Goal: Complete application form: Complete application form

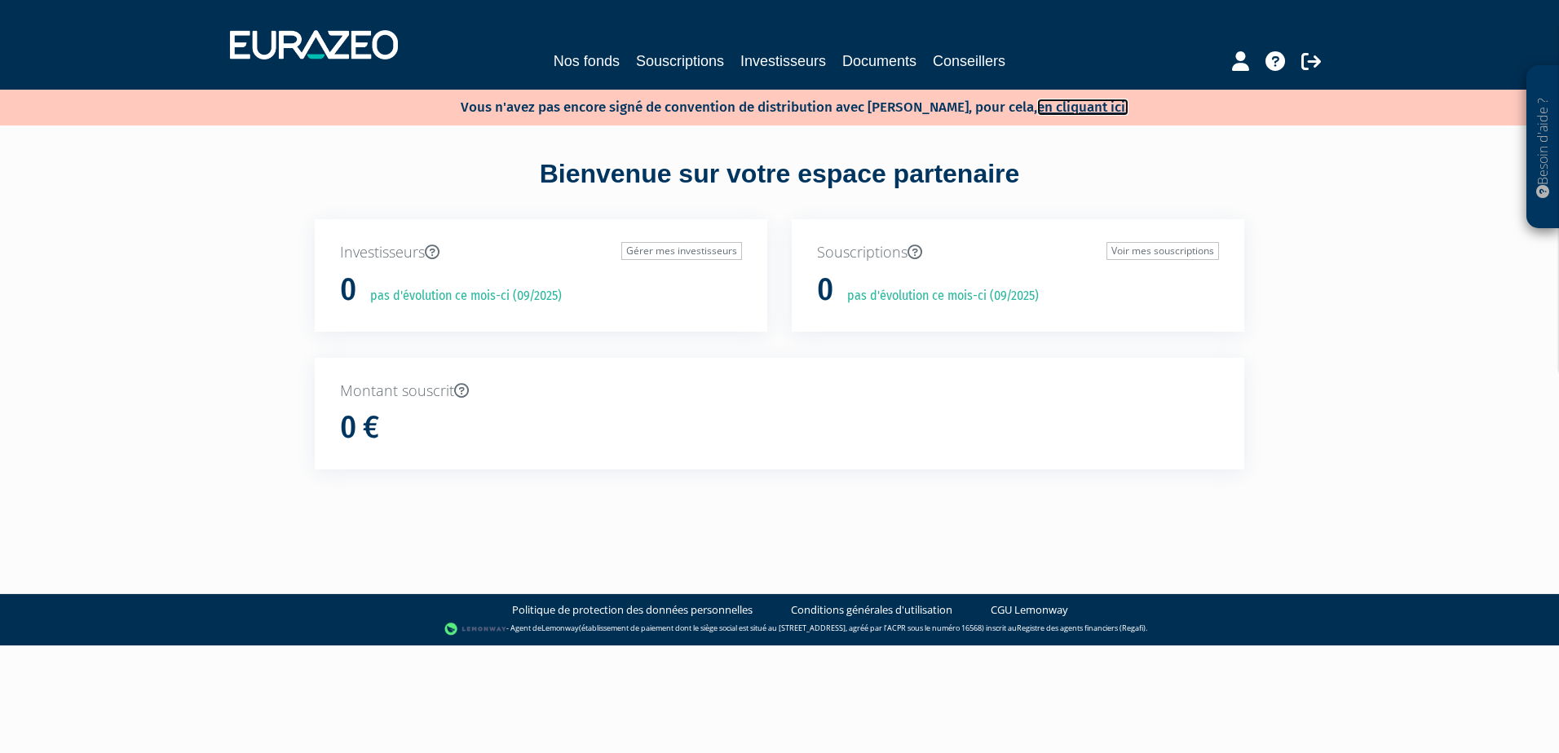
click at [1039, 103] on link "en cliquant ici." at bounding box center [1082, 107] width 91 height 17
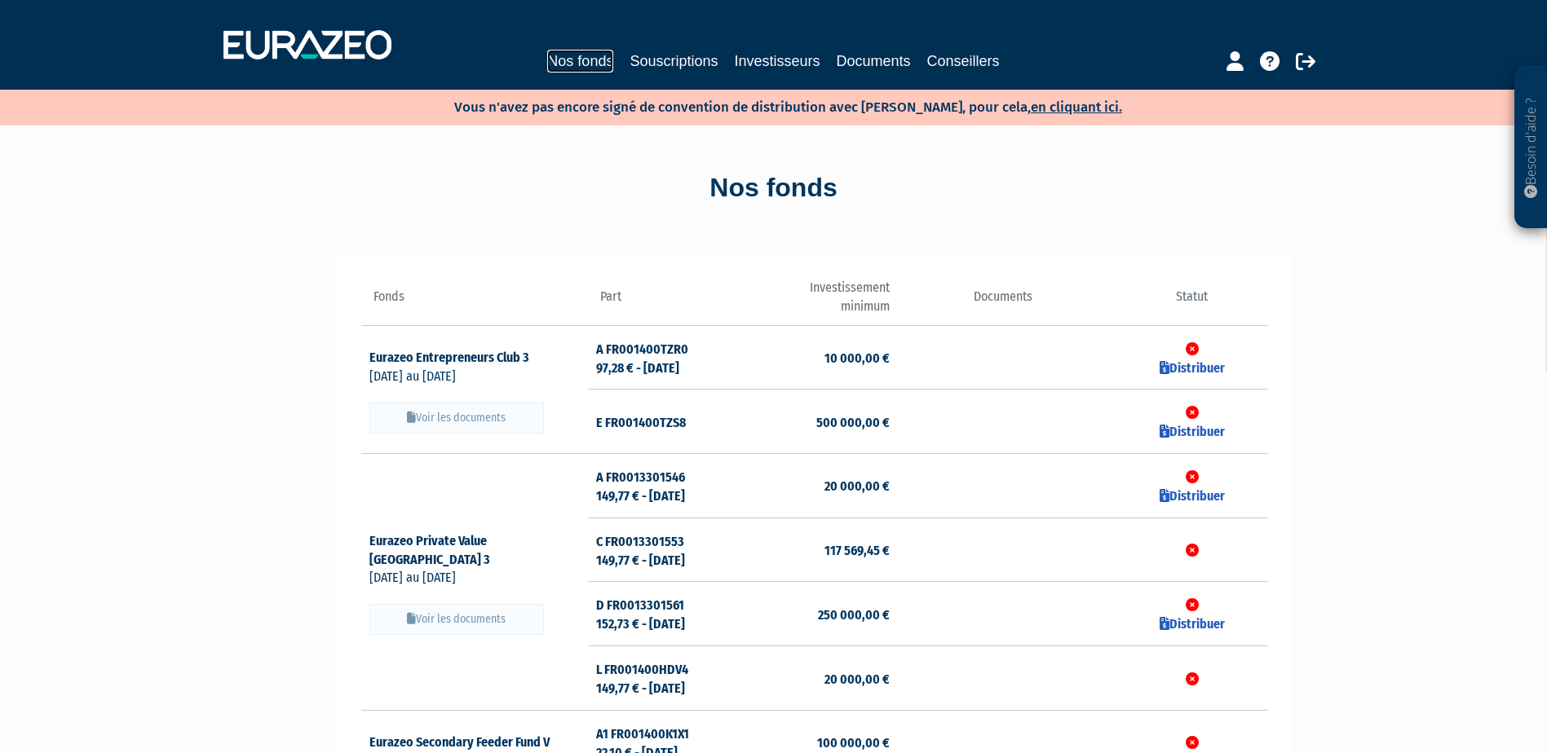
click at [589, 64] on link "Nos fonds" at bounding box center [580, 61] width 66 height 23
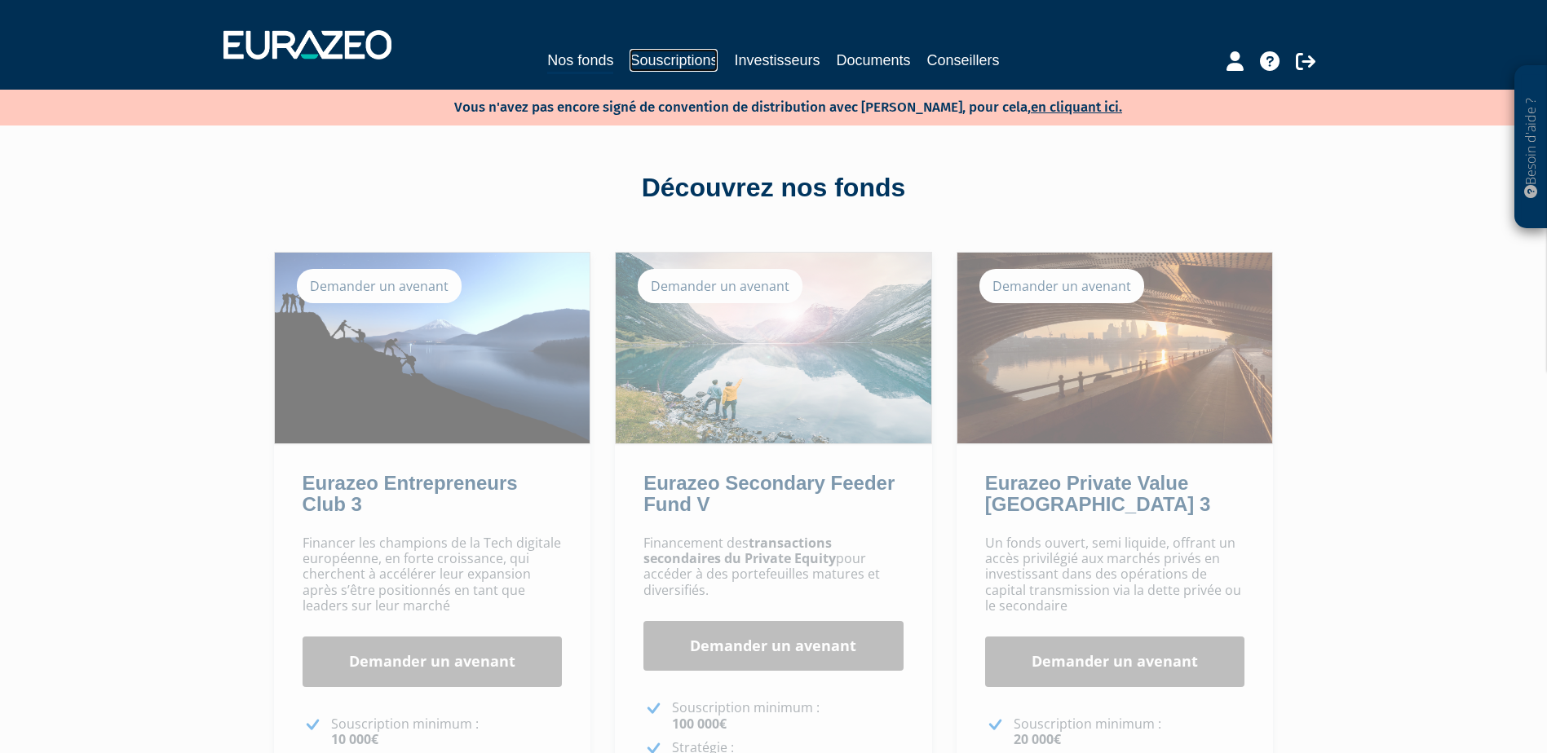
click at [673, 59] on link "Souscriptions" at bounding box center [673, 60] width 88 height 23
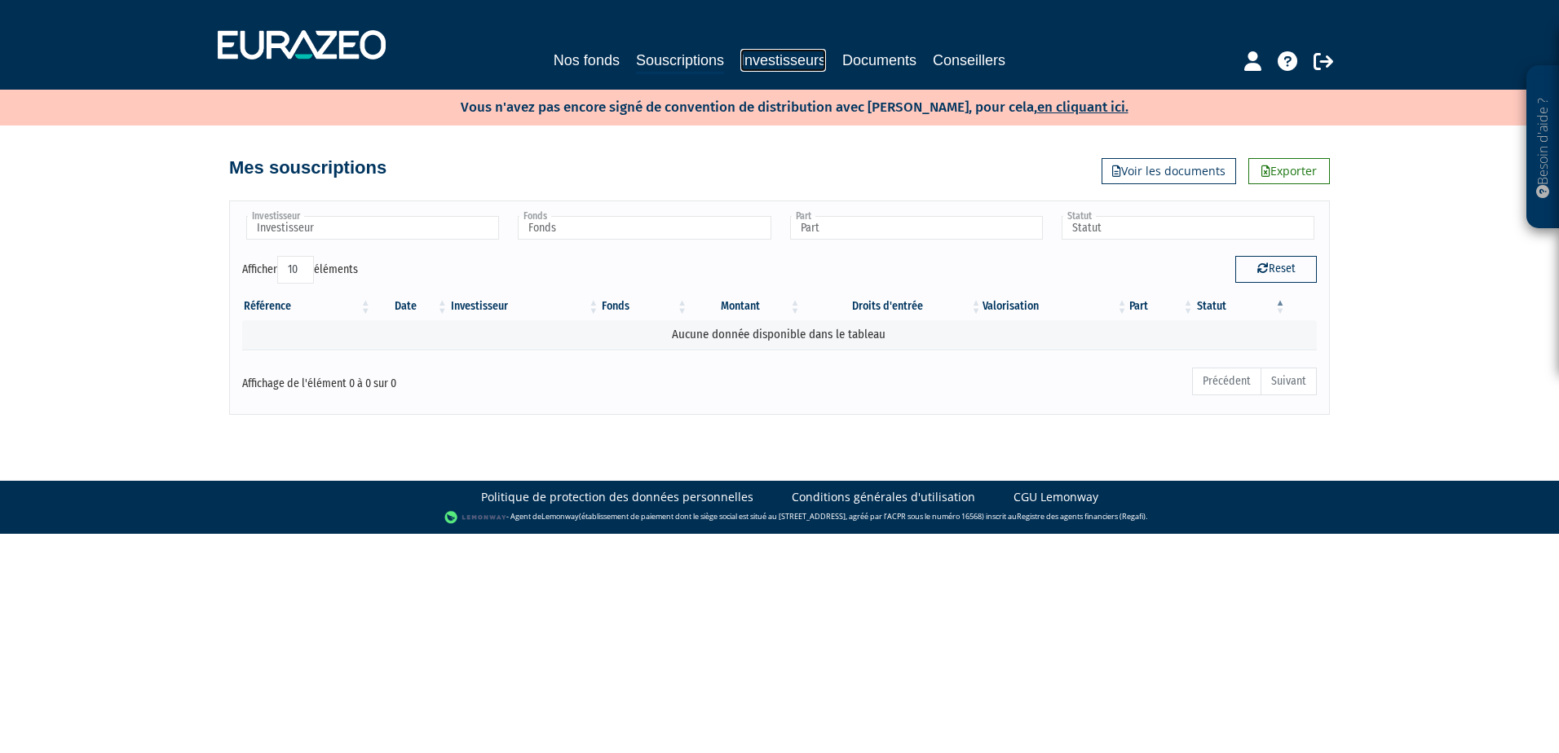
click at [758, 59] on link "Investisseurs" at bounding box center [783, 60] width 86 height 23
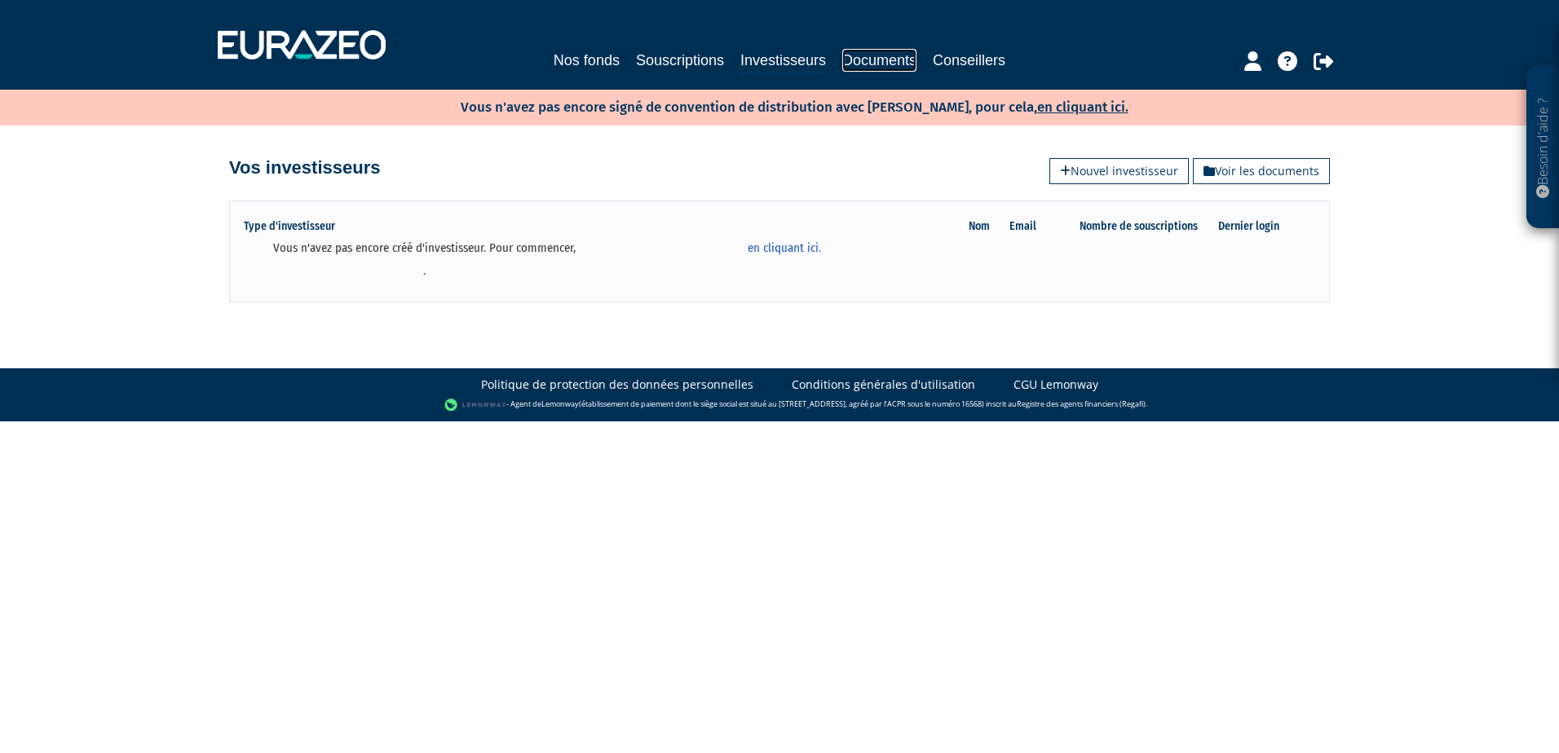
click at [882, 59] on link "Documents" at bounding box center [879, 60] width 74 height 23
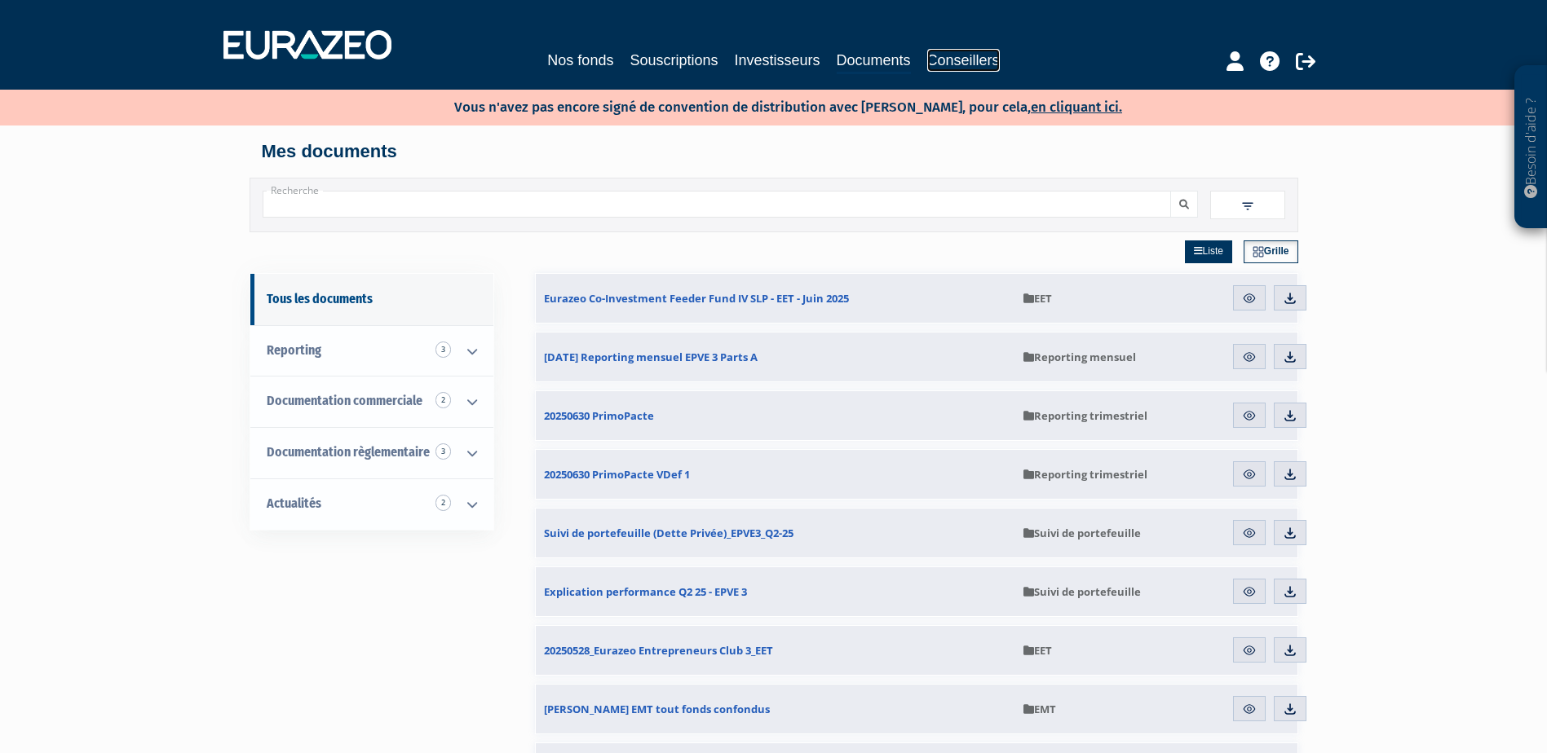
click at [974, 60] on link "Conseillers" at bounding box center [963, 60] width 73 height 23
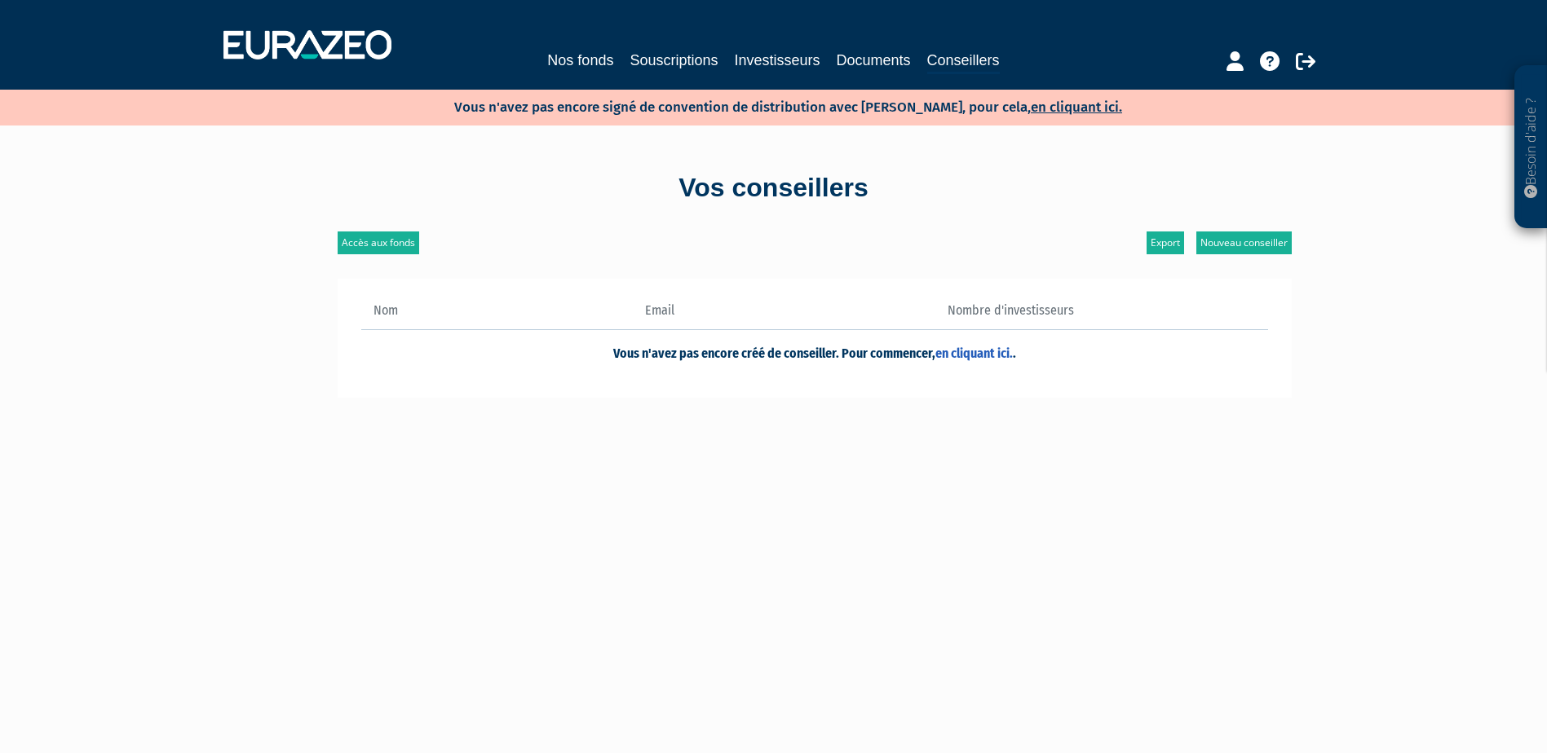
click at [1044, 98] on p "Vous n'avez pas encore signé de convention de distribution avec Eurazeo, pour c…" at bounding box center [764, 106] width 715 height 24
click at [1045, 106] on link "en cliquant ici." at bounding box center [1075, 107] width 91 height 17
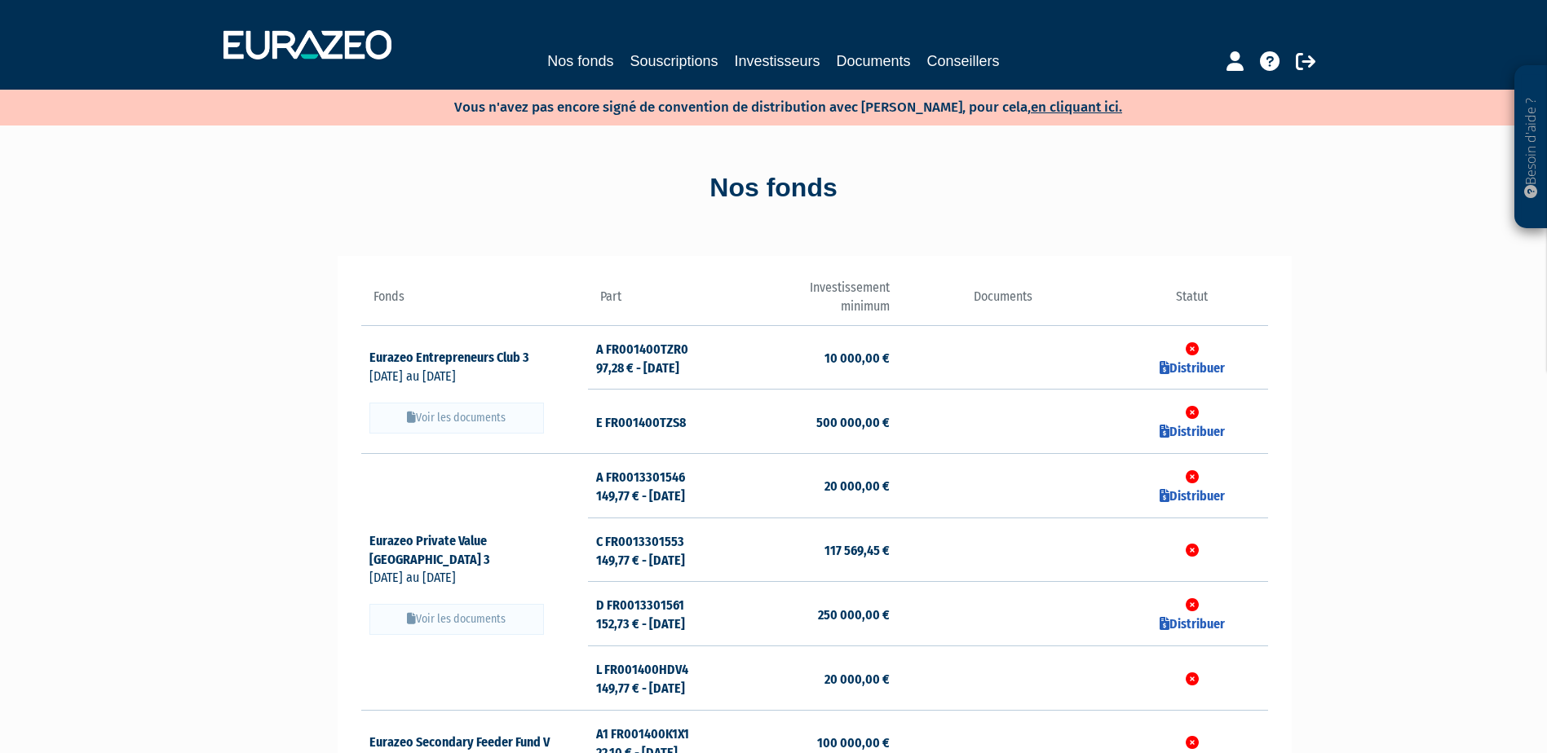
click at [459, 413] on button "Voir les documents" at bounding box center [456, 418] width 174 height 31
click at [1190, 360] on link "Distribuer" at bounding box center [1191, 367] width 65 height 15
checkbox input "true"
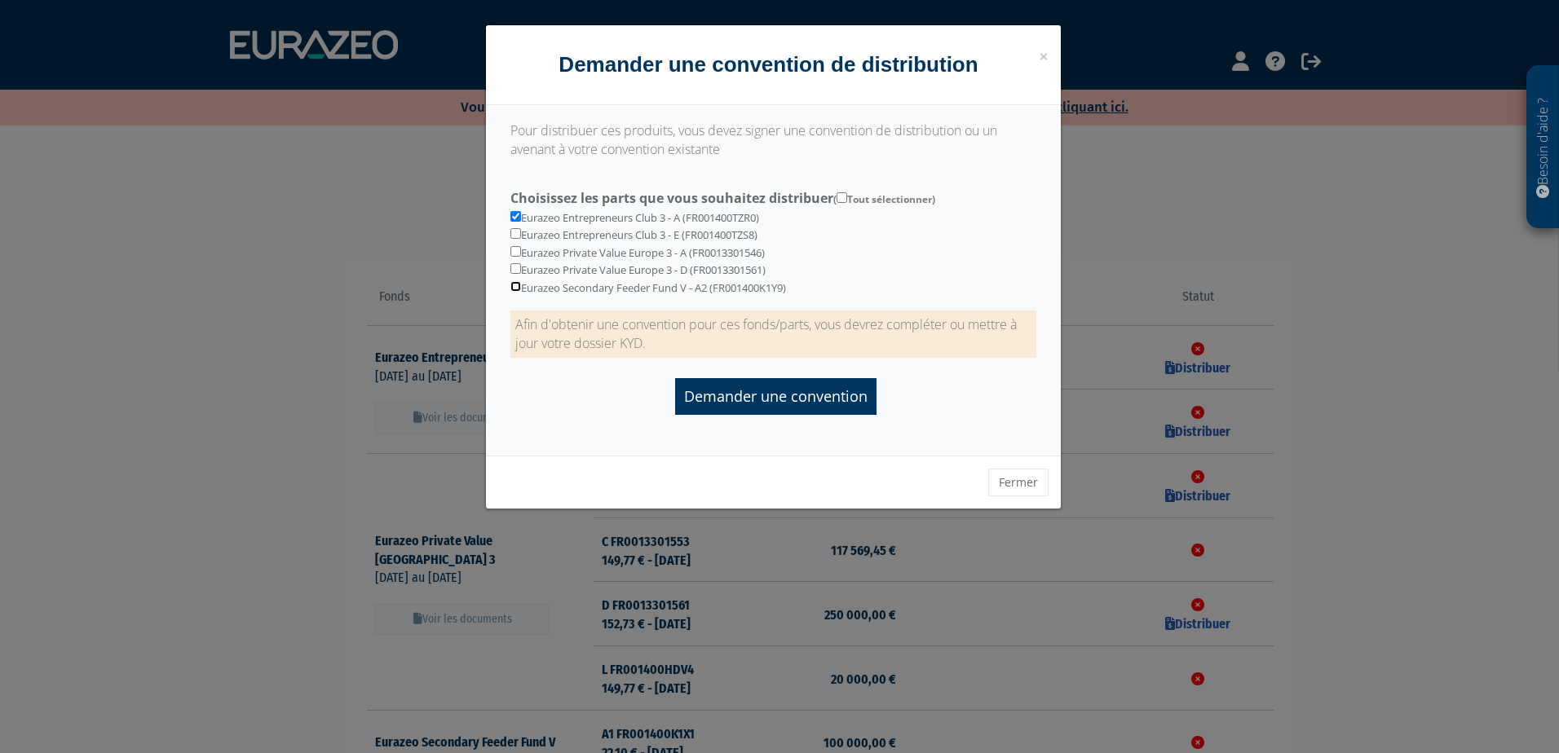
click at [511, 286] on input "checkbox" at bounding box center [515, 286] width 11 height 11
checkbox input "true"
click at [520, 251] on input "checkbox" at bounding box center [515, 251] width 11 height 11
click at [515, 254] on input "checkbox" at bounding box center [515, 251] width 11 height 11
checkbox input "false"
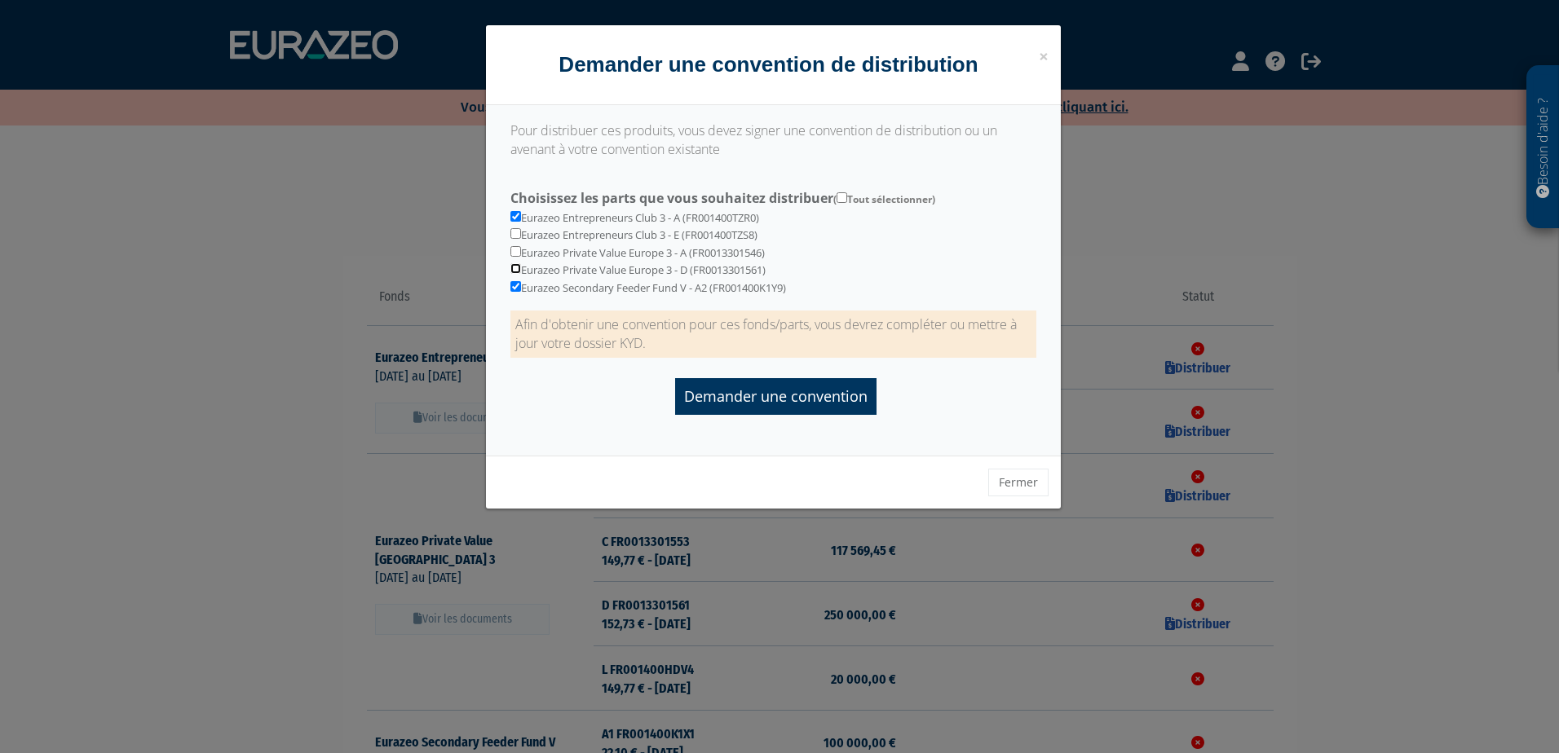
click at [516, 268] on input "checkbox" at bounding box center [515, 268] width 11 height 11
checkbox input "true"
click at [760, 396] on input "Demander une convention" at bounding box center [775, 396] width 201 height 37
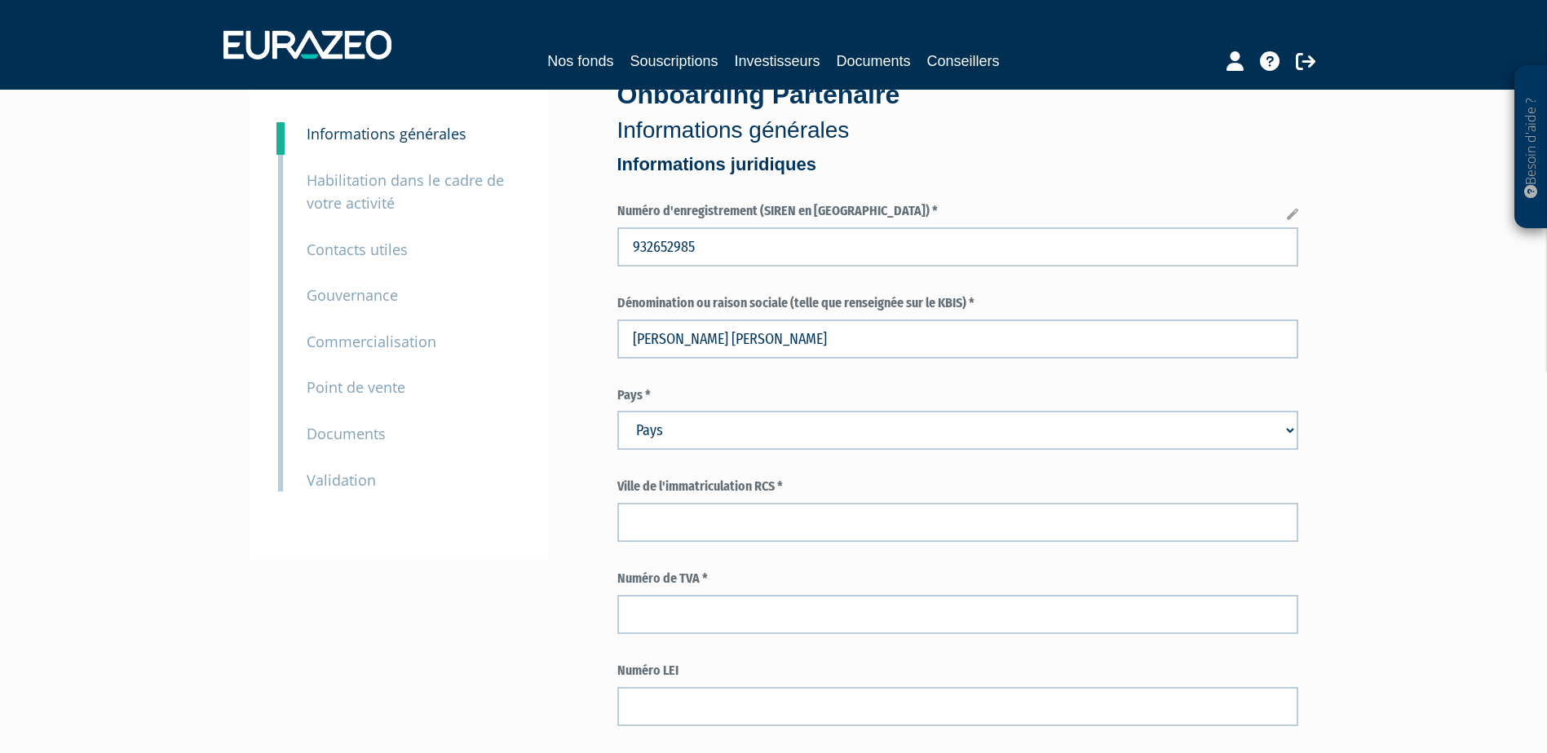
scroll to position [245, 0]
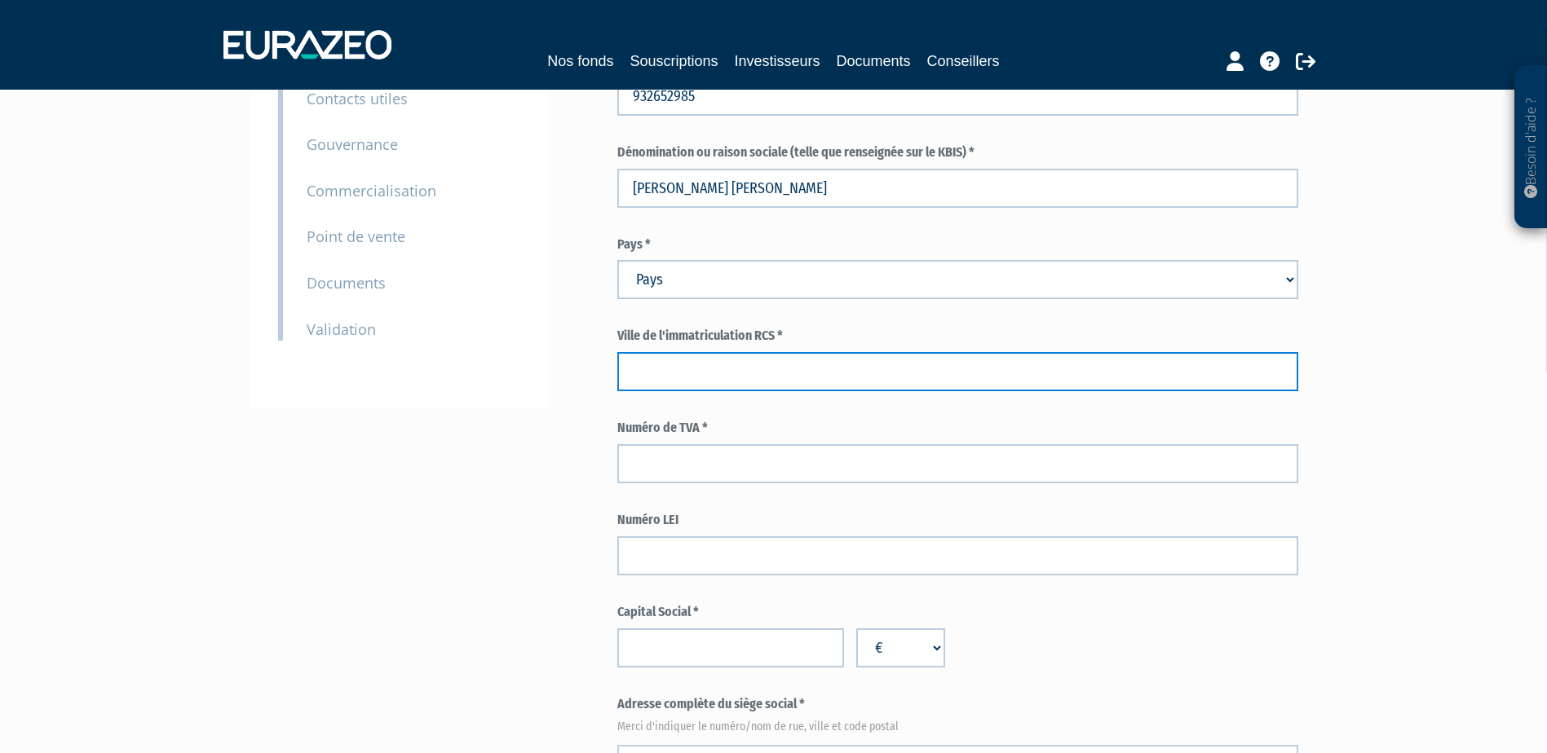
click at [746, 368] on input "text" at bounding box center [957, 371] width 681 height 39
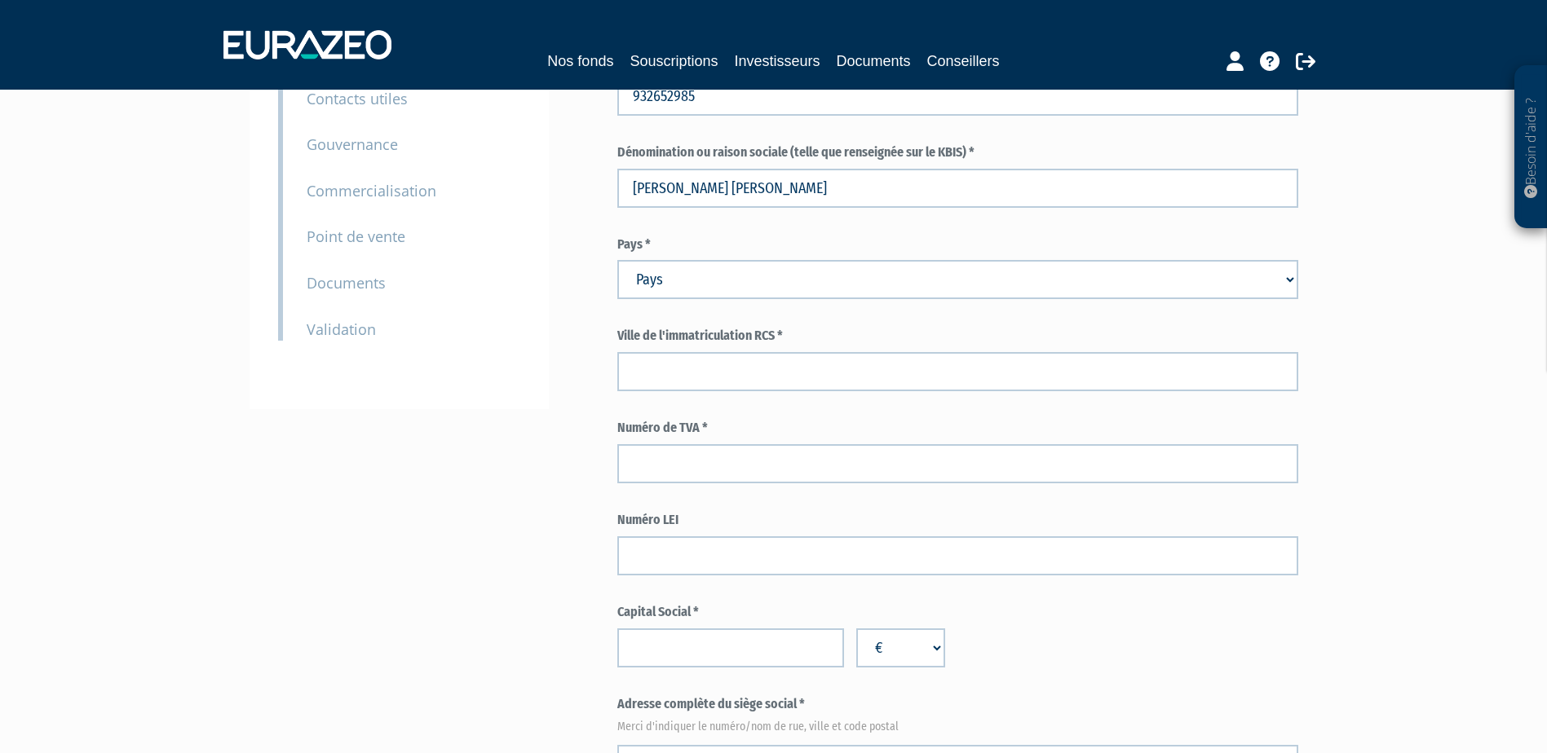
click at [711, 280] on select "Pays [GEOGRAPHIC_DATA] [GEOGRAPHIC_DATA] [GEOGRAPHIC_DATA] [GEOGRAPHIC_DATA] [G…" at bounding box center [957, 279] width 681 height 39
select select "75"
click at [504, 276] on div "9 Documents" at bounding box center [413, 272] width 238 height 46
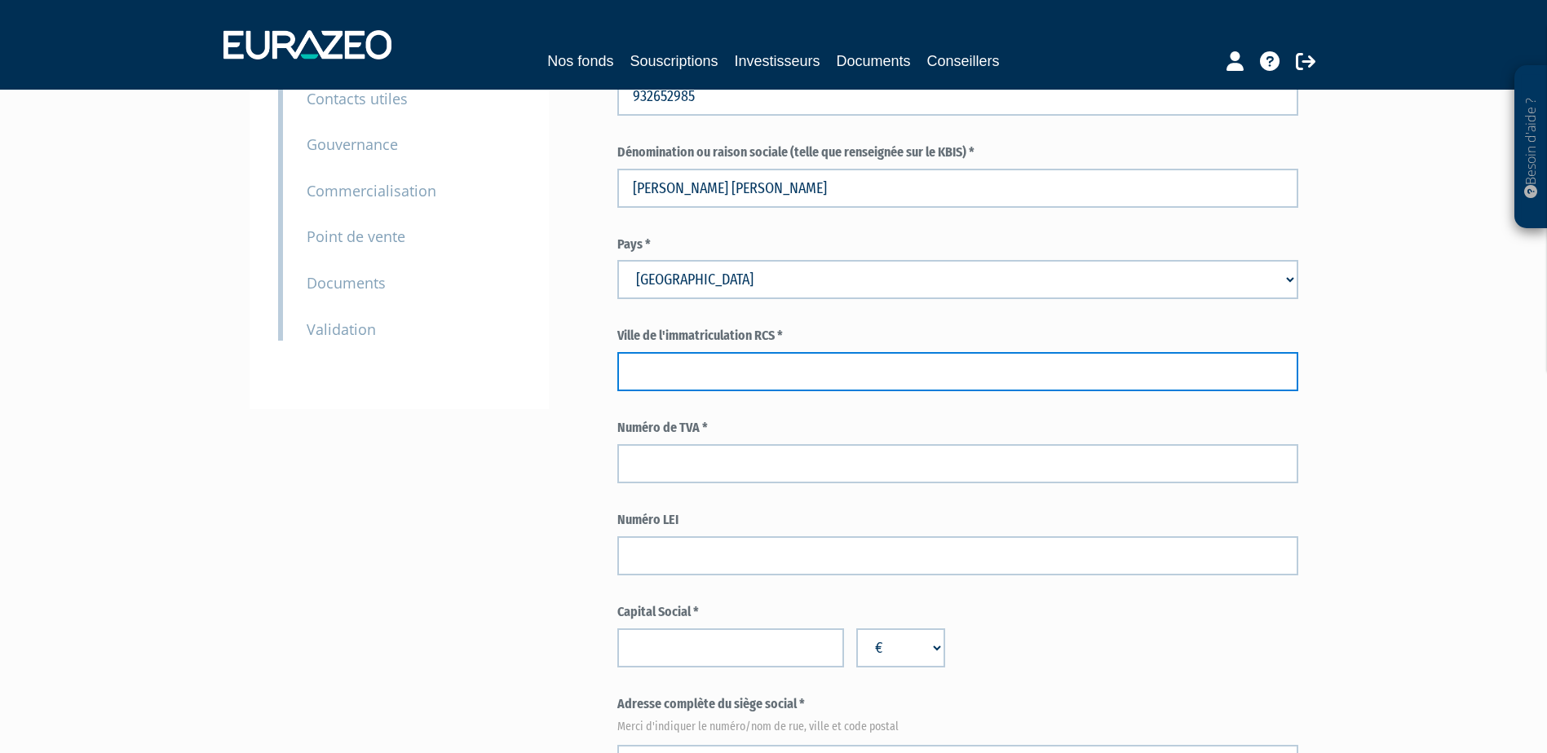
click at [683, 362] on input "text" at bounding box center [957, 371] width 681 height 39
type input "[GEOGRAPHIC_DATA]"
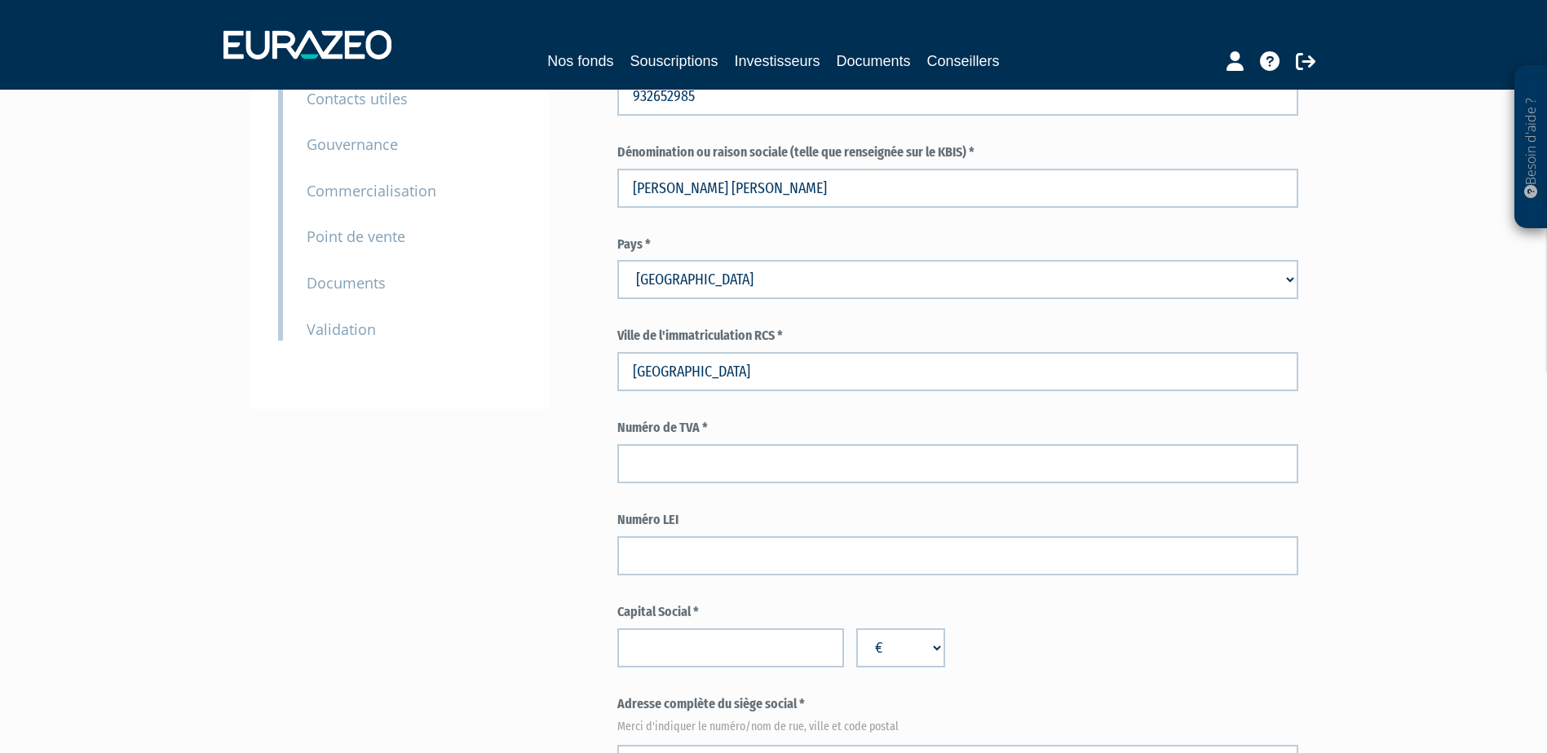
click at [515, 375] on div "3 Informations générales 4 Habilitation dans le cadre de votre activité 5 Conta…" at bounding box center [398, 169] width 299 height 479
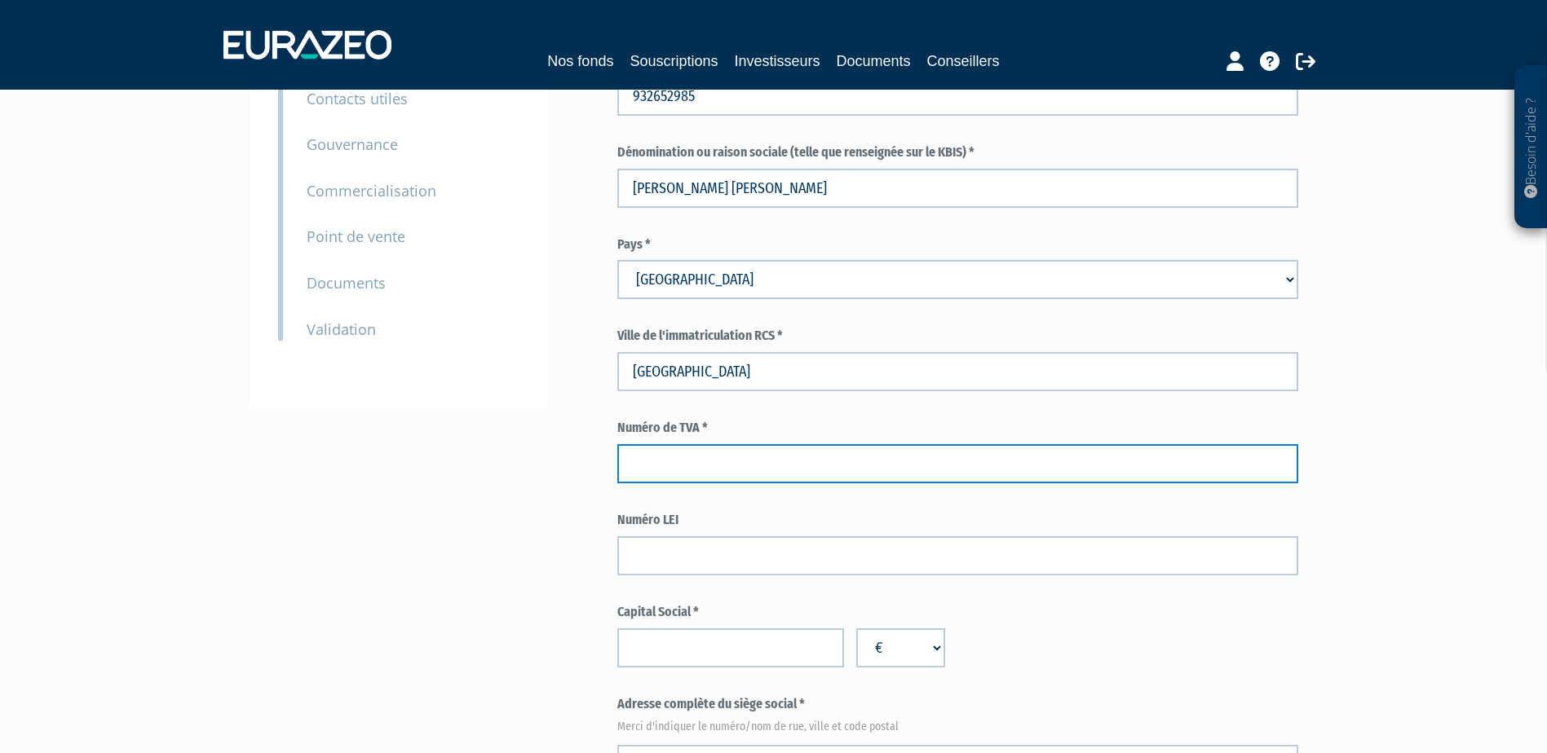
click at [673, 461] on input "text" at bounding box center [957, 463] width 681 height 39
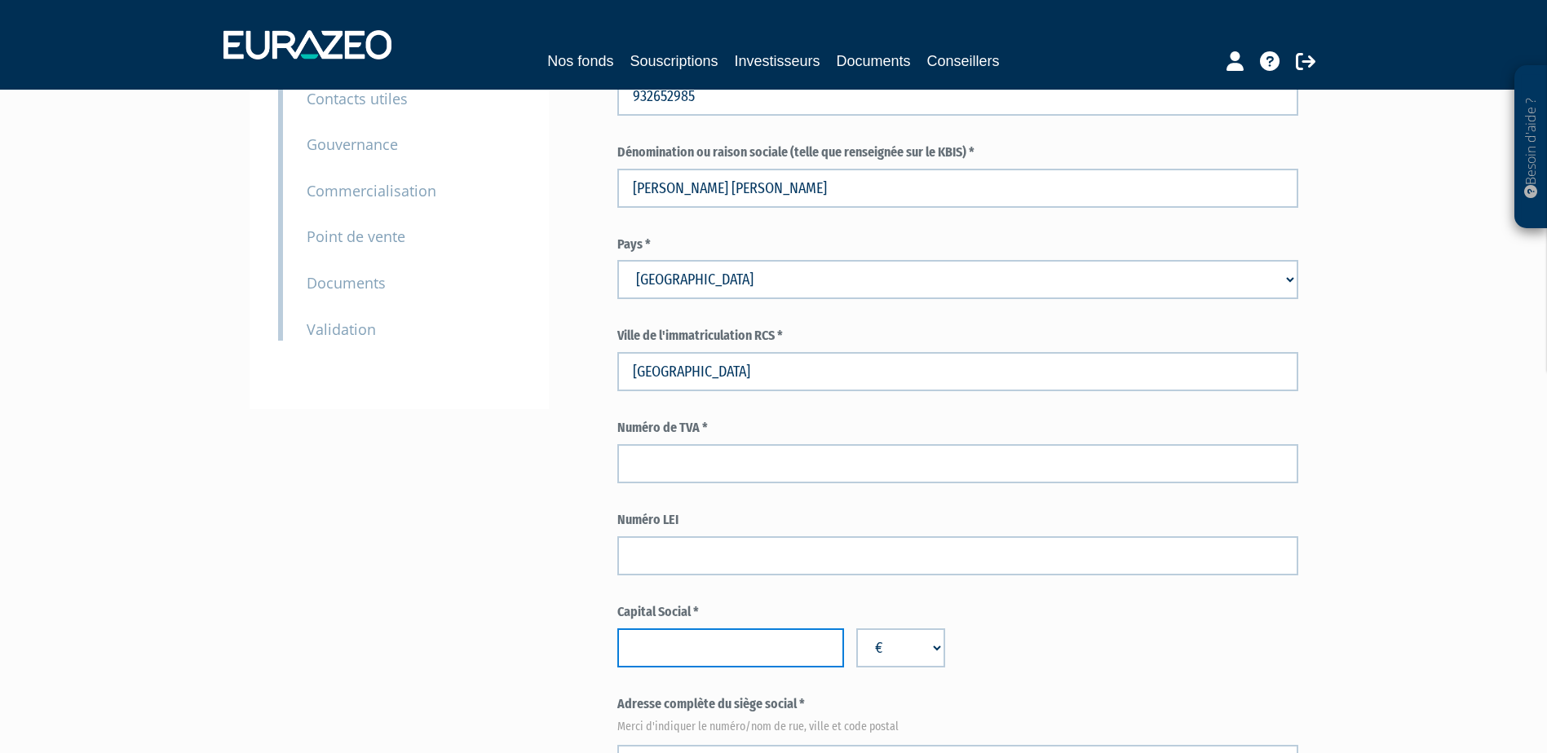
click at [691, 642] on input "number" at bounding box center [730, 648] width 227 height 39
type input "10000"
click at [1079, 650] on div "Capital Social * 10000 € $ £" at bounding box center [957, 635] width 681 height 64
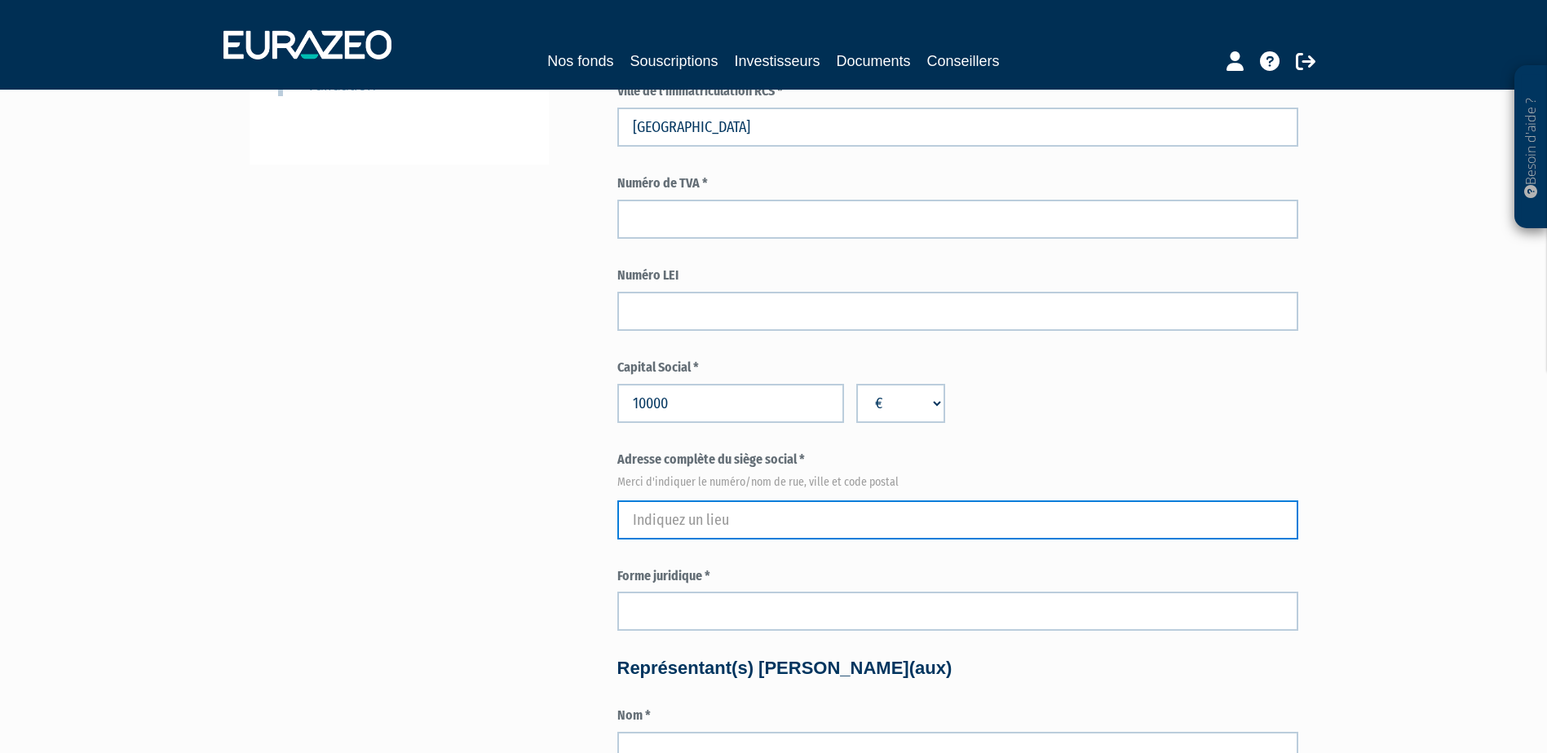
click at [652, 524] on input "text" at bounding box center [957, 520] width 681 height 39
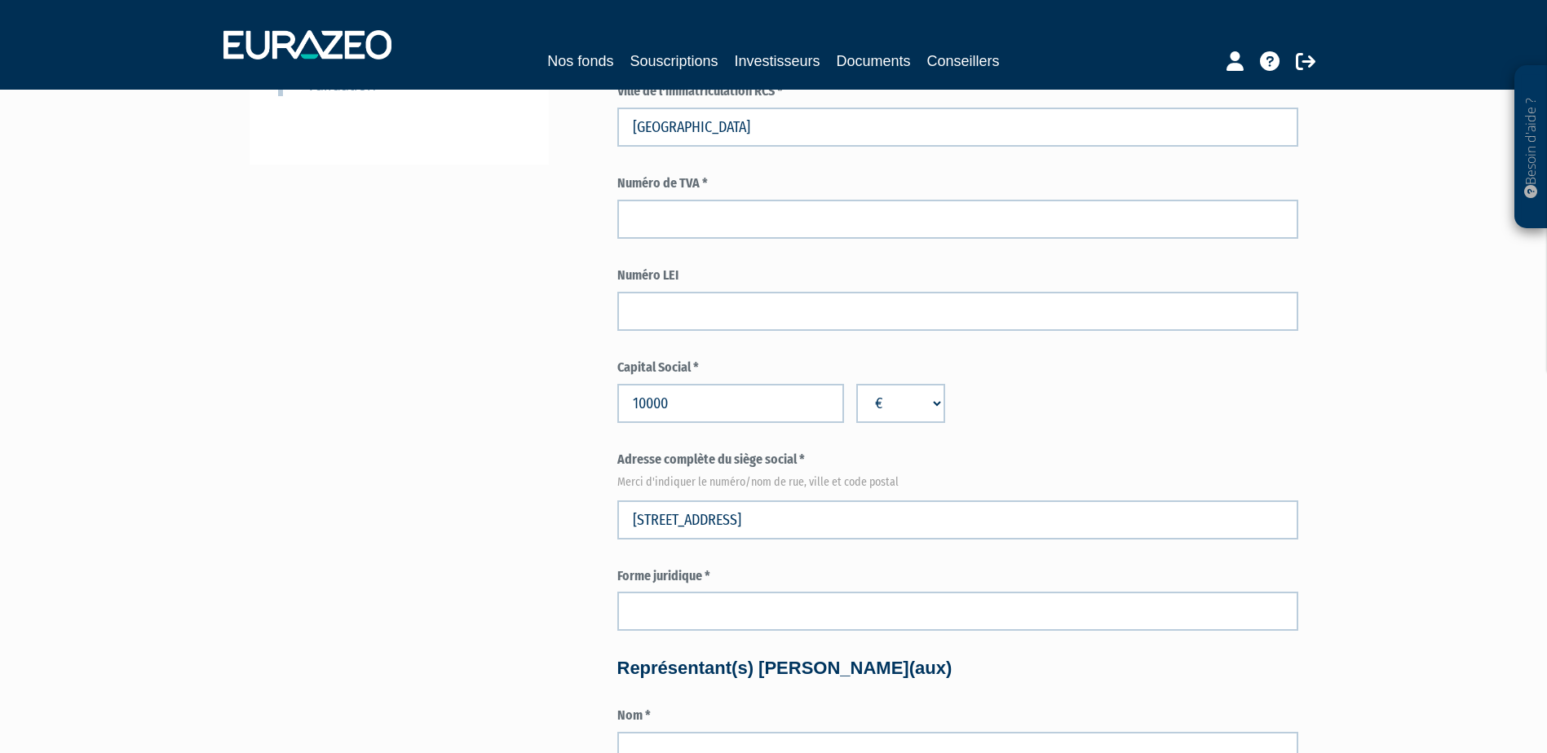
type input "58 Rue de Monceau"
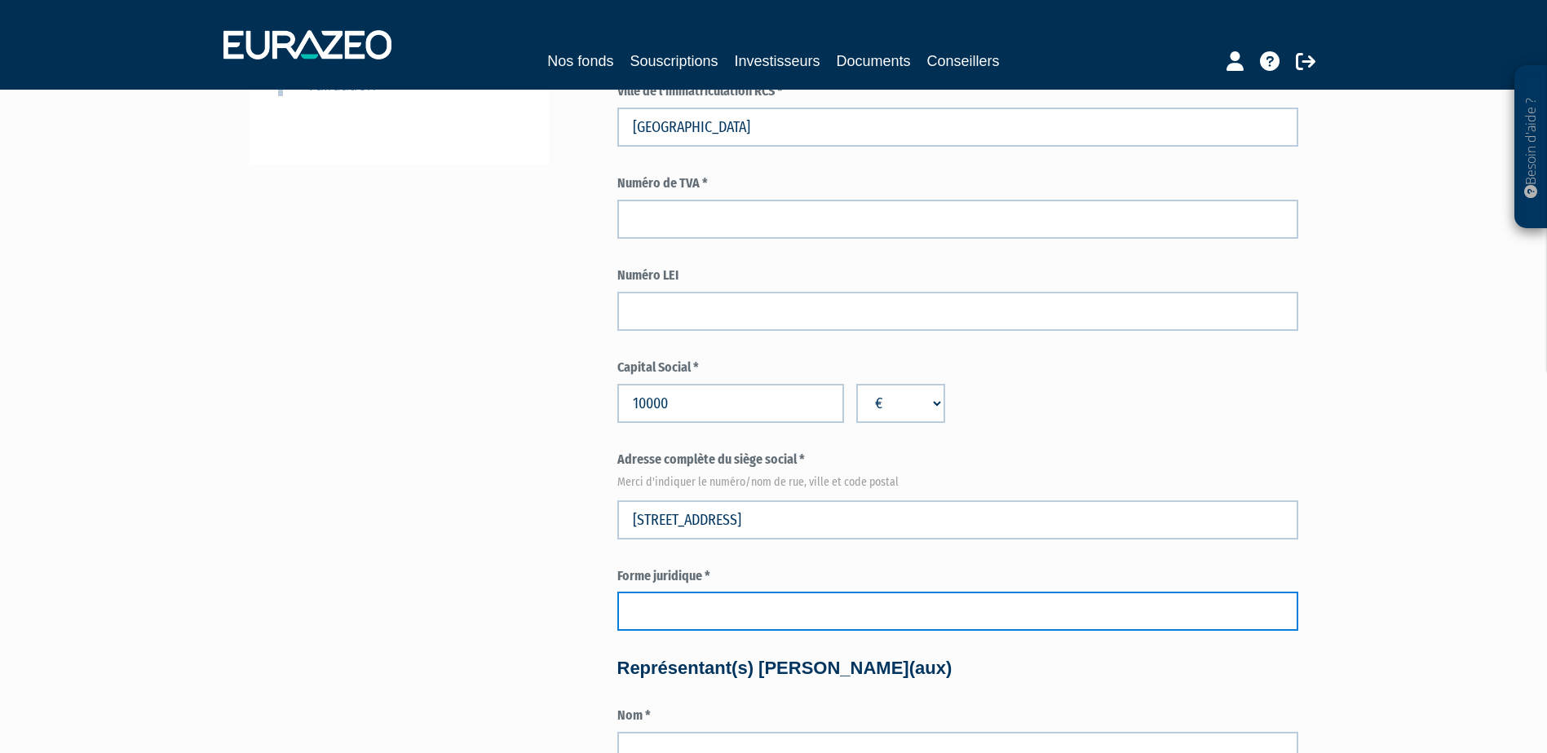
click at [761, 607] on input "text" at bounding box center [957, 611] width 681 height 39
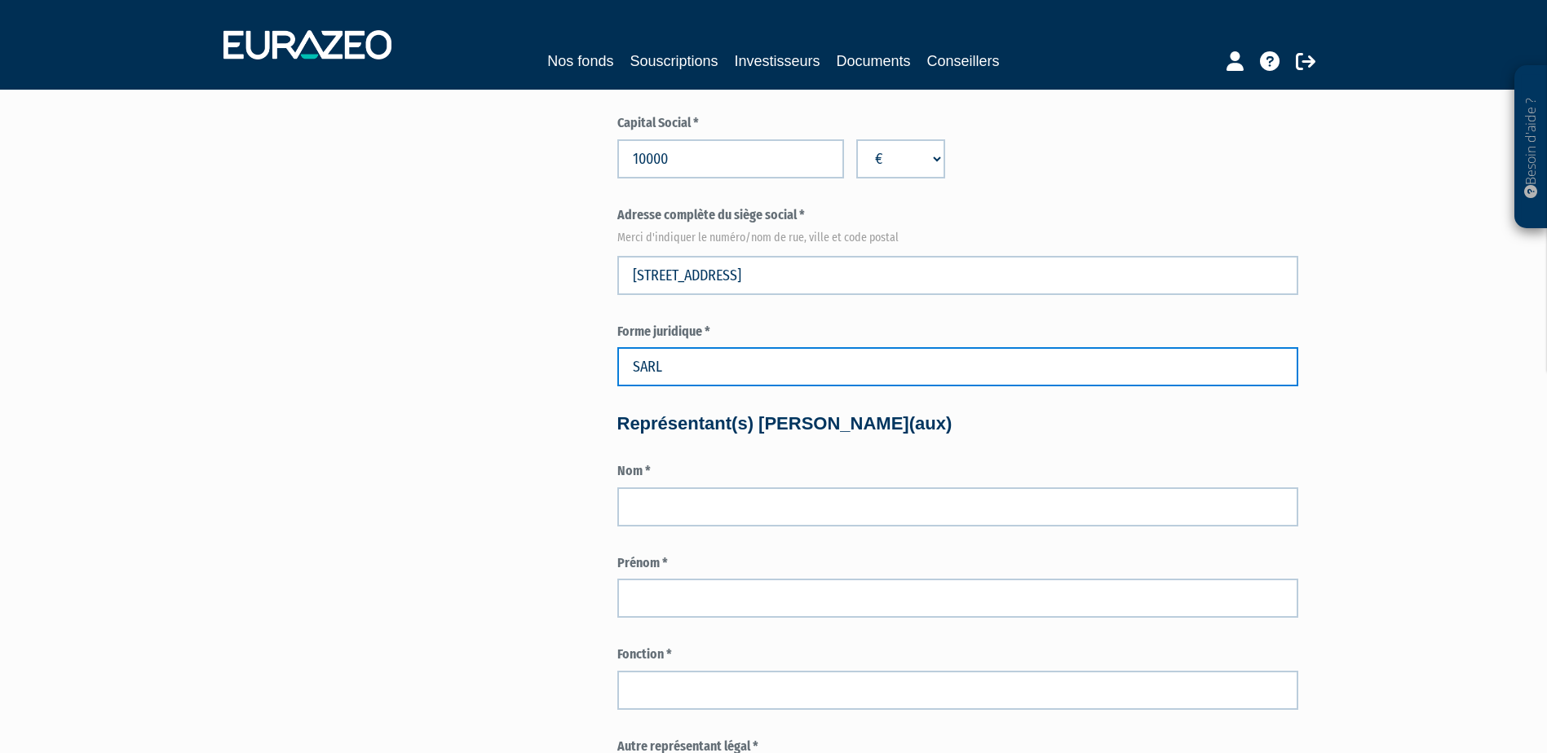
type input "SARL"
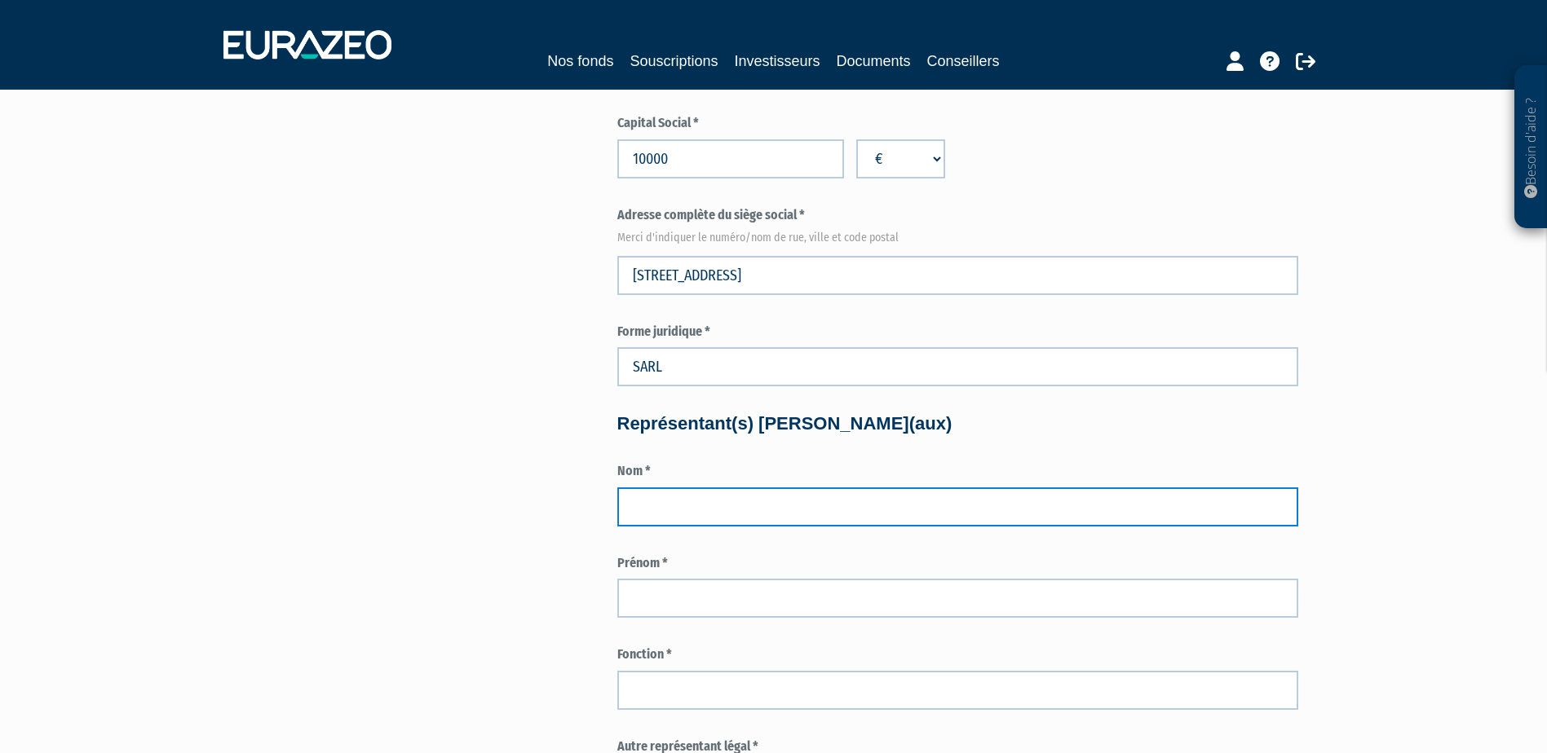
click at [685, 500] on input "text" at bounding box center [957, 507] width 681 height 39
type input "SOUFFRONT"
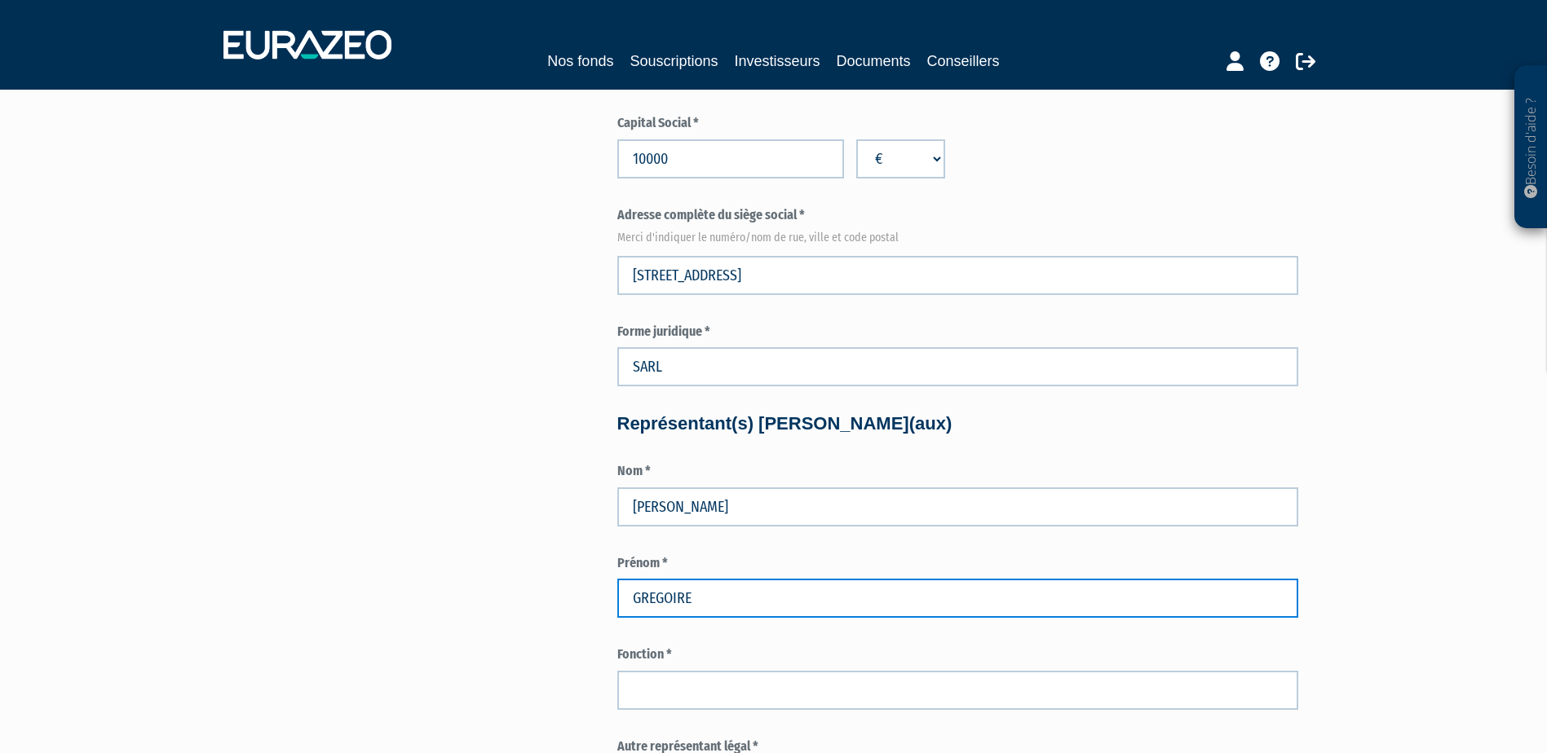
type input "GREGOIRE"
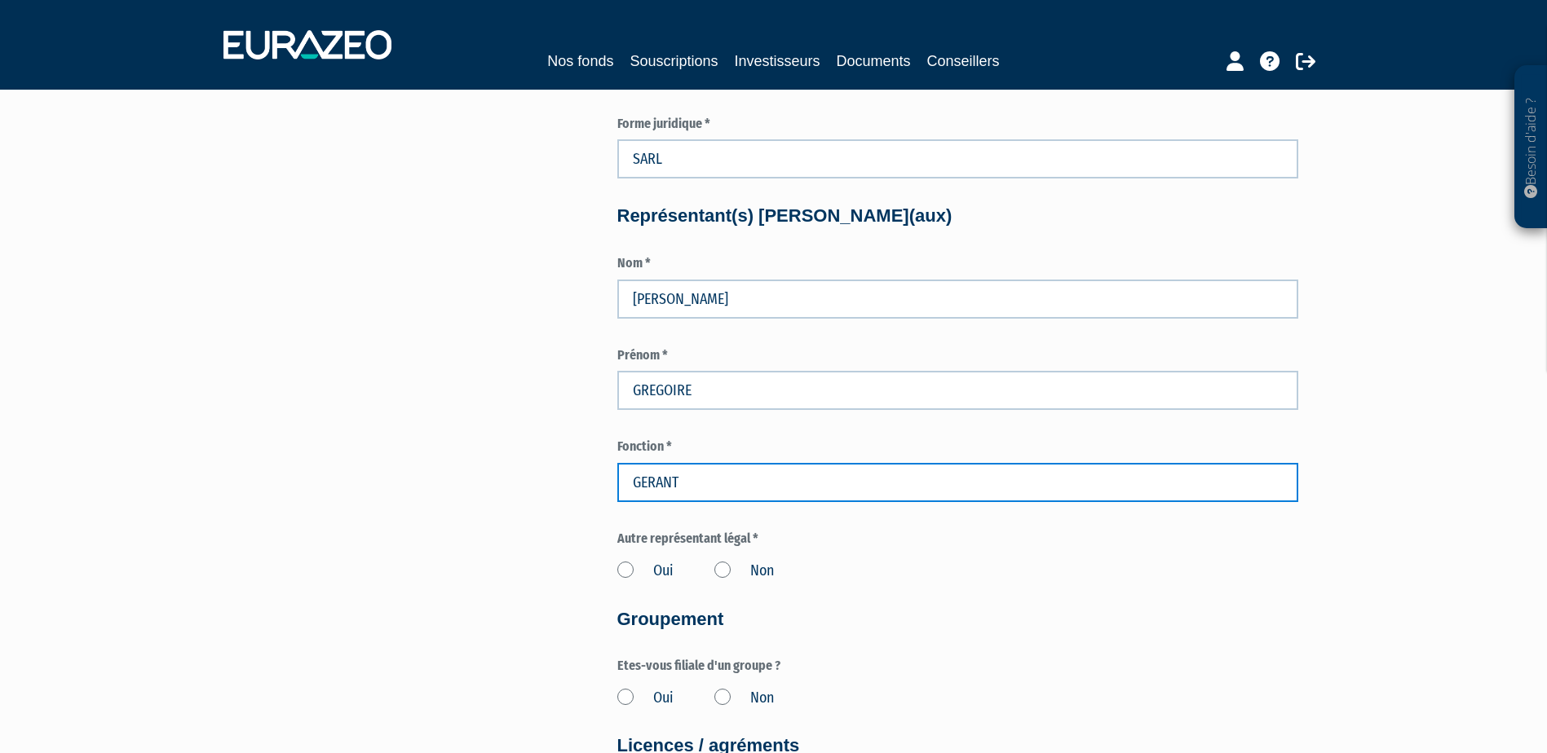
scroll to position [978, 0]
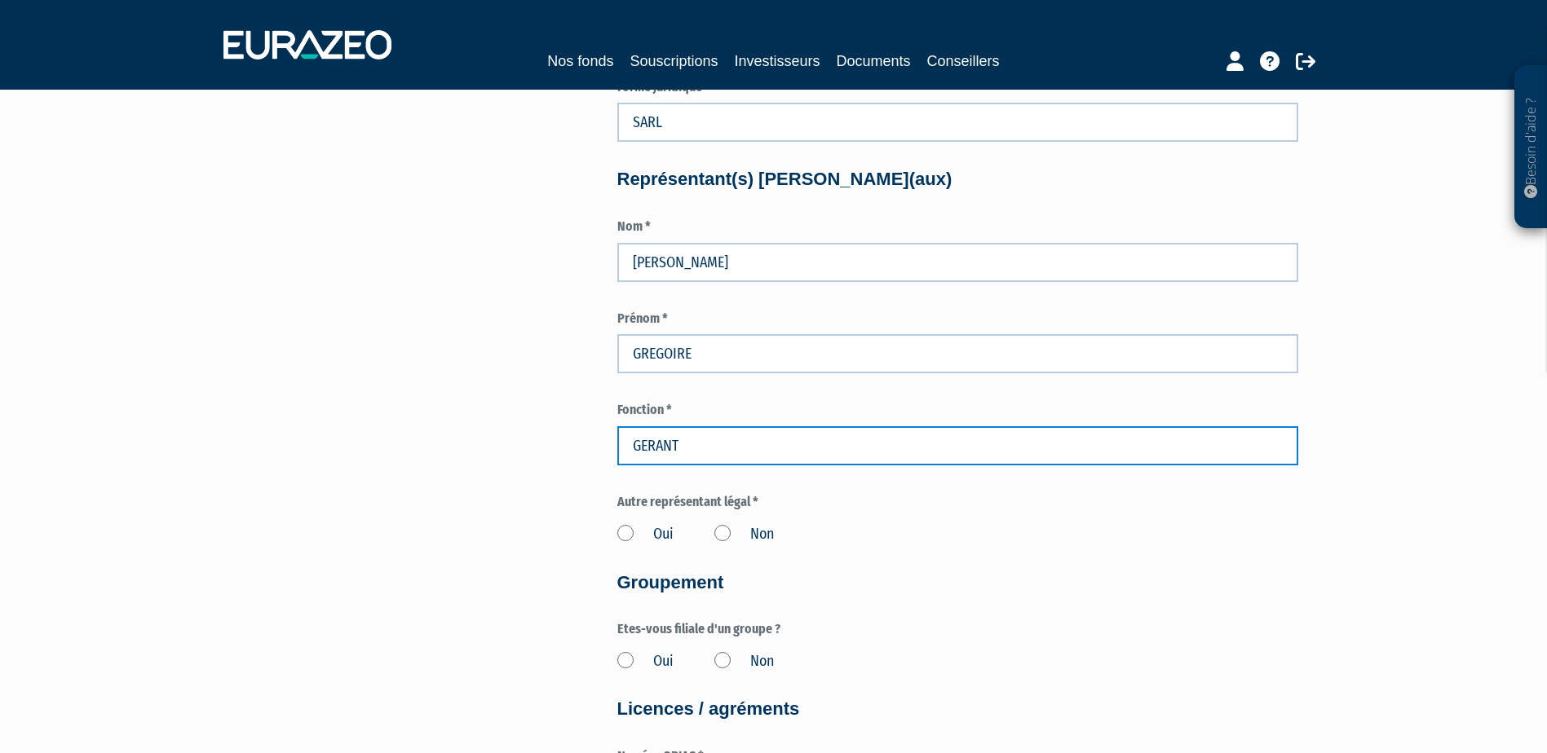
type input "GERANT"
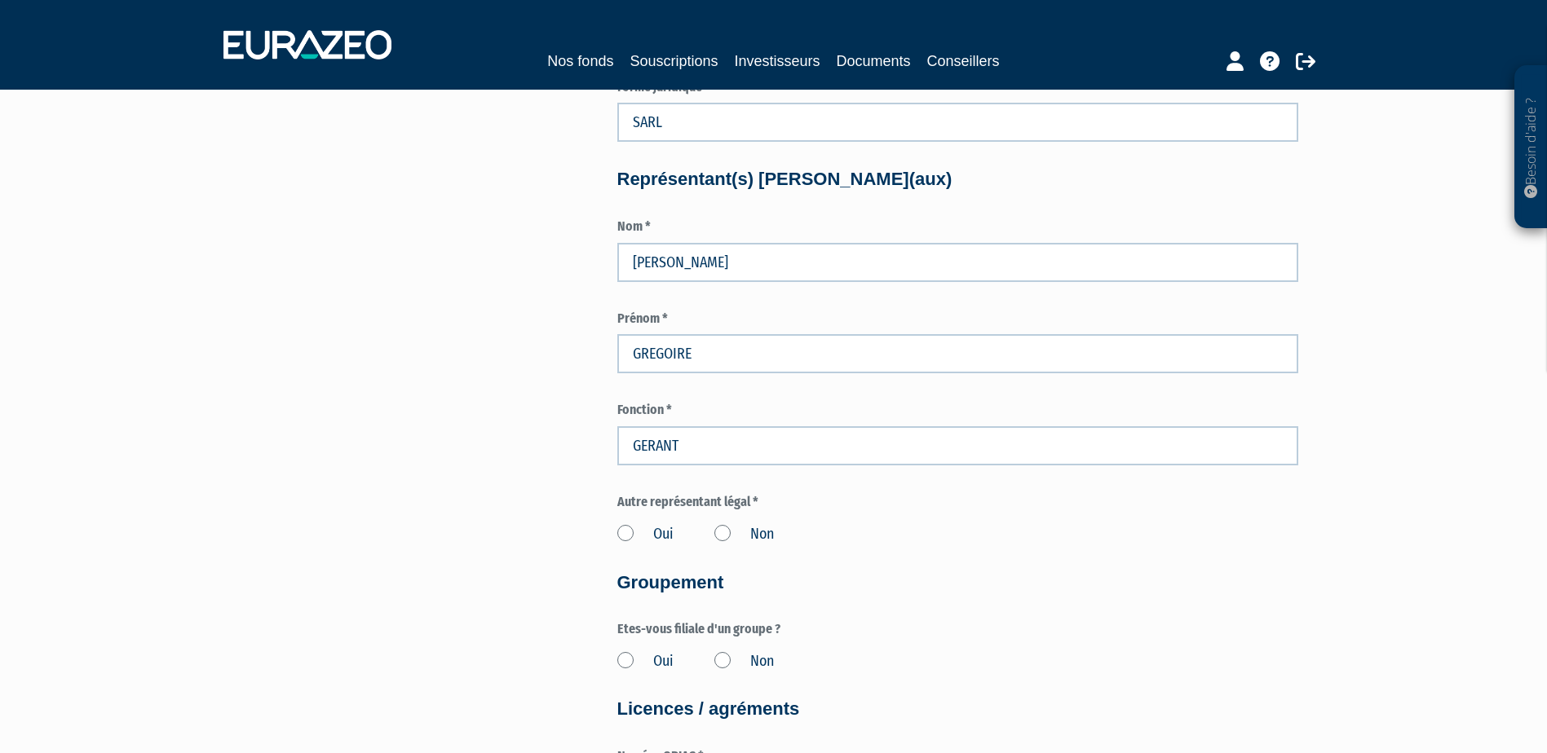
click at [723, 536] on label "Non" at bounding box center [744, 534] width 60 height 21
click at [0, 0] on input "Non" at bounding box center [0, 0] width 0 height 0
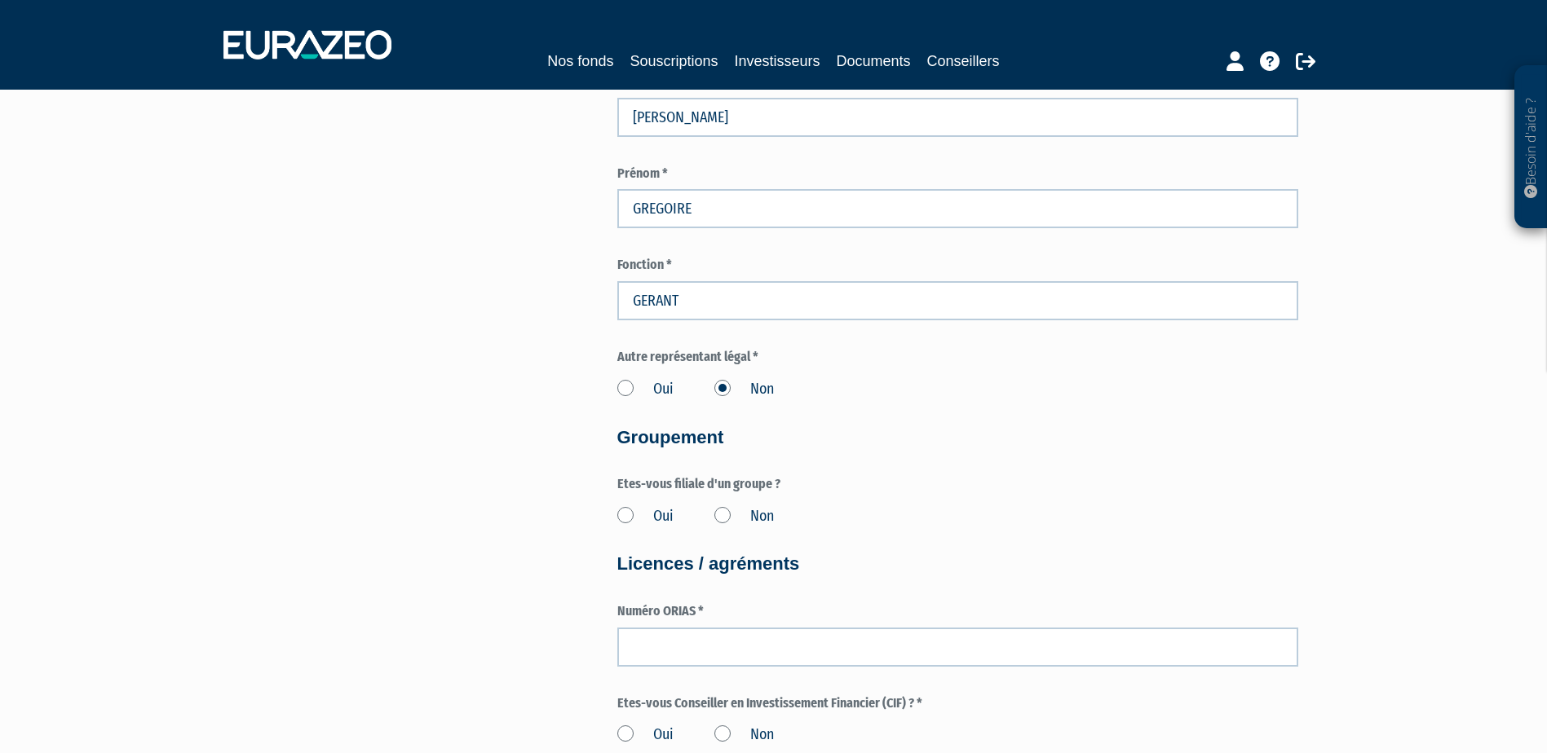
scroll to position [1141, 0]
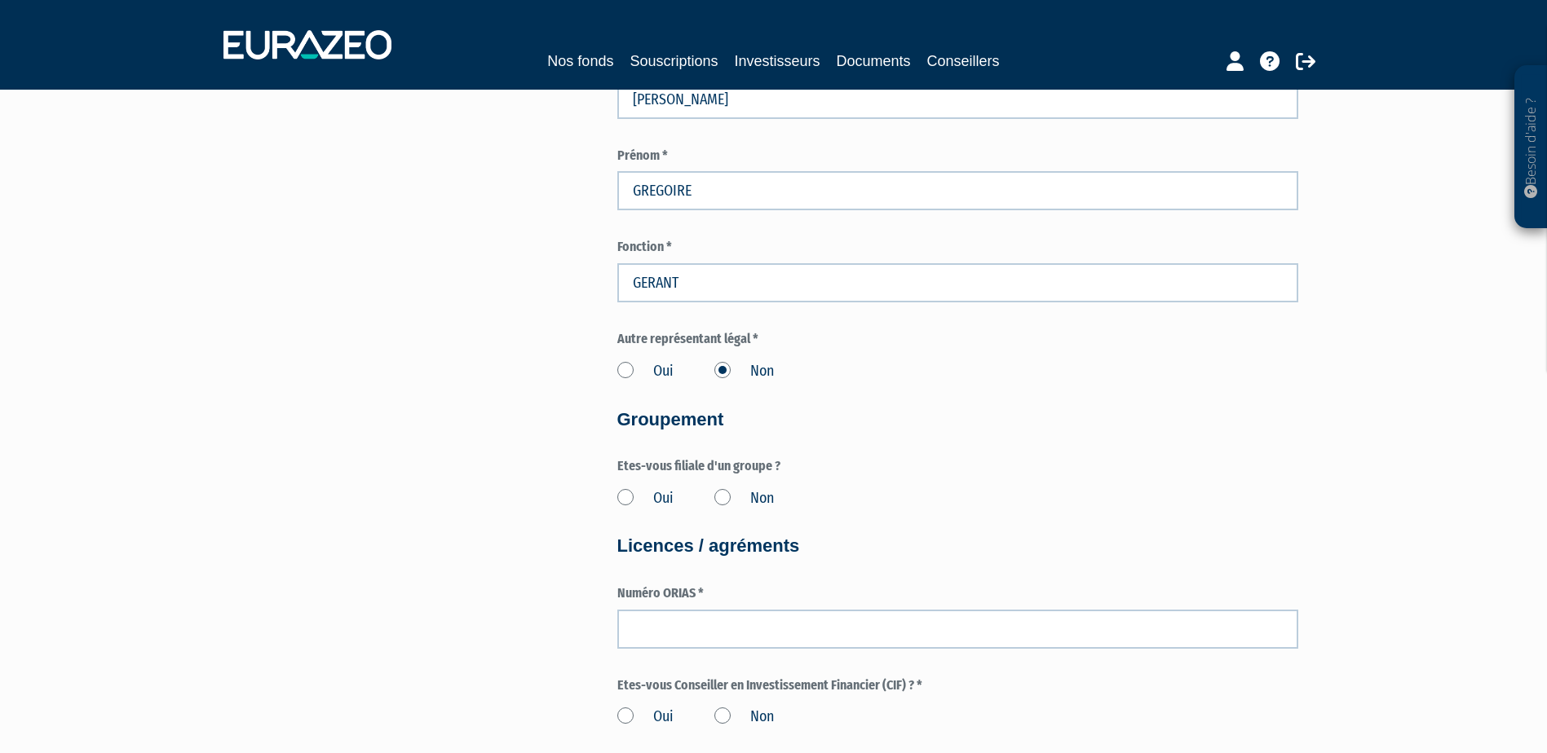
click at [719, 495] on label "Non" at bounding box center [744, 498] width 60 height 21
click at [0, 0] on input "Non" at bounding box center [0, 0] width 0 height 0
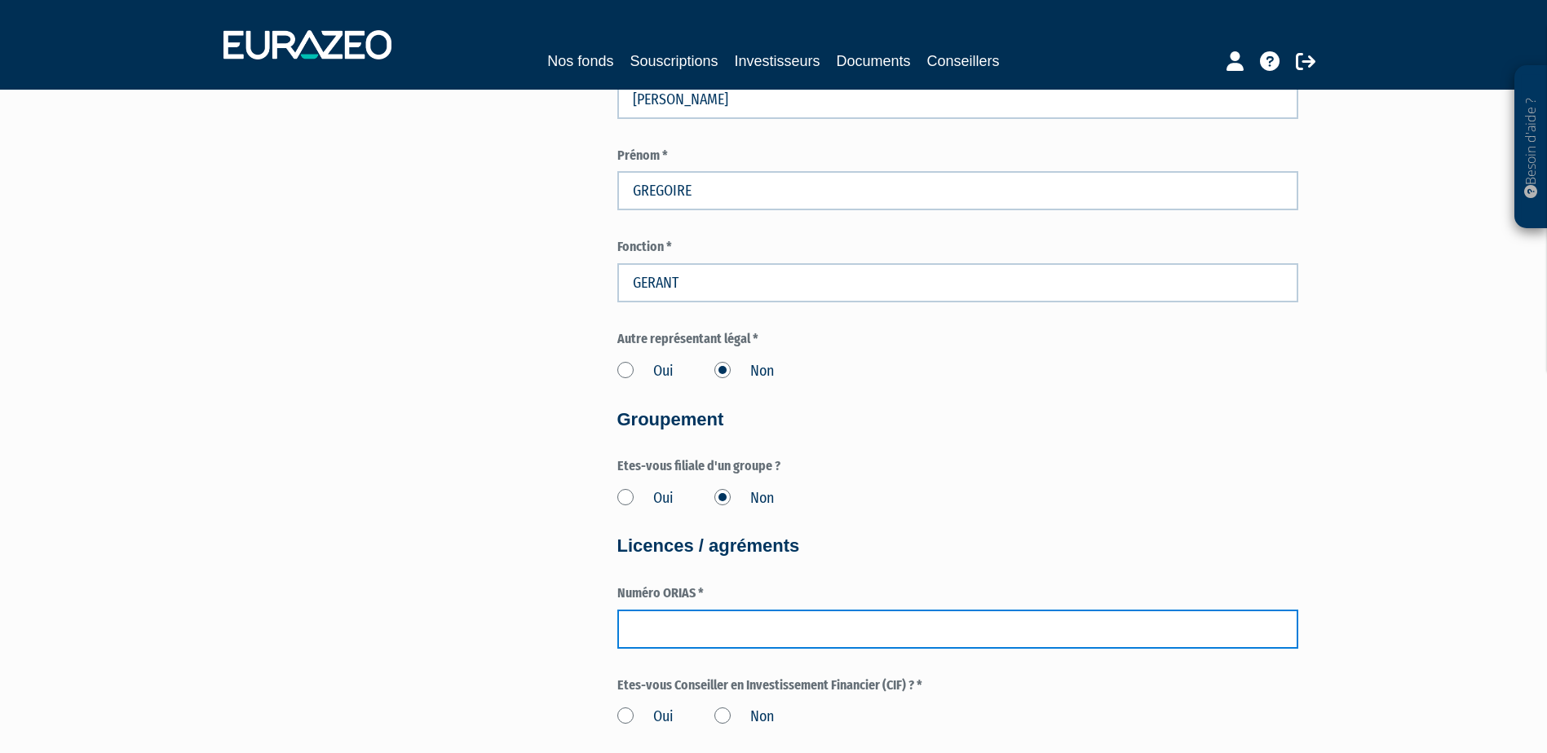
click at [748, 629] on input "number" at bounding box center [957, 629] width 681 height 39
type input "24008509"
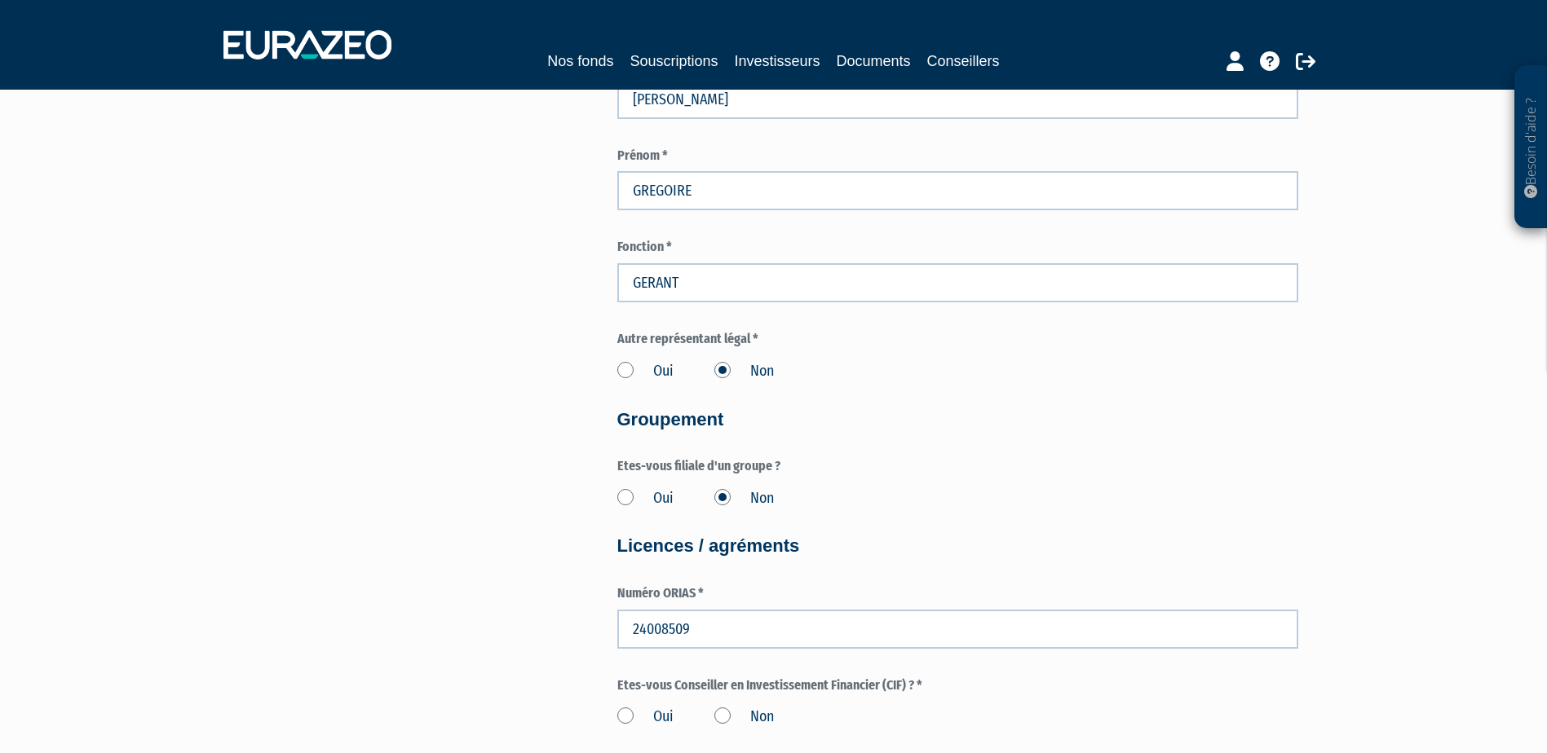
click at [620, 717] on label "Oui" at bounding box center [645, 717] width 56 height 21
click at [0, 0] on input "Oui" at bounding box center [0, 0] width 0 height 0
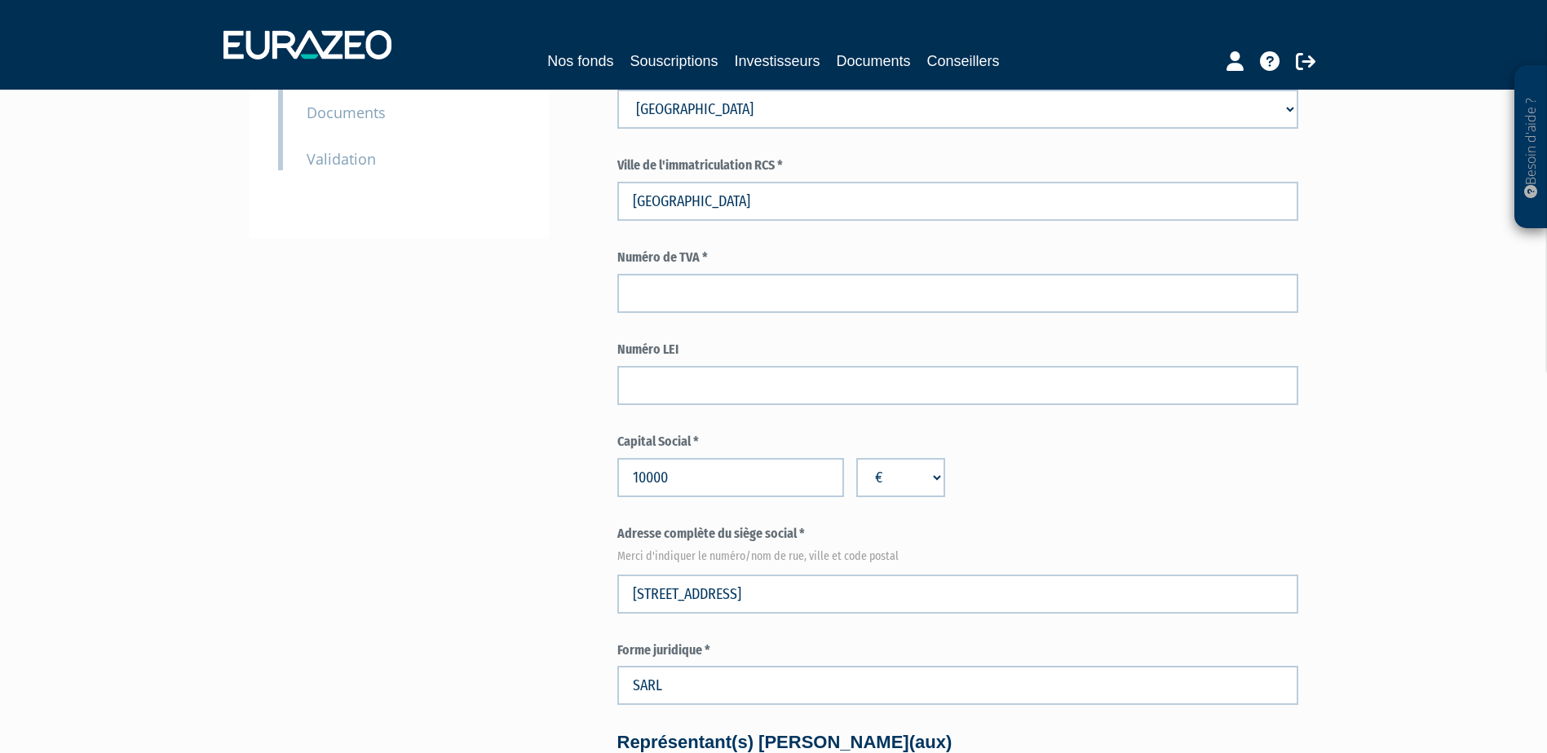
scroll to position [326, 0]
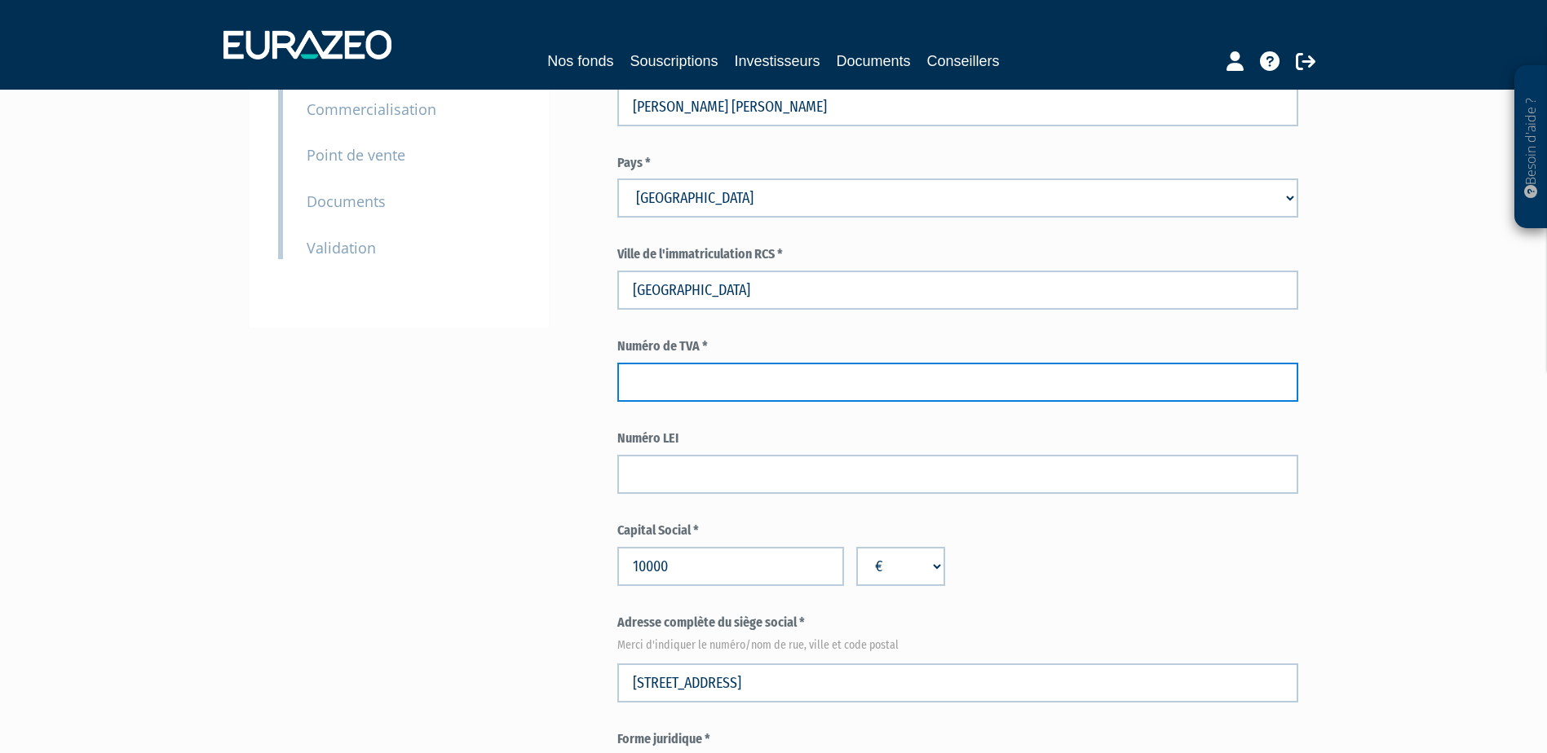
click at [686, 376] on input "text" at bounding box center [957, 382] width 681 height 39
click at [697, 368] on input "text" at bounding box center [957, 382] width 681 height 39
paste input "FR78932652985"
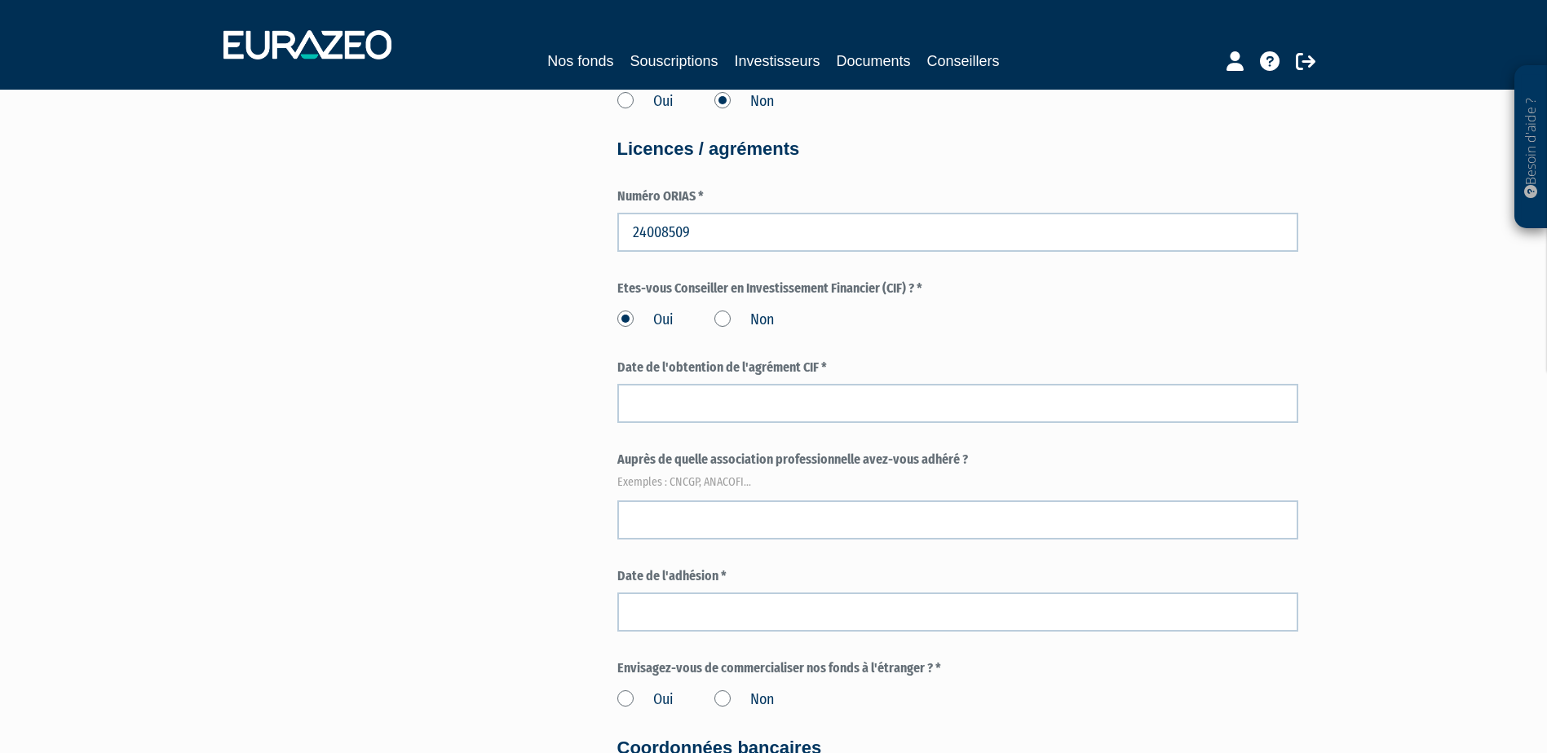
scroll to position [1549, 0]
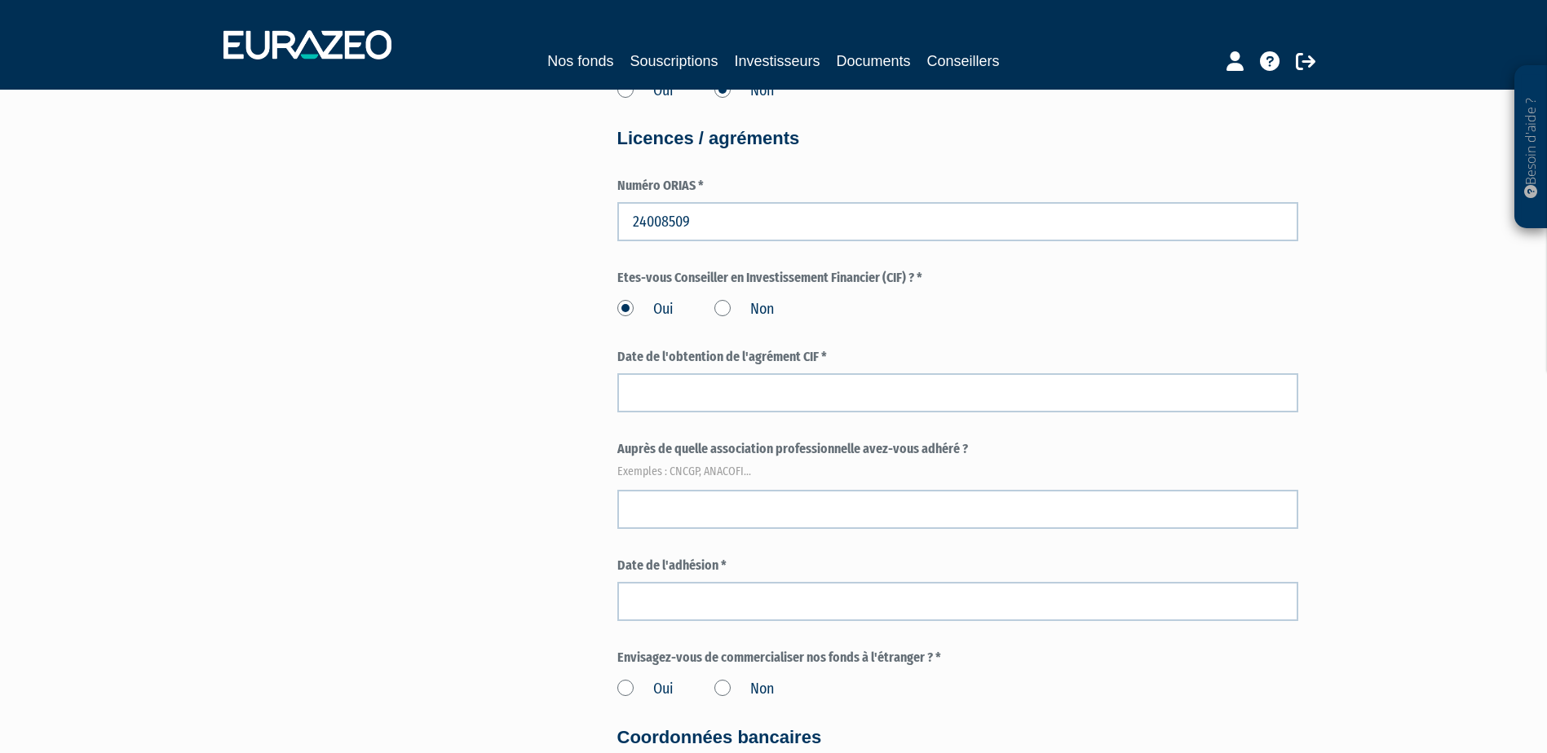
type input "FR78932652985"
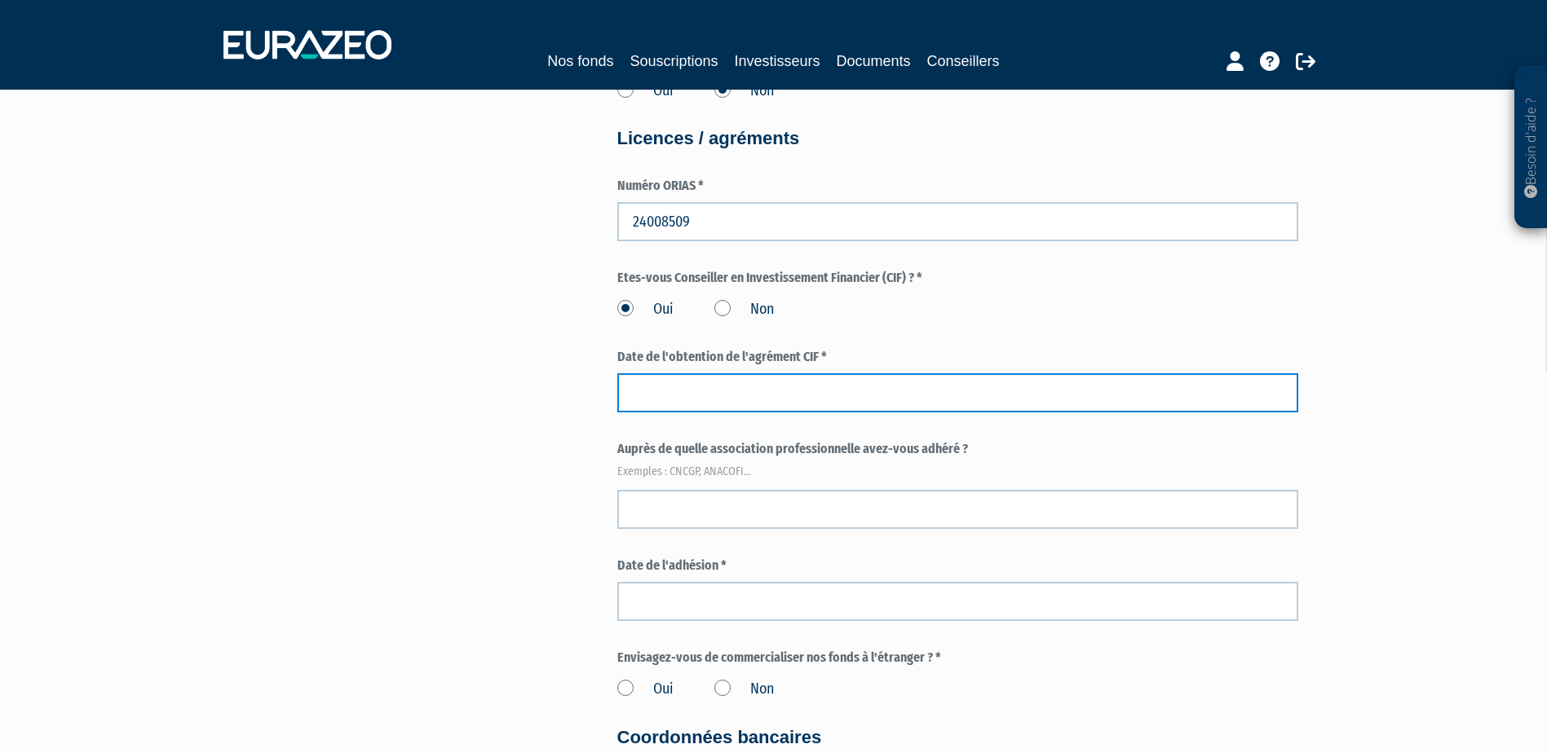
click at [699, 406] on input at bounding box center [957, 392] width 681 height 39
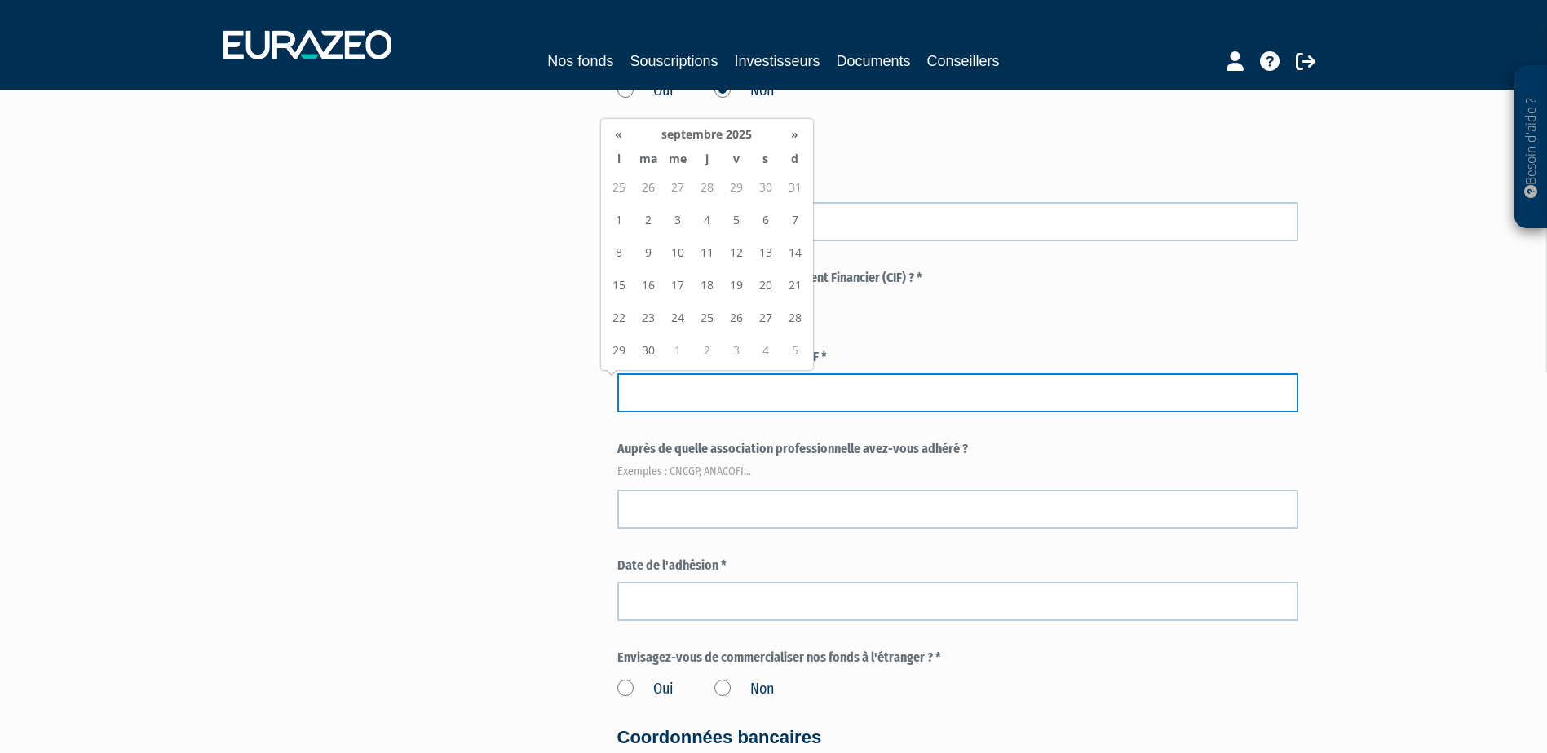
click at [654, 398] on input at bounding box center [957, 392] width 681 height 39
type input "08/02/2025"
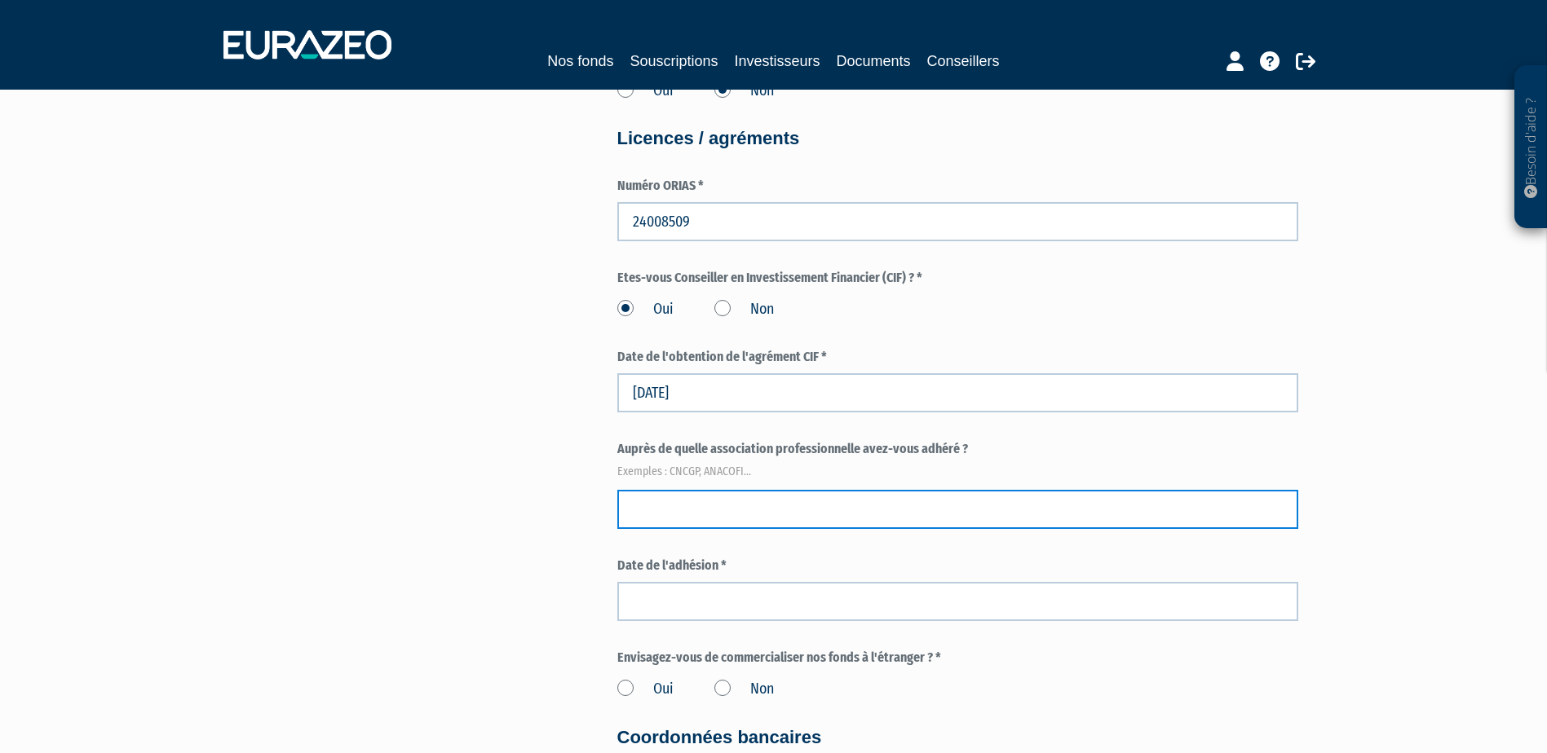
click at [721, 516] on input "text" at bounding box center [957, 509] width 681 height 39
type input "cncef"
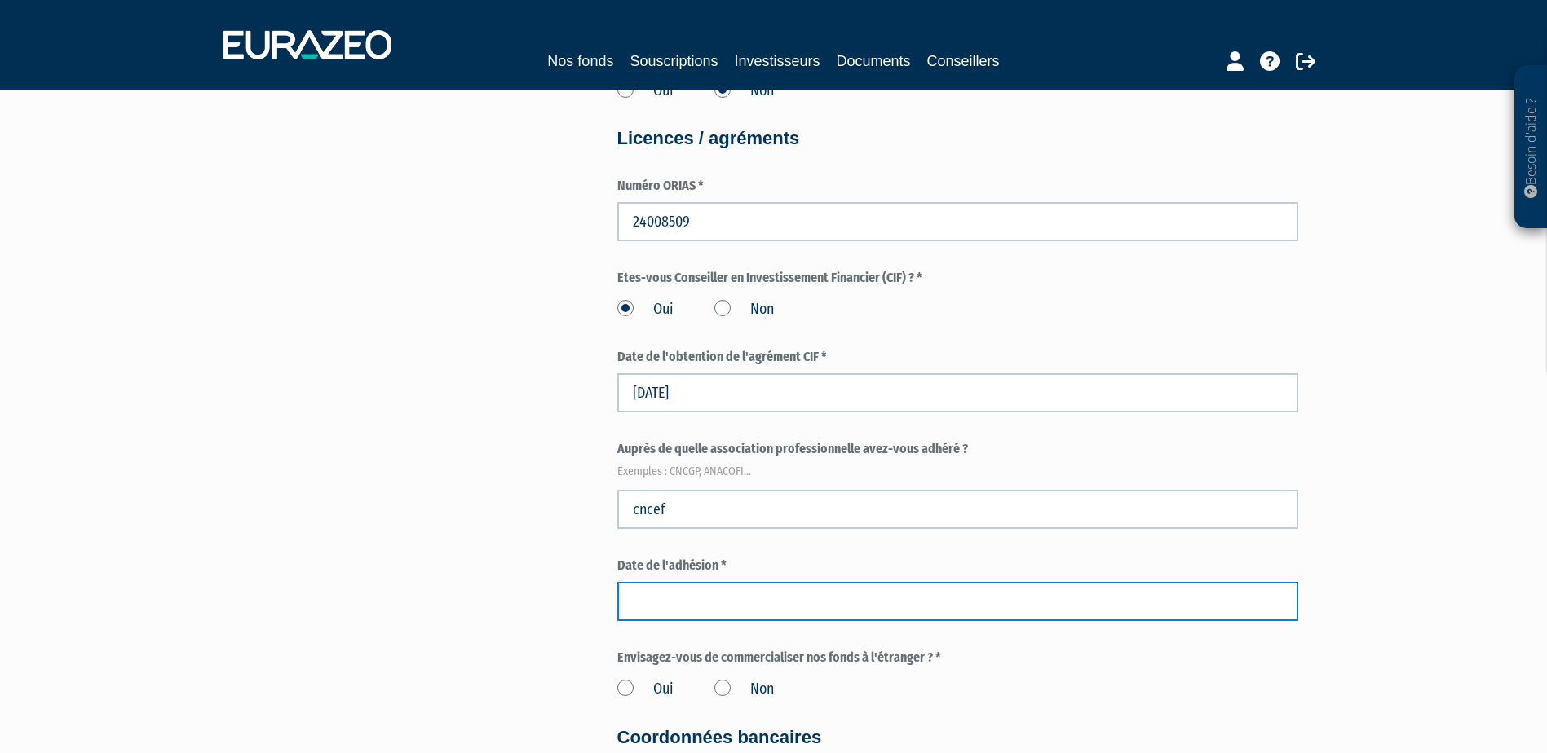
click at [716, 592] on input at bounding box center [957, 601] width 681 height 39
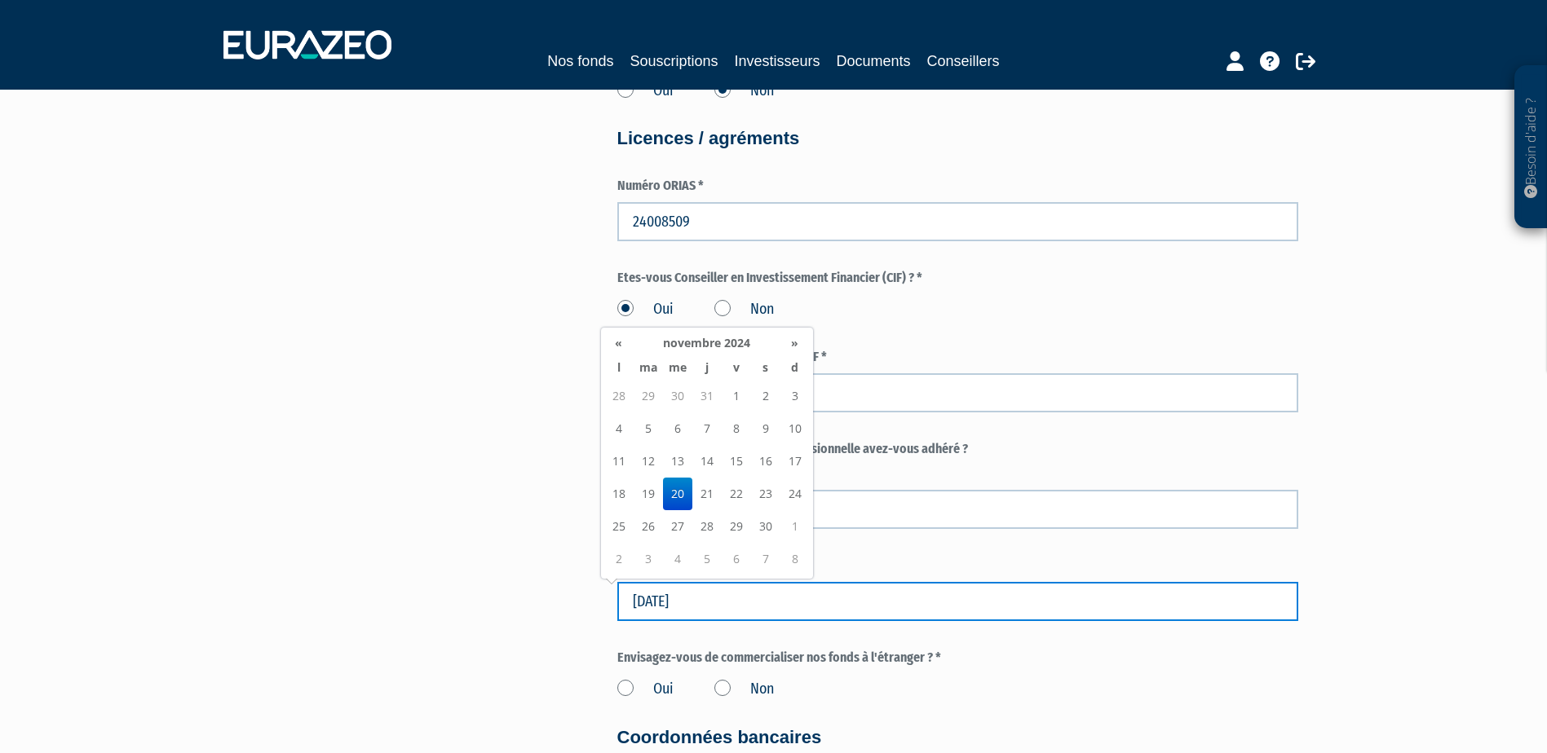
type input "20/11/2024"
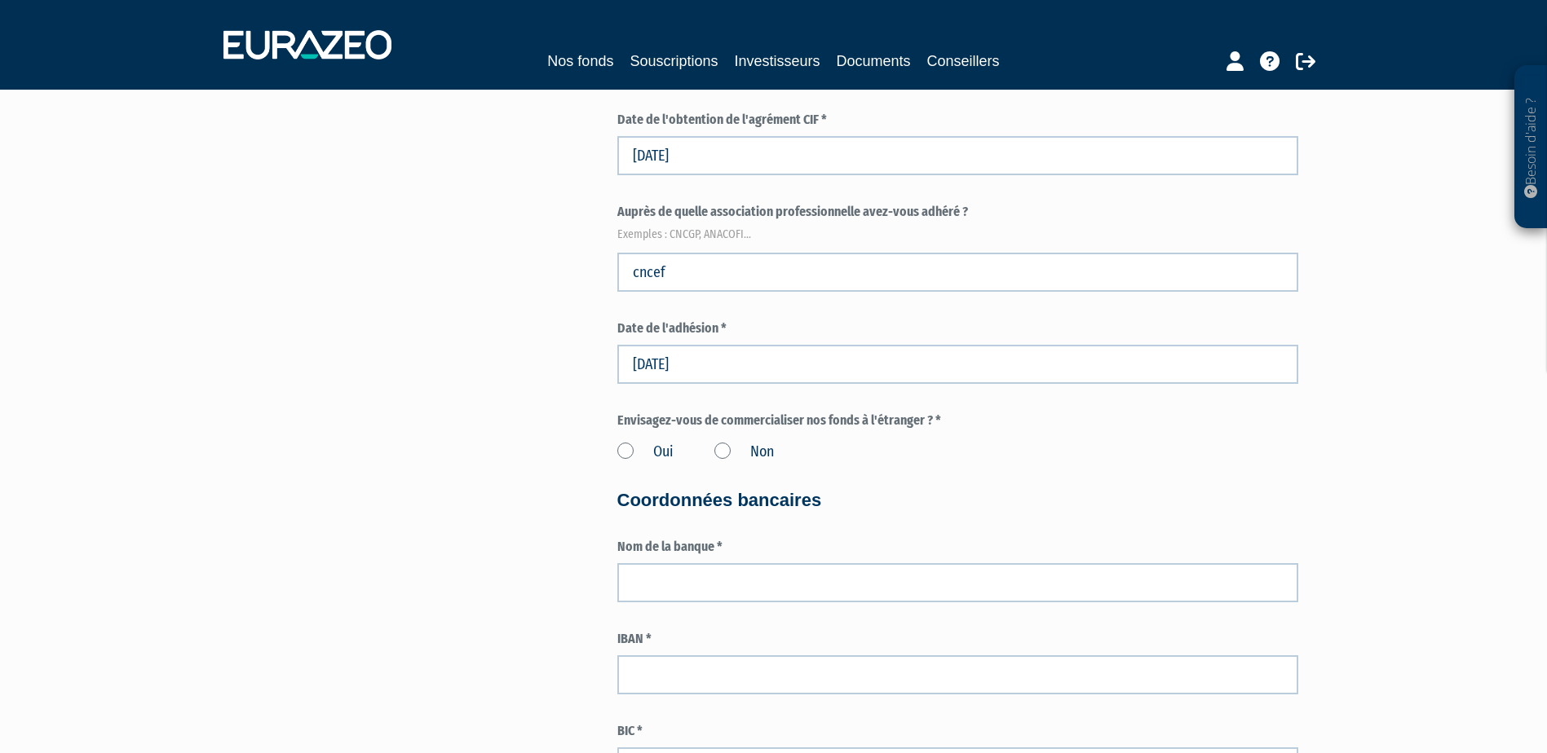
scroll to position [1794, 0]
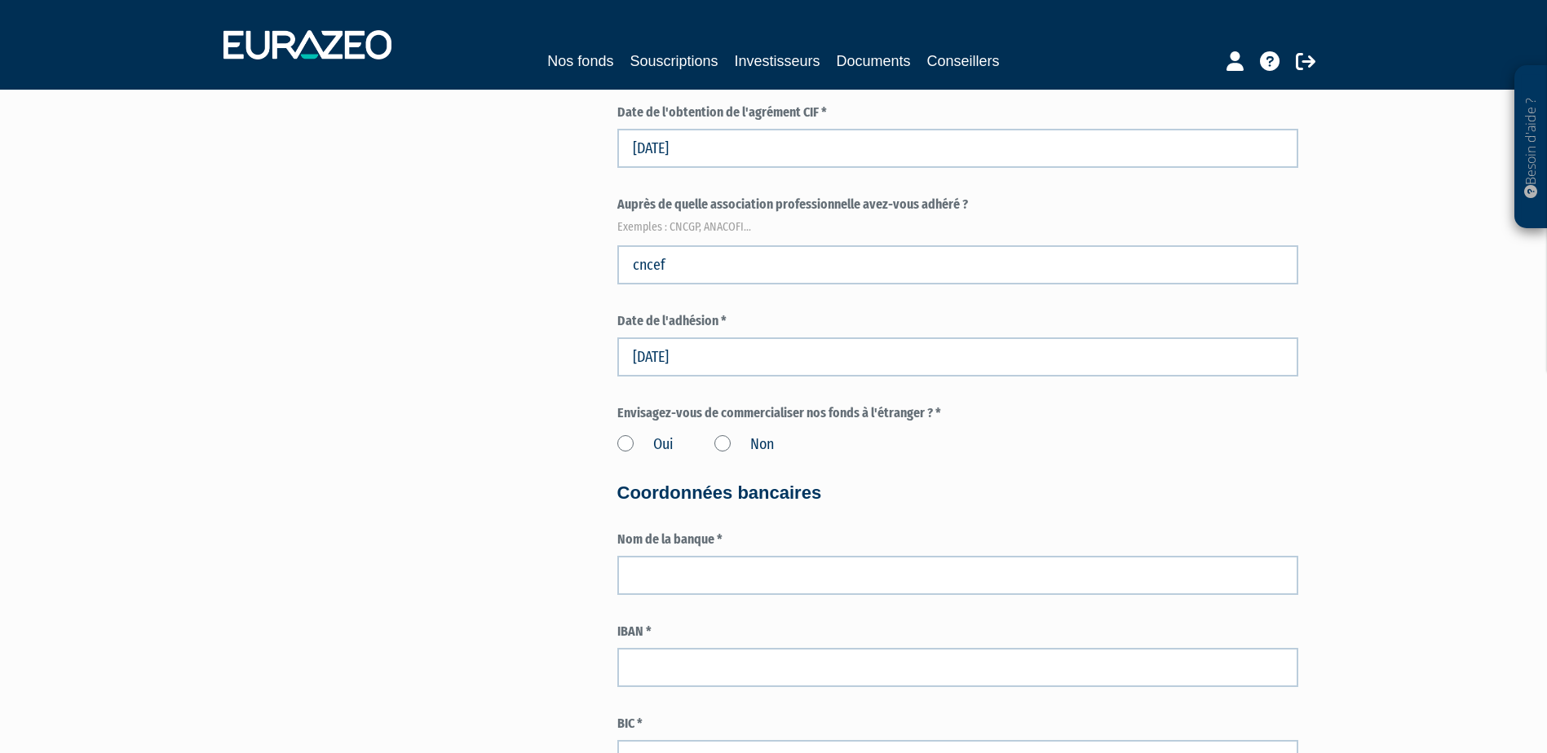
click at [724, 443] on label "Non" at bounding box center [744, 445] width 60 height 21
click at [0, 0] on input "Non" at bounding box center [0, 0] width 0 height 0
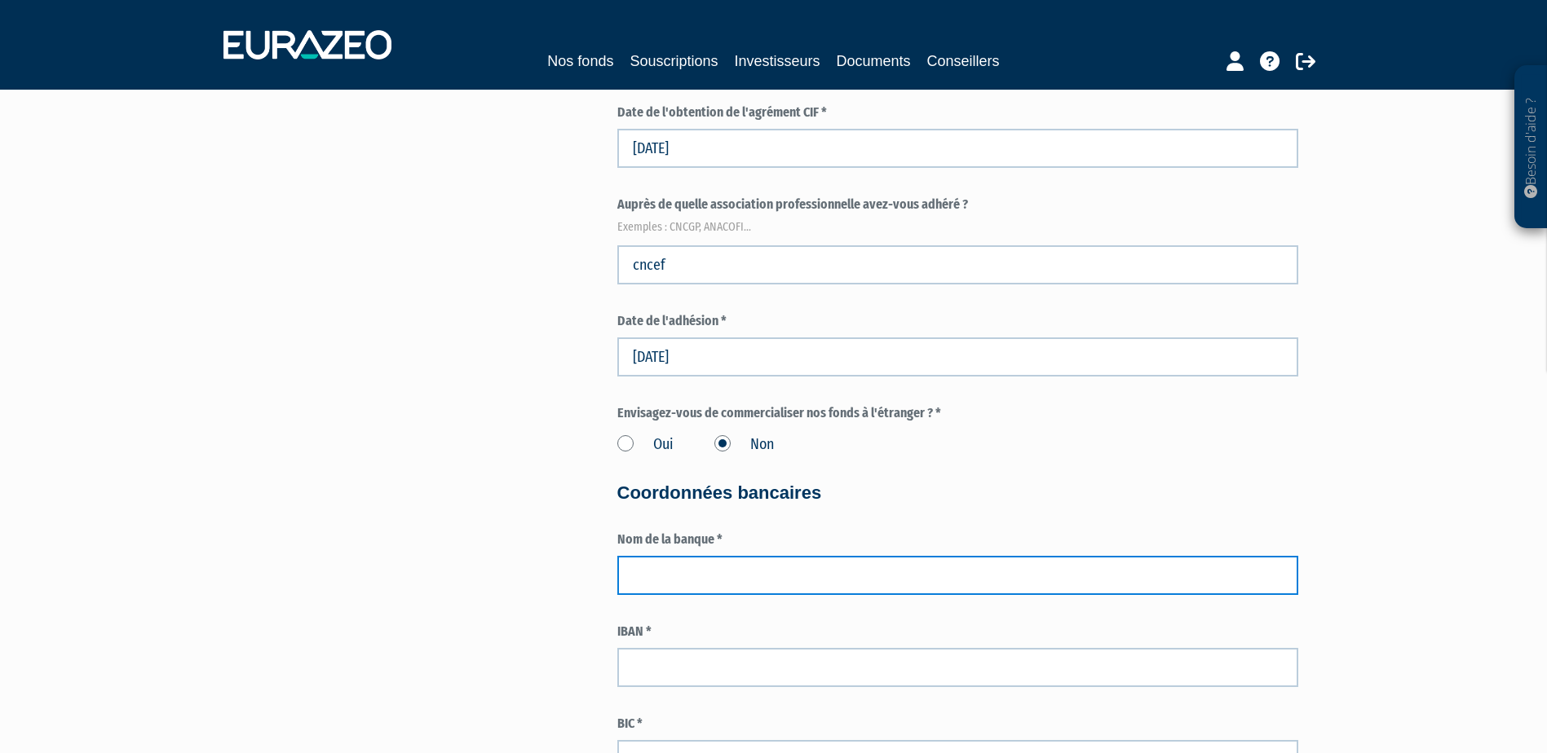
click at [716, 577] on input "text" at bounding box center [957, 575] width 681 height 39
type input "TIIME"
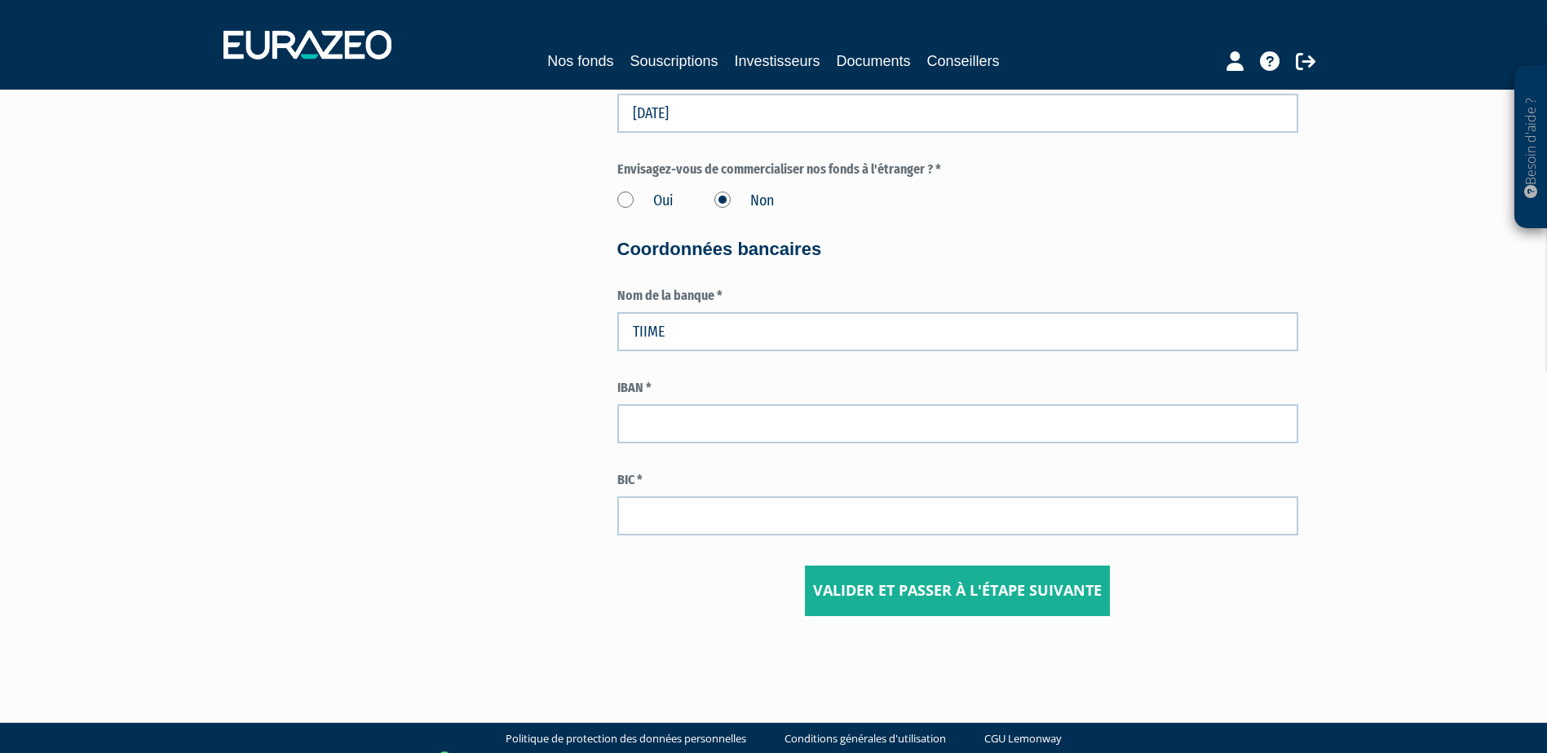
scroll to position [2038, 0]
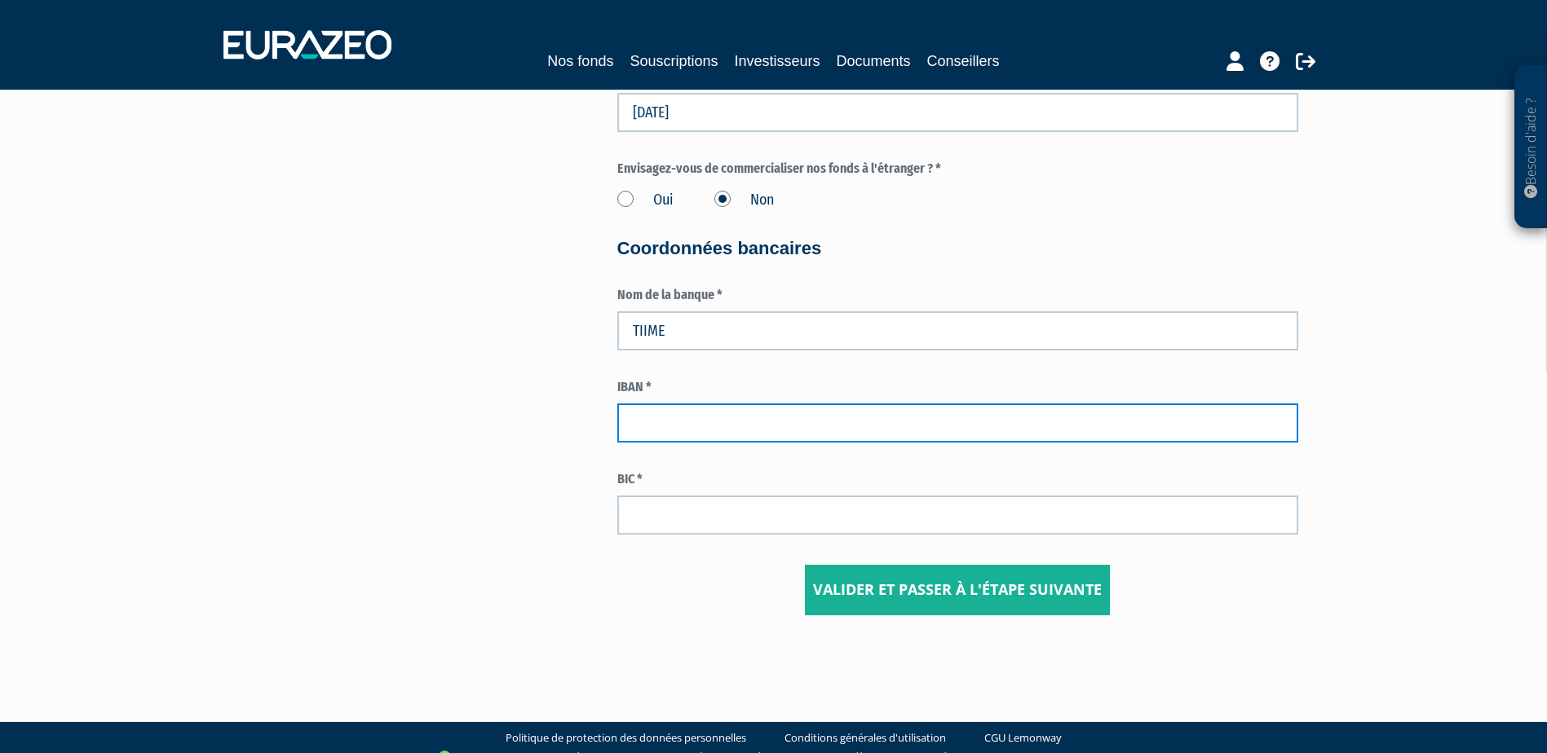
click at [720, 421] on input "text" at bounding box center [957, 423] width 681 height 39
click at [693, 420] on input "text" at bounding box center [957, 423] width 681 height 39
type input "FR7616798000010001631883792"
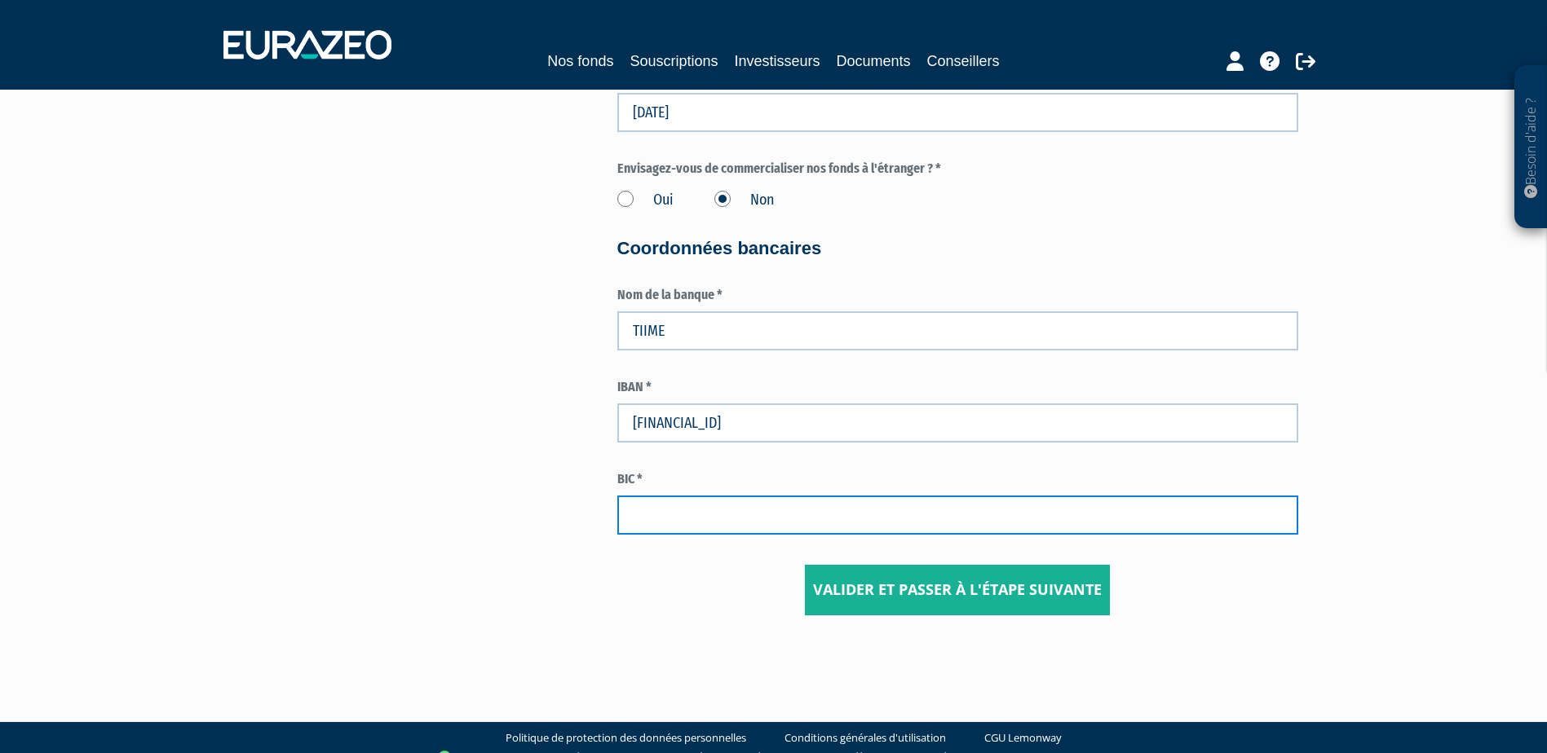
click at [695, 519] on input "text" at bounding box center [957, 515] width 681 height 39
type input "TRZOFR21XXX"
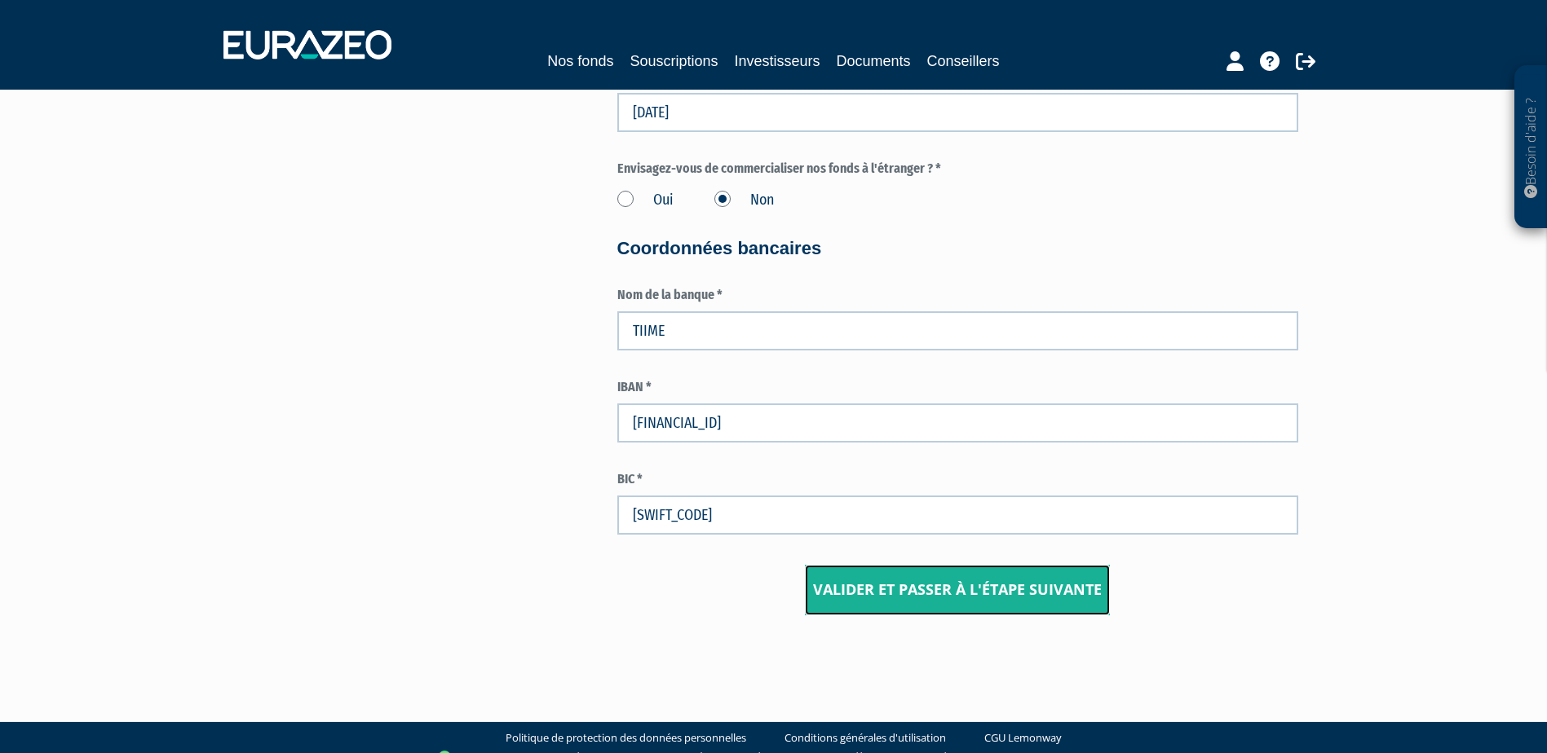
click at [992, 566] on input "Valider et passer à l'étape suivante" at bounding box center [957, 590] width 305 height 51
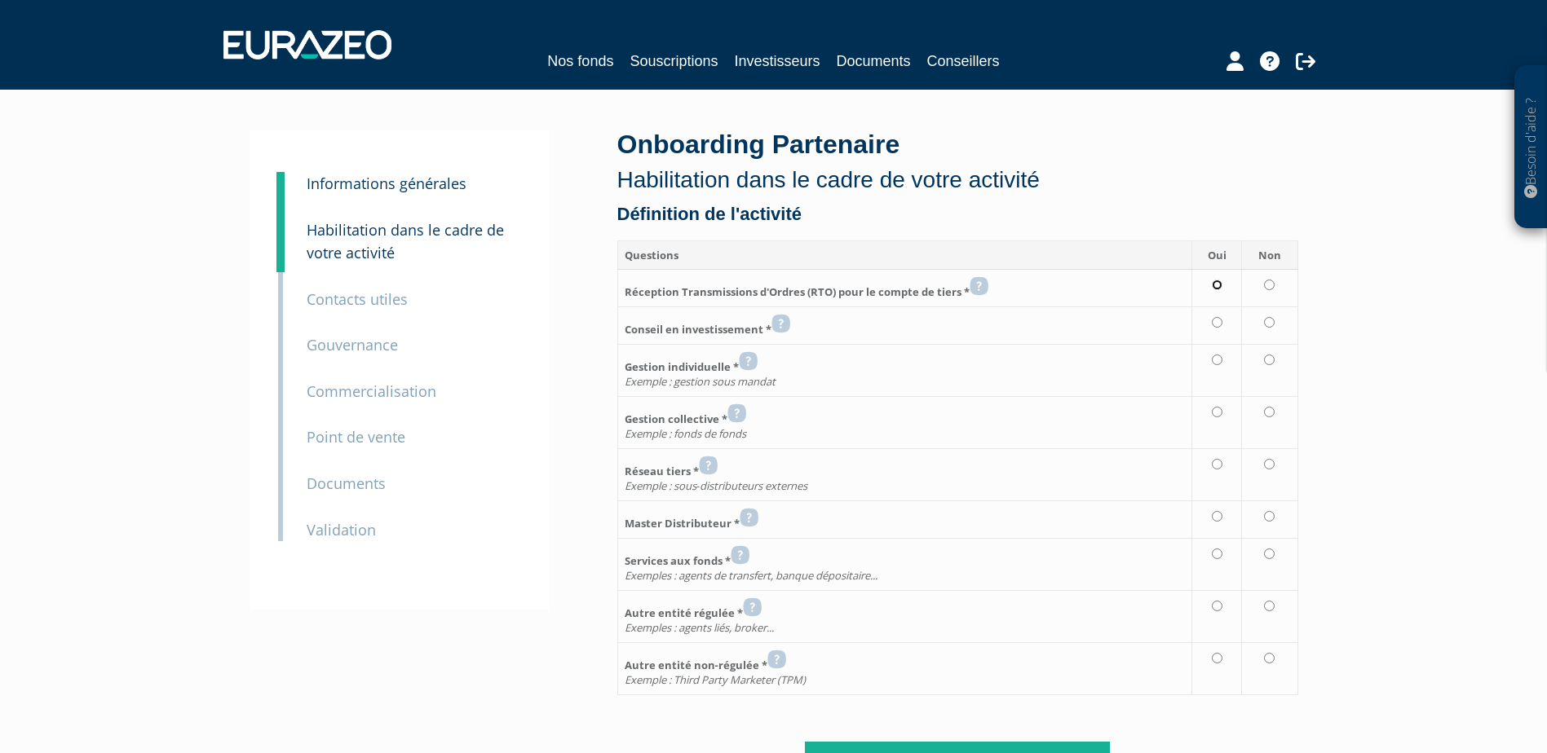
click at [1218, 284] on input "radio" at bounding box center [1216, 285] width 11 height 11
radio input "true"
click at [1217, 323] on input "radio" at bounding box center [1216, 322] width 11 height 11
radio input "true"
click at [1270, 359] on input "radio" at bounding box center [1269, 360] width 11 height 11
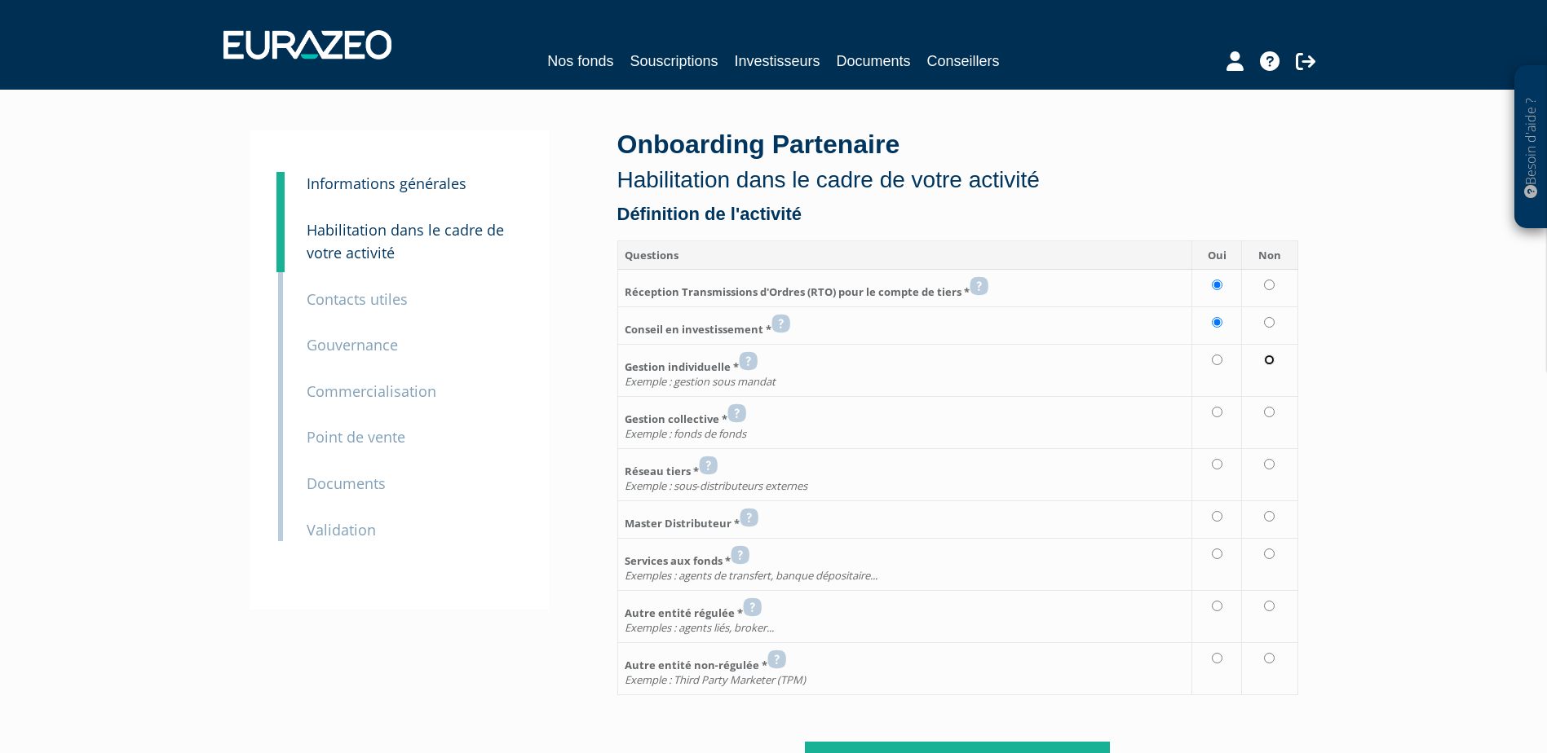
radio input "true"
click at [1225, 413] on td at bounding box center [1217, 422] width 50 height 52
radio input "true"
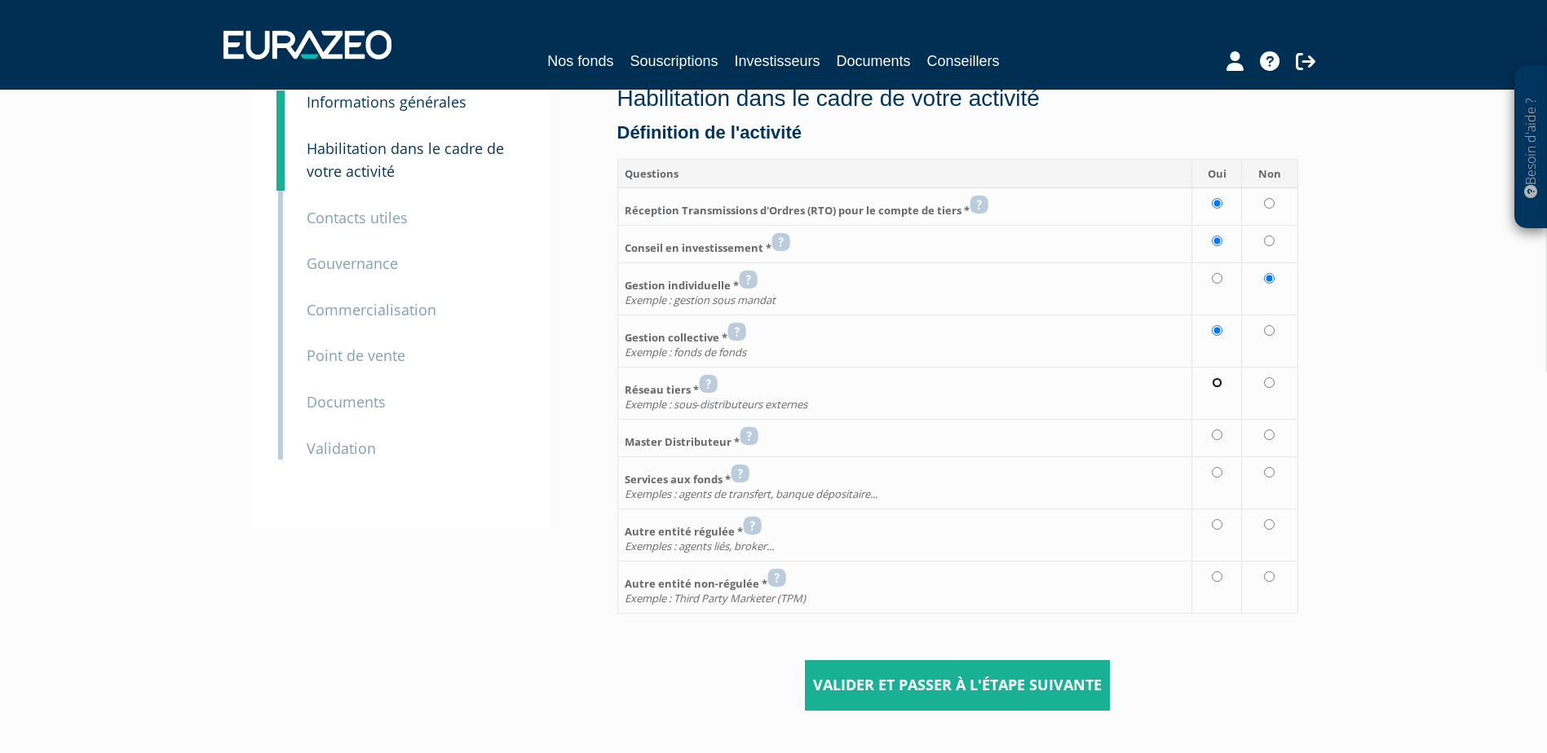
click at [1217, 385] on input "radio" at bounding box center [1216, 382] width 11 height 11
radio input "true"
click at [1269, 433] on input "radio" at bounding box center [1269, 435] width 11 height 11
radio input "true"
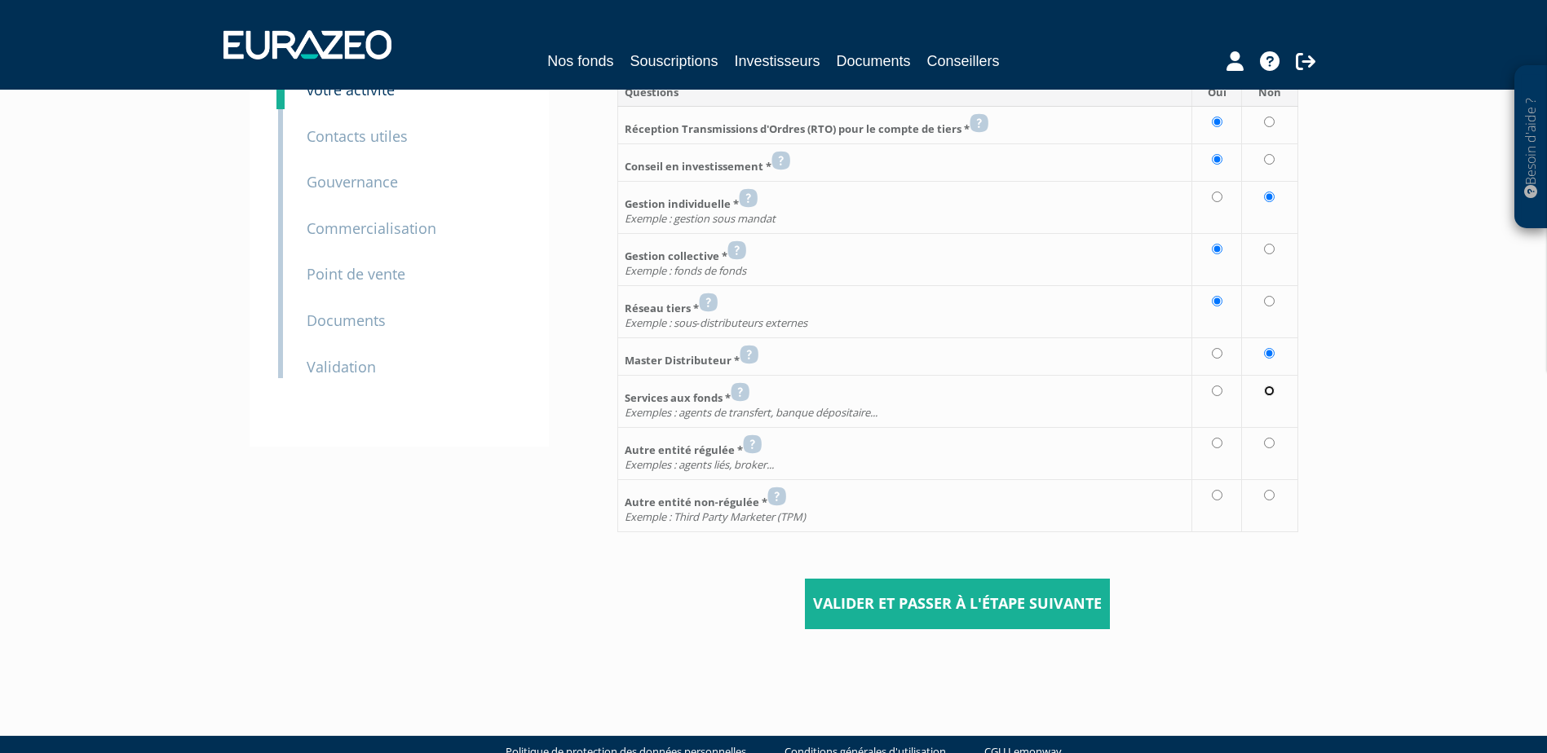
click at [1273, 391] on input "radio" at bounding box center [1269, 391] width 11 height 11
radio input "true"
click at [1273, 441] on input "radio" at bounding box center [1269, 443] width 11 height 11
radio input "true"
click at [1270, 492] on input "radio" at bounding box center [1269, 495] width 11 height 11
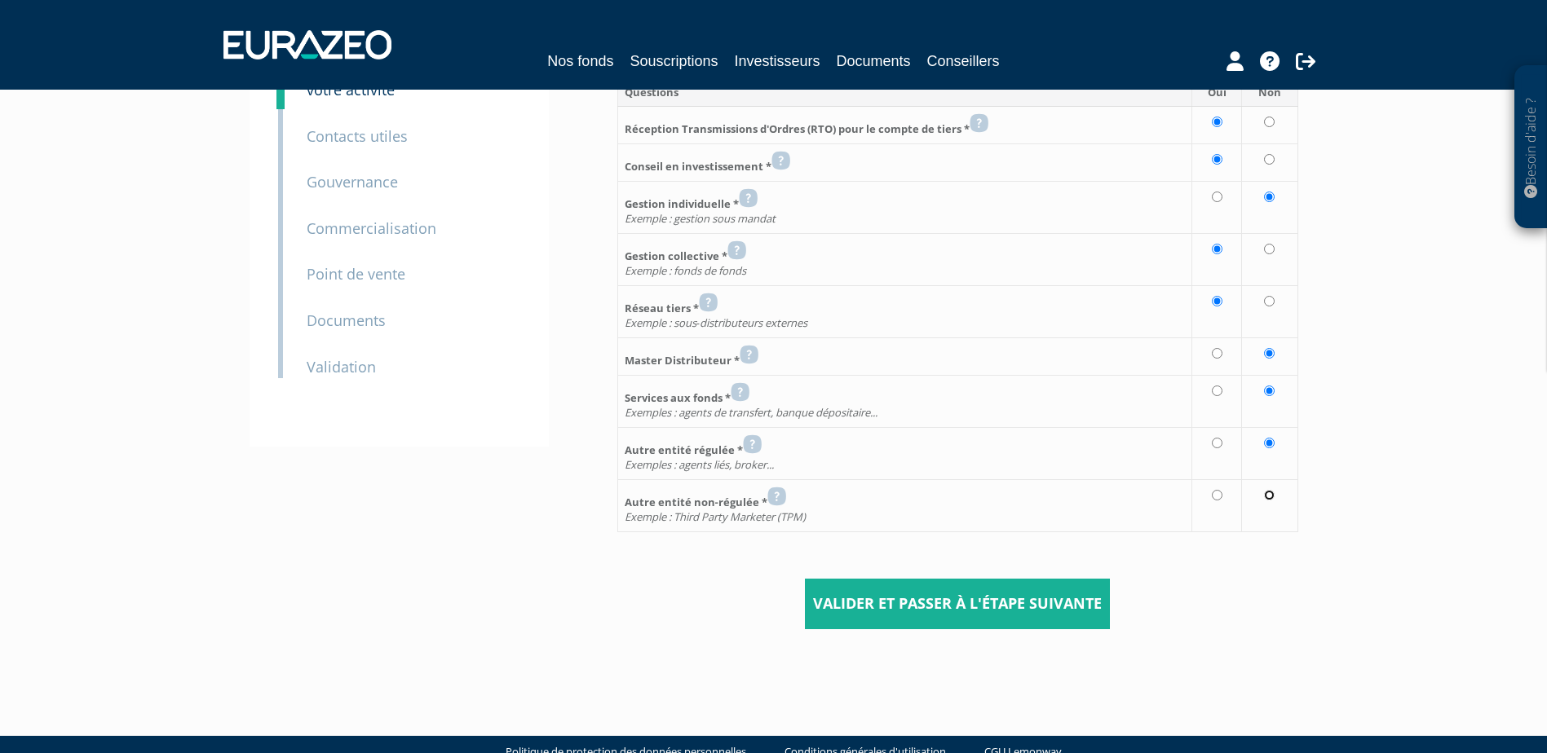
radio input "true"
click at [1069, 581] on input "Valider et passer à l'étape suivante" at bounding box center [957, 604] width 305 height 51
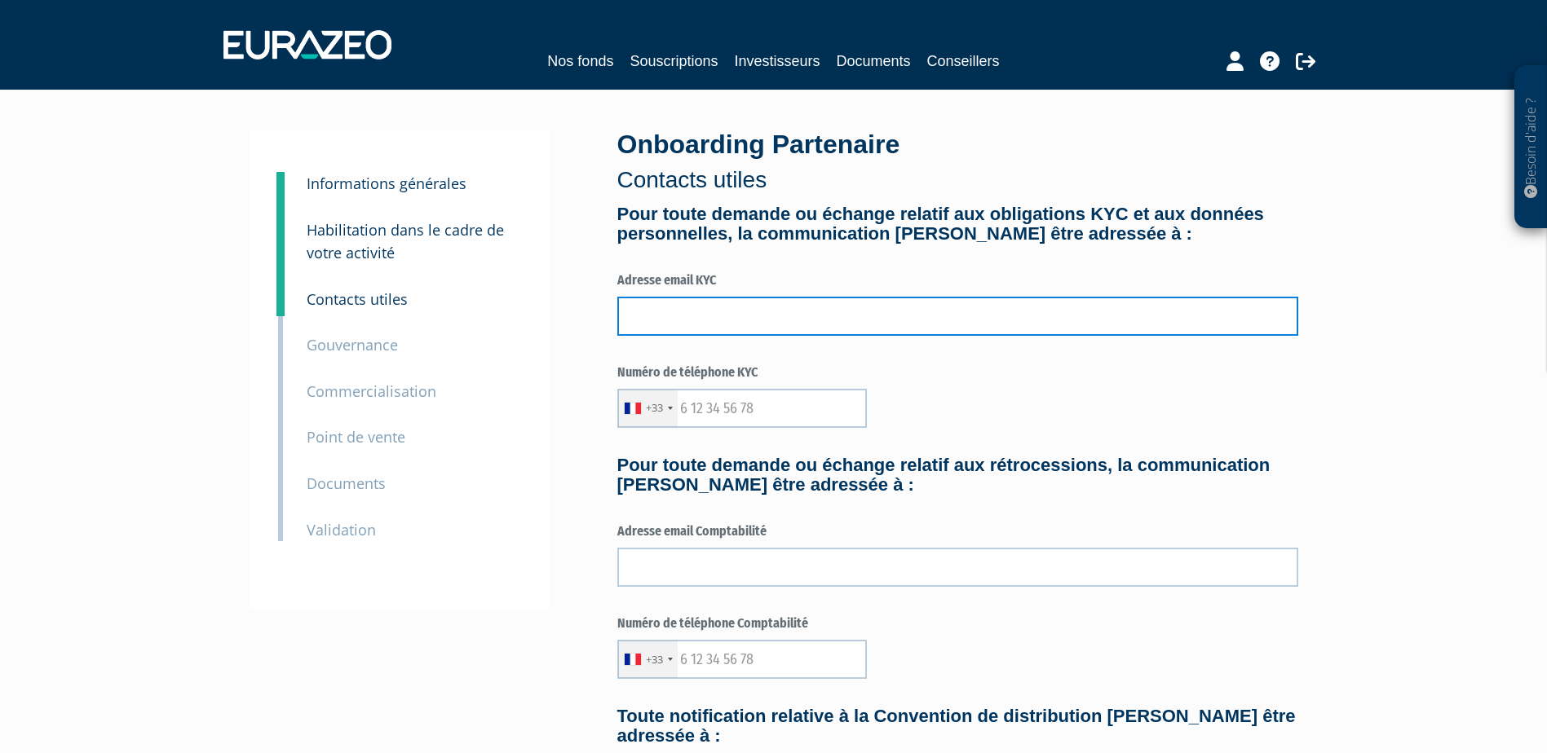
click at [697, 330] on input "text" at bounding box center [957, 316] width 681 height 39
type input "[PERSON_NAME][EMAIL_ADDRESS][PERSON_NAME][DOMAIN_NAME]"
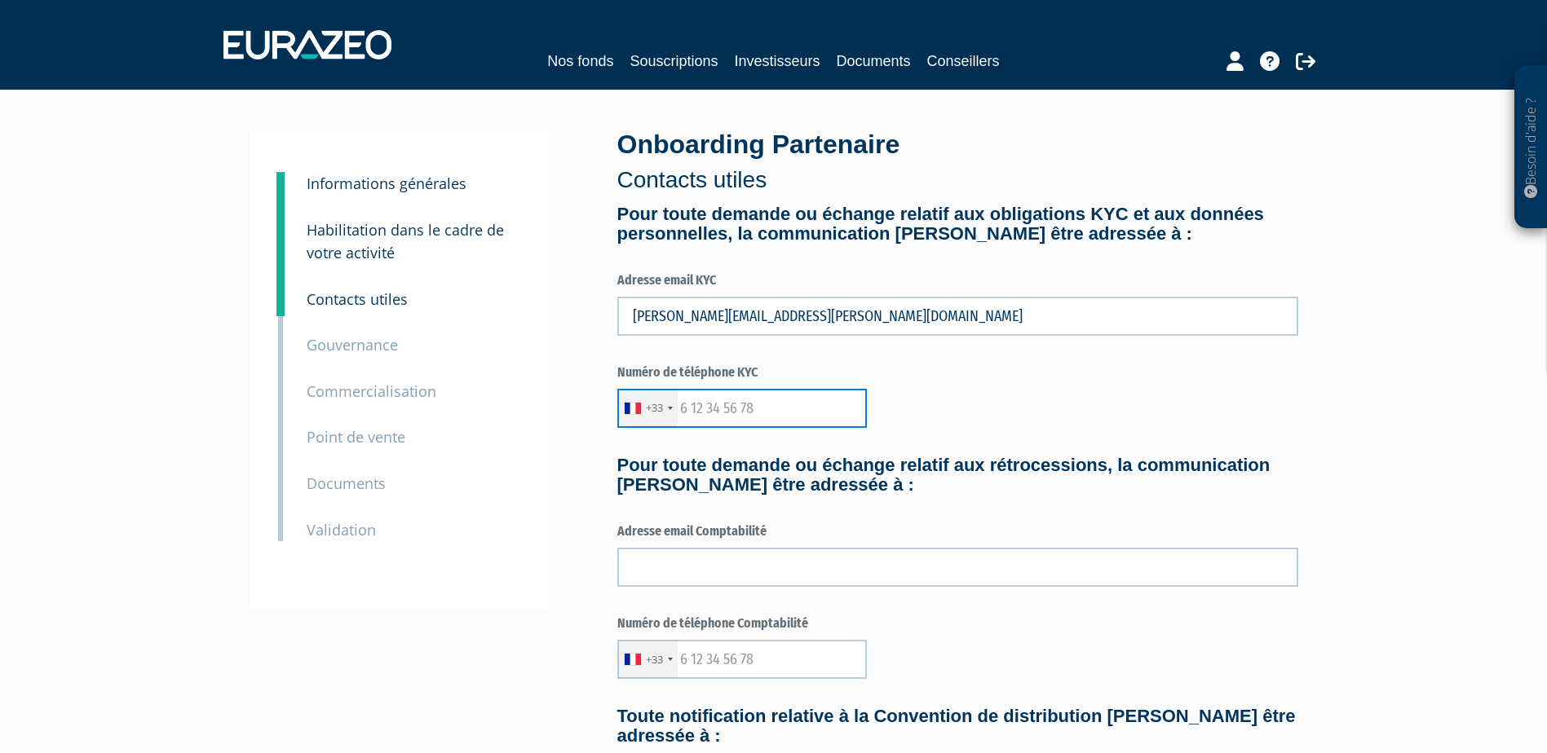
click at [756, 408] on input "text" at bounding box center [741, 408] width 249 height 39
type input "651170383"
click at [1046, 392] on div "+33 [GEOGRAPHIC_DATA] +33 [GEOGRAPHIC_DATA] ([GEOGRAPHIC_DATA]) +49 [GEOGRAPHIC…" at bounding box center [957, 408] width 681 height 39
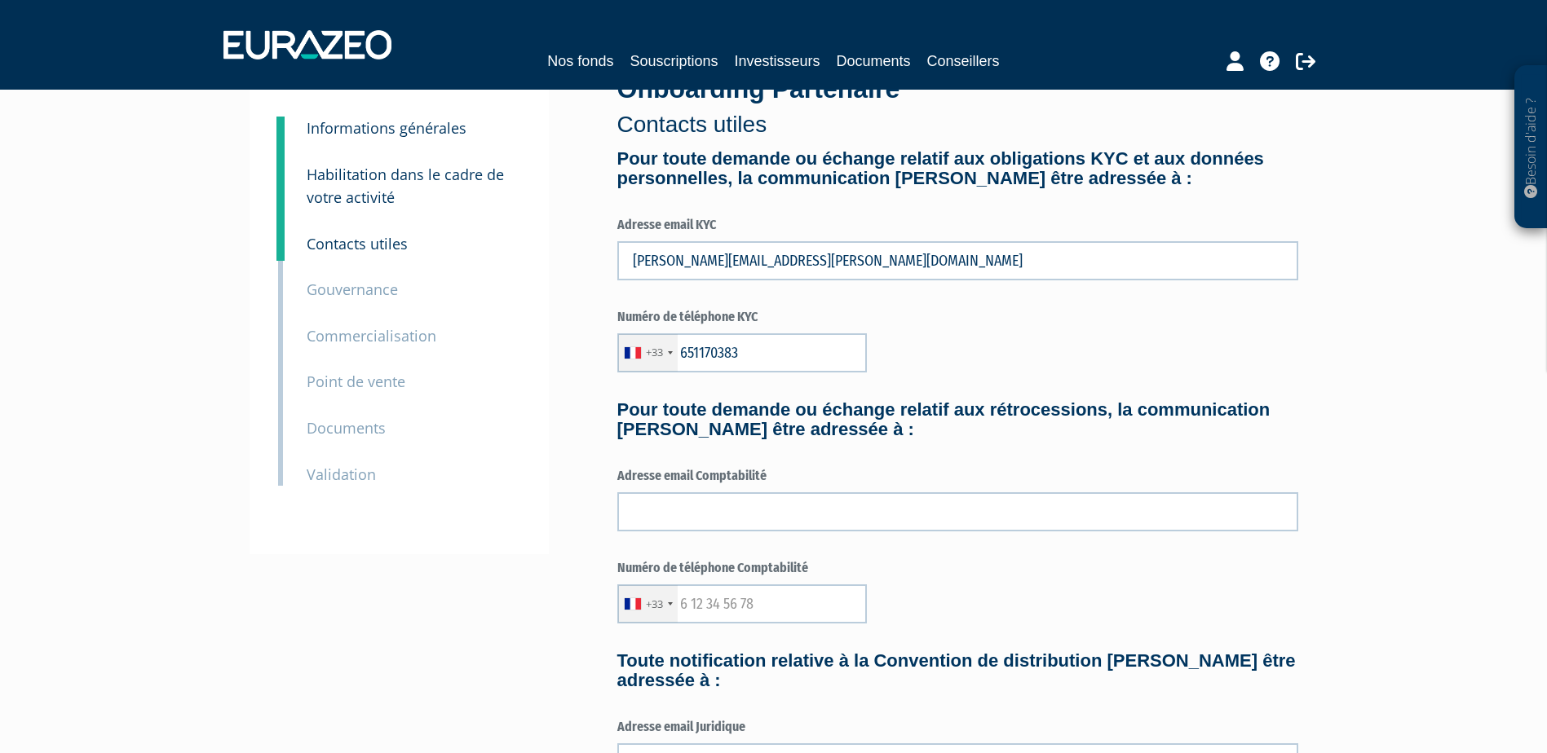
scroll to position [82, 0]
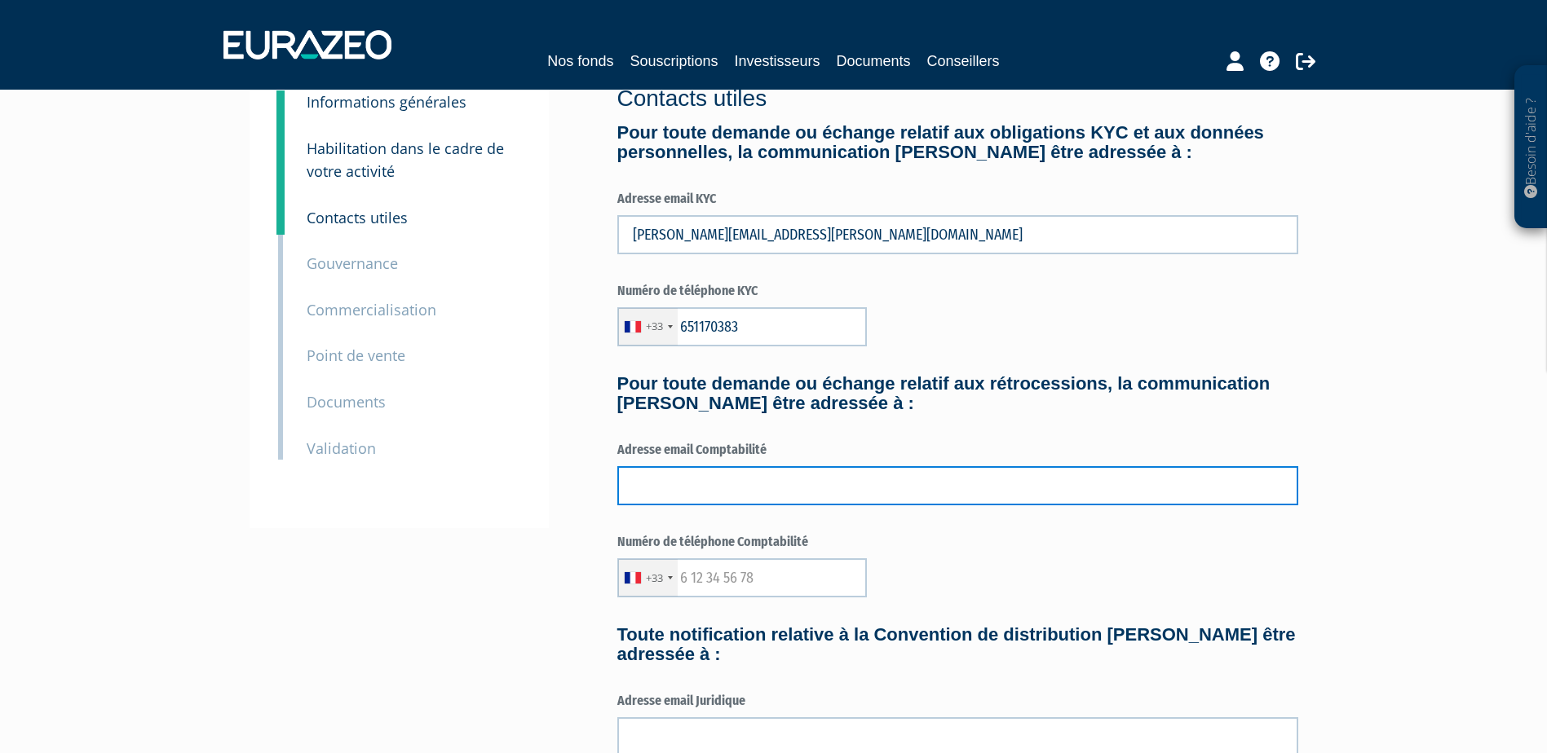
click at [686, 489] on input "text" at bounding box center [957, 485] width 681 height 39
type input "[PERSON_NAME][EMAIL_ADDRESS][PERSON_NAME][DOMAIN_NAME]"
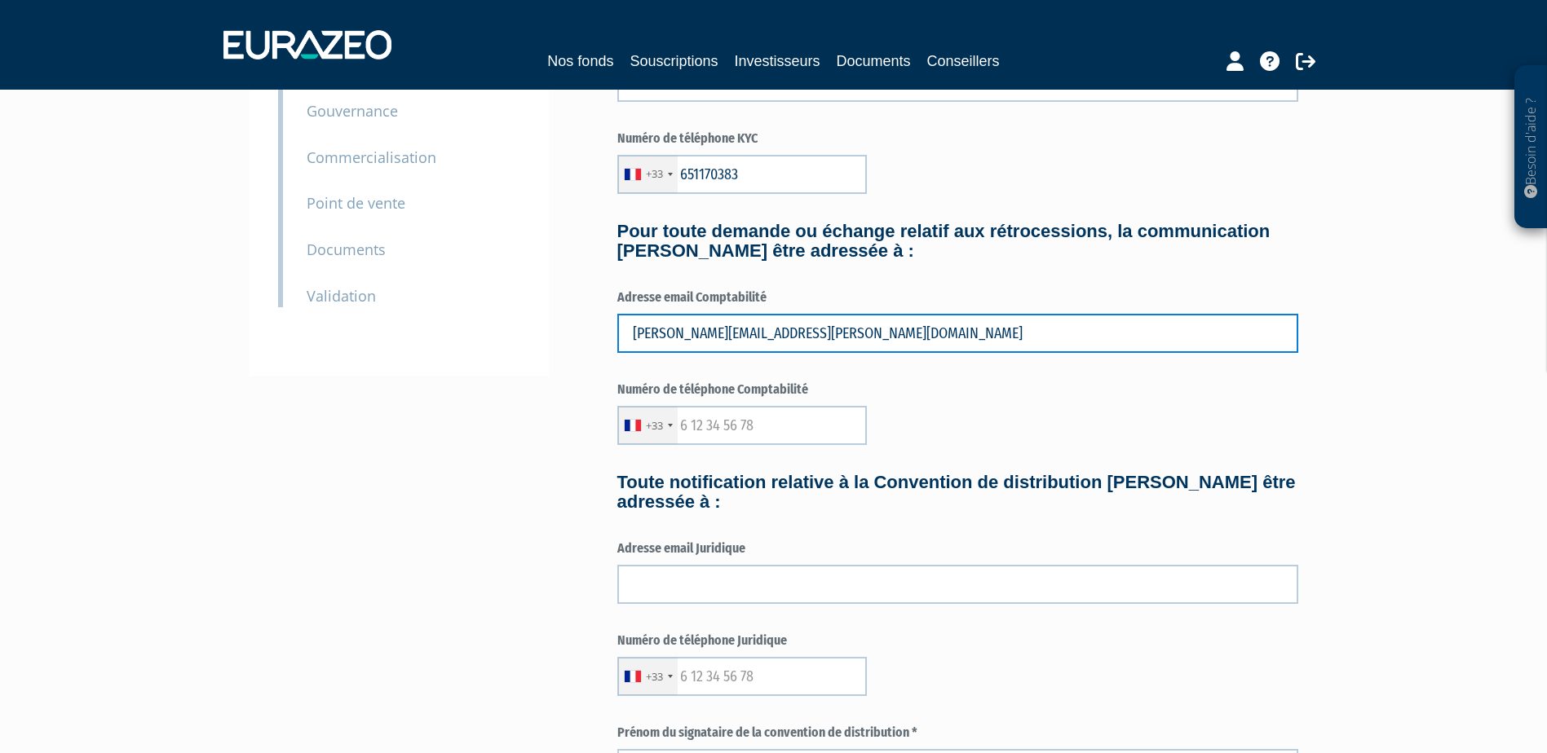
scroll to position [245, 0]
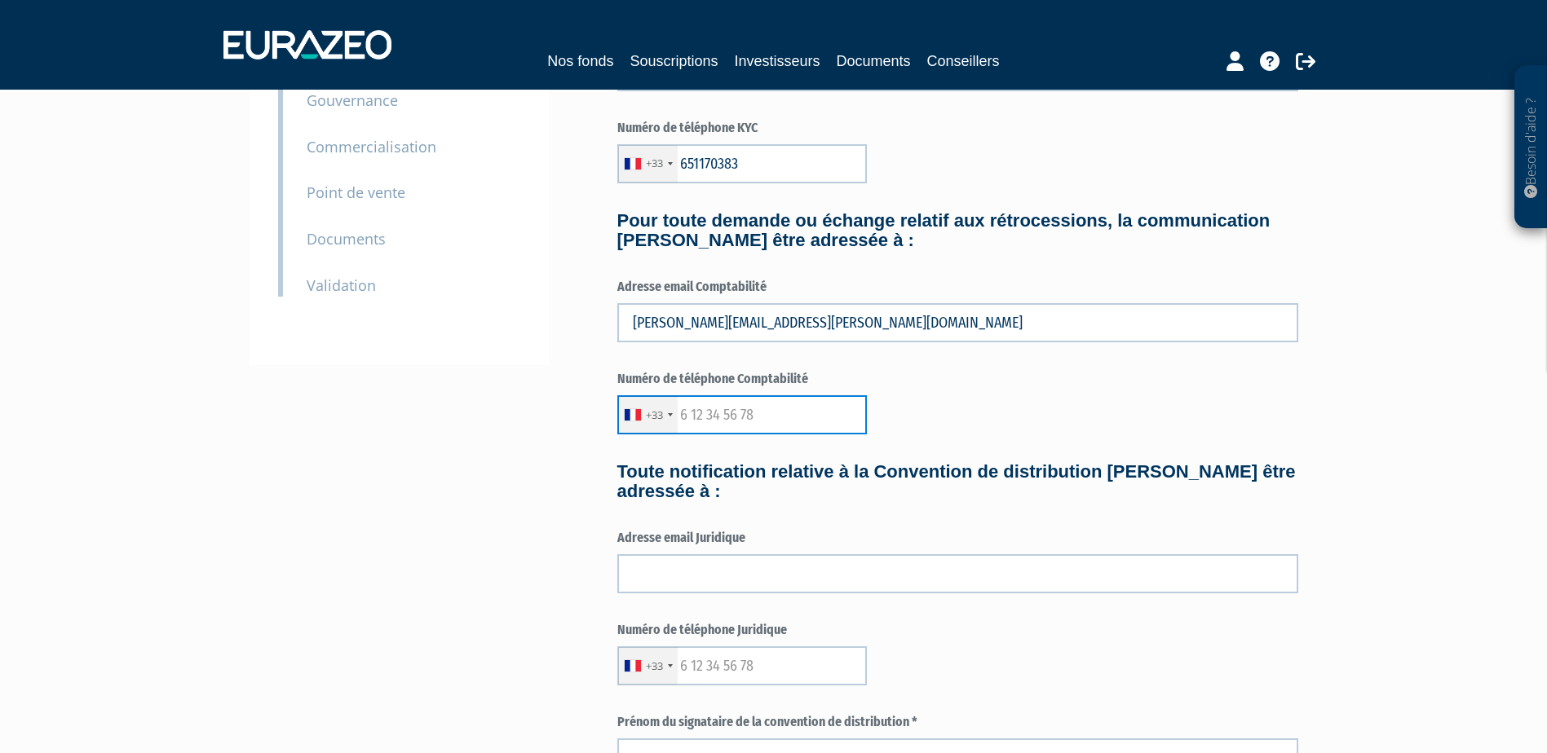
click at [722, 419] on input "text" at bounding box center [741, 414] width 249 height 39
type input "651170383"
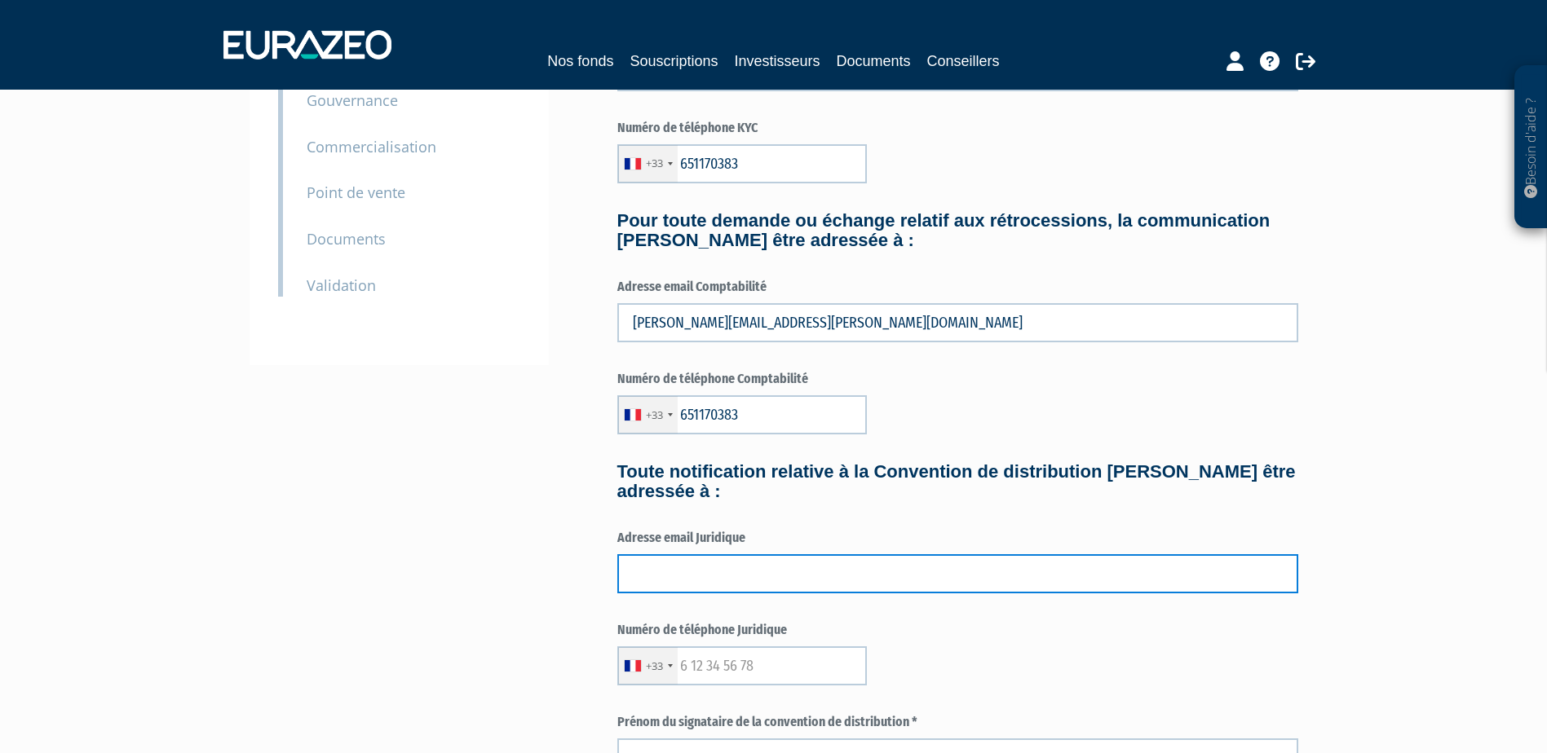
click at [803, 573] on input "text" at bounding box center [957, 573] width 681 height 39
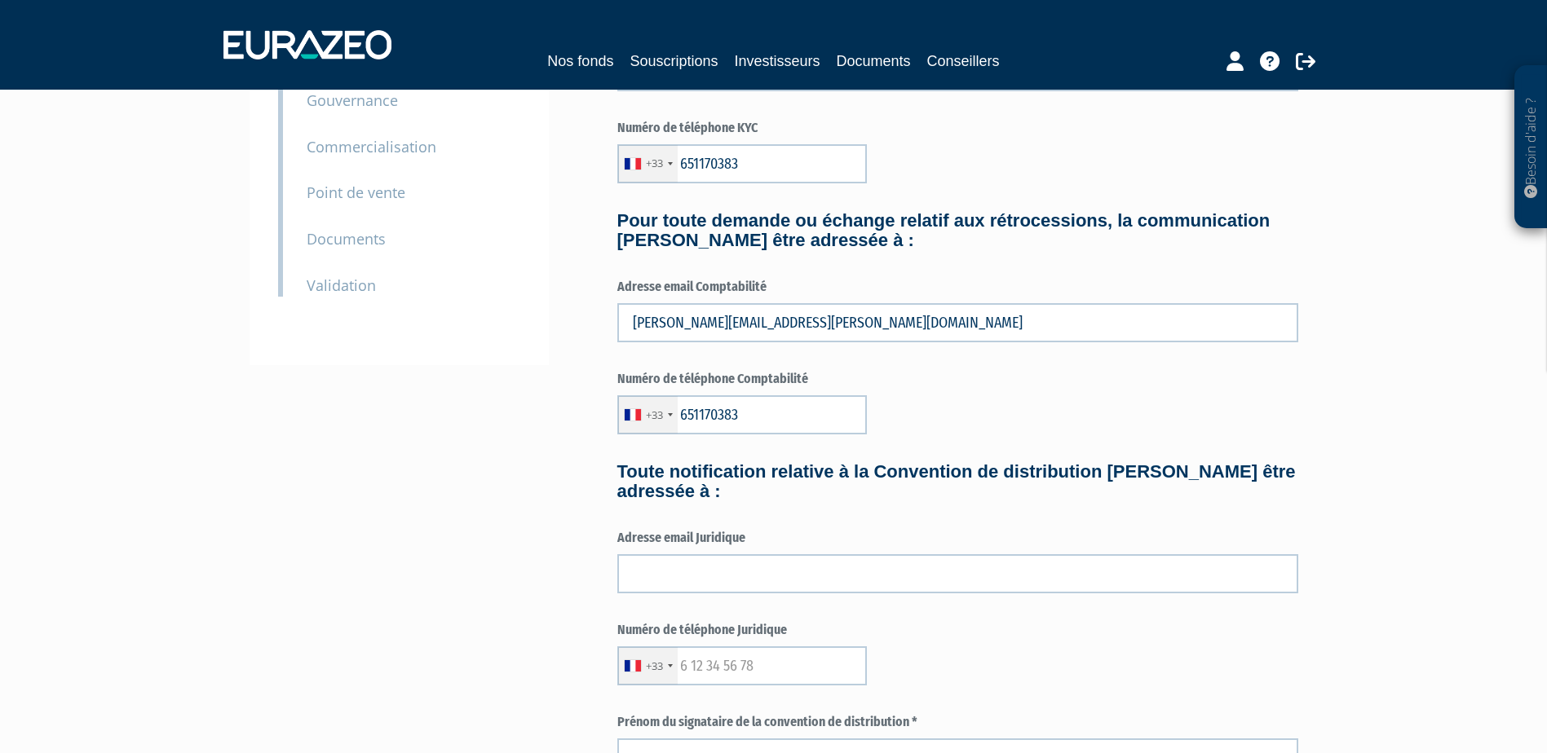
click at [368, 484] on div "3 Informations générales 4 Habilitation dans le cadre de votre activité 5 Conta…" at bounding box center [774, 510] width 1024 height 1248
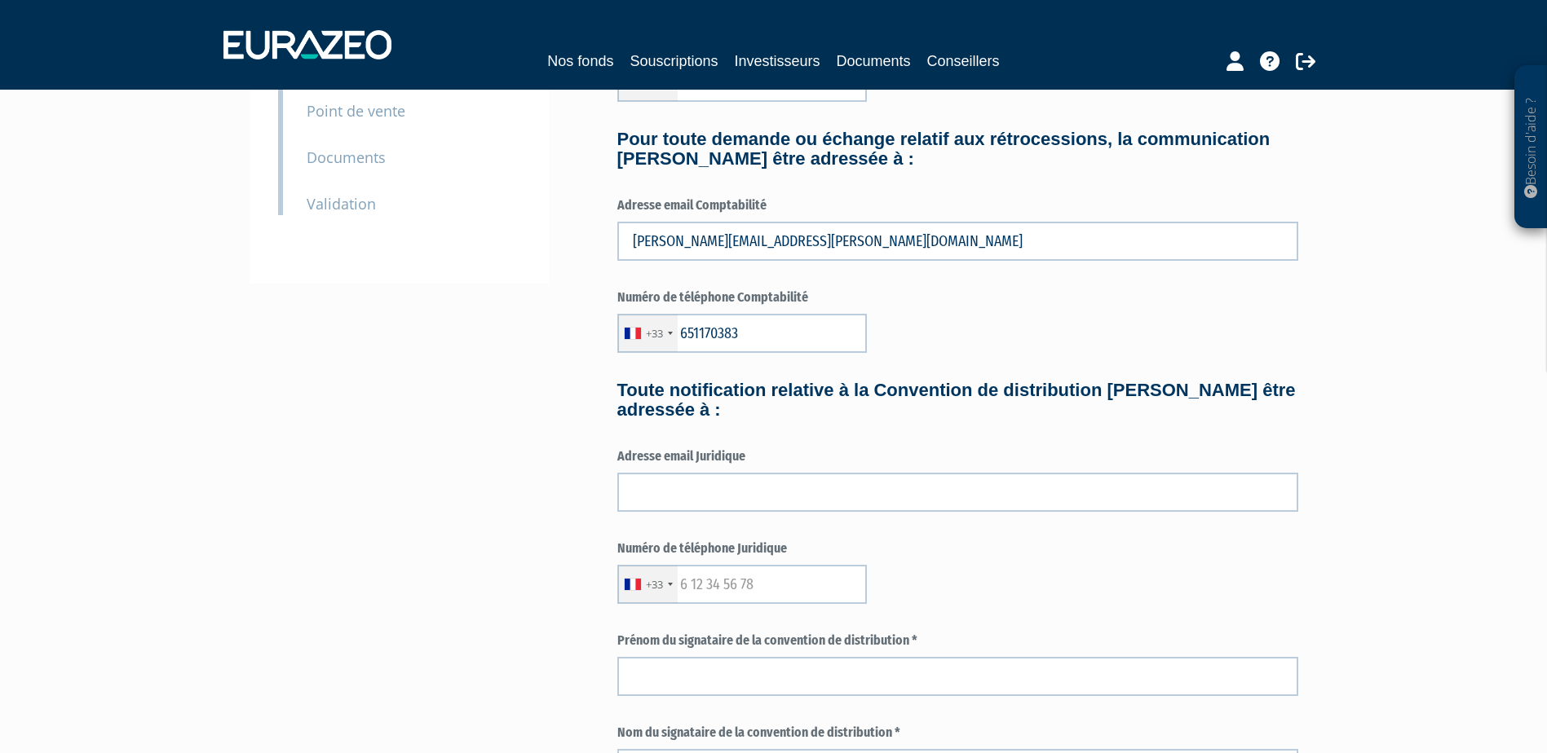
scroll to position [408, 0]
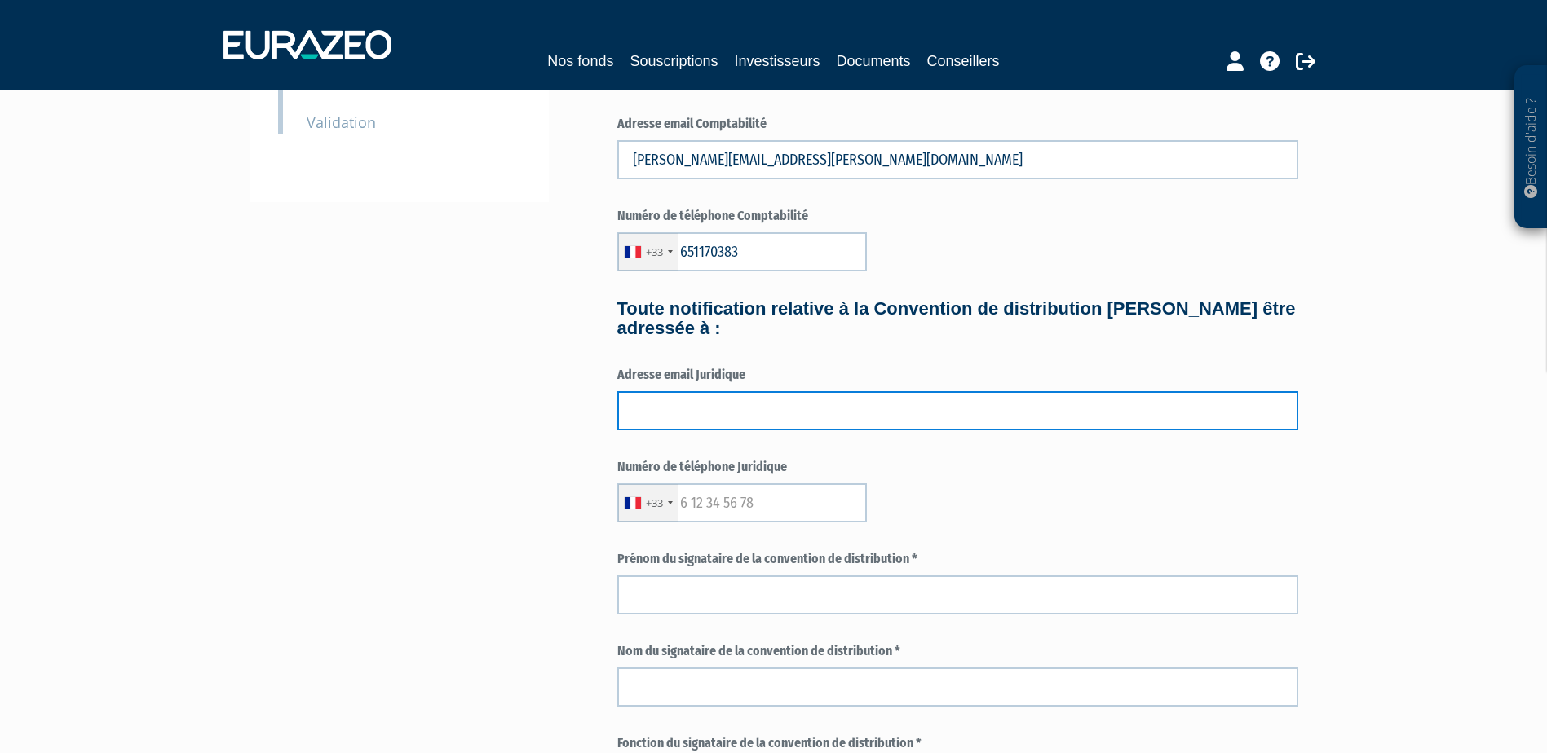
click at [643, 415] on input "text" at bounding box center [957, 410] width 681 height 39
type input "gregoire.souffront@avenir-gestionprivee.com"
type input "gregoire"
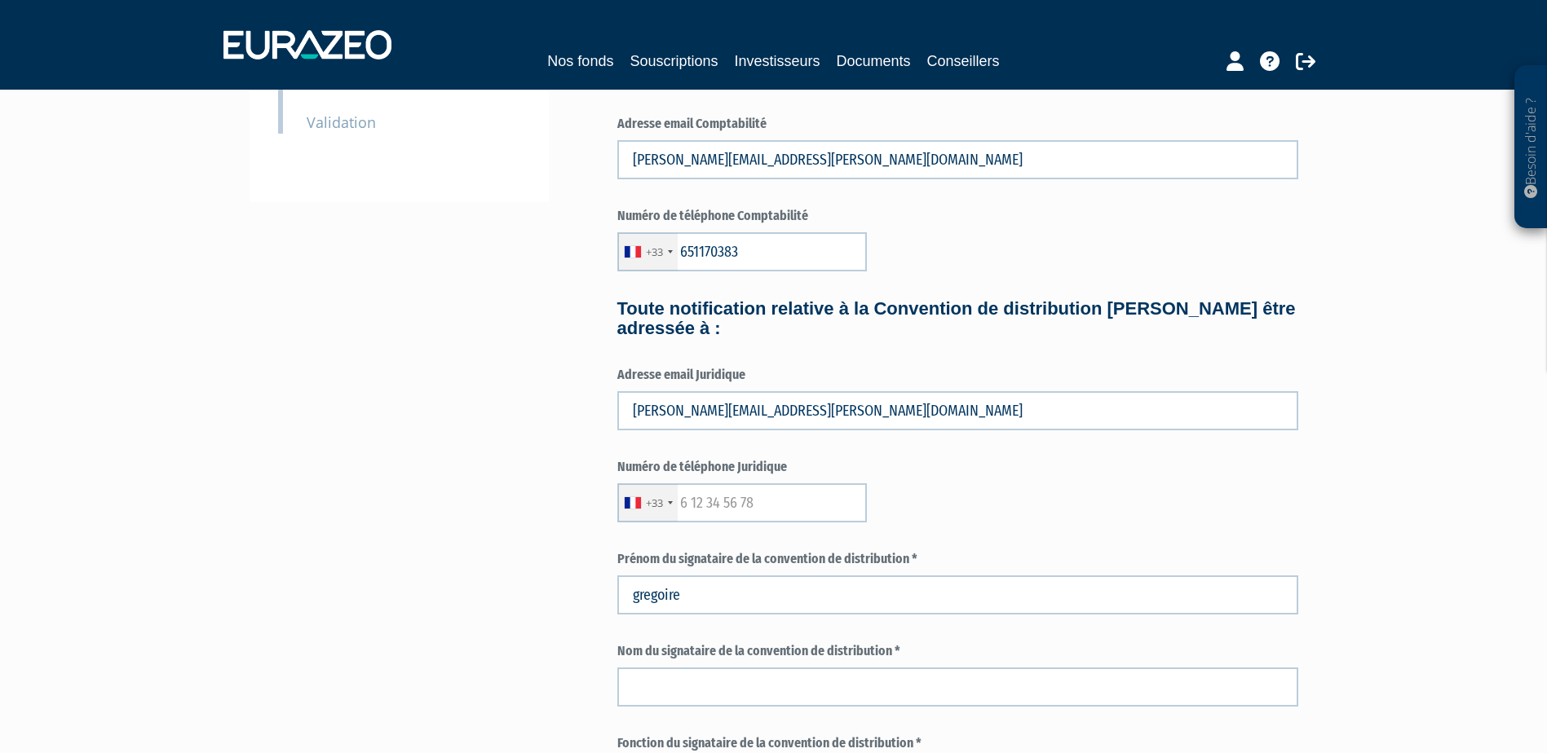
type input "SOUFFRONT"
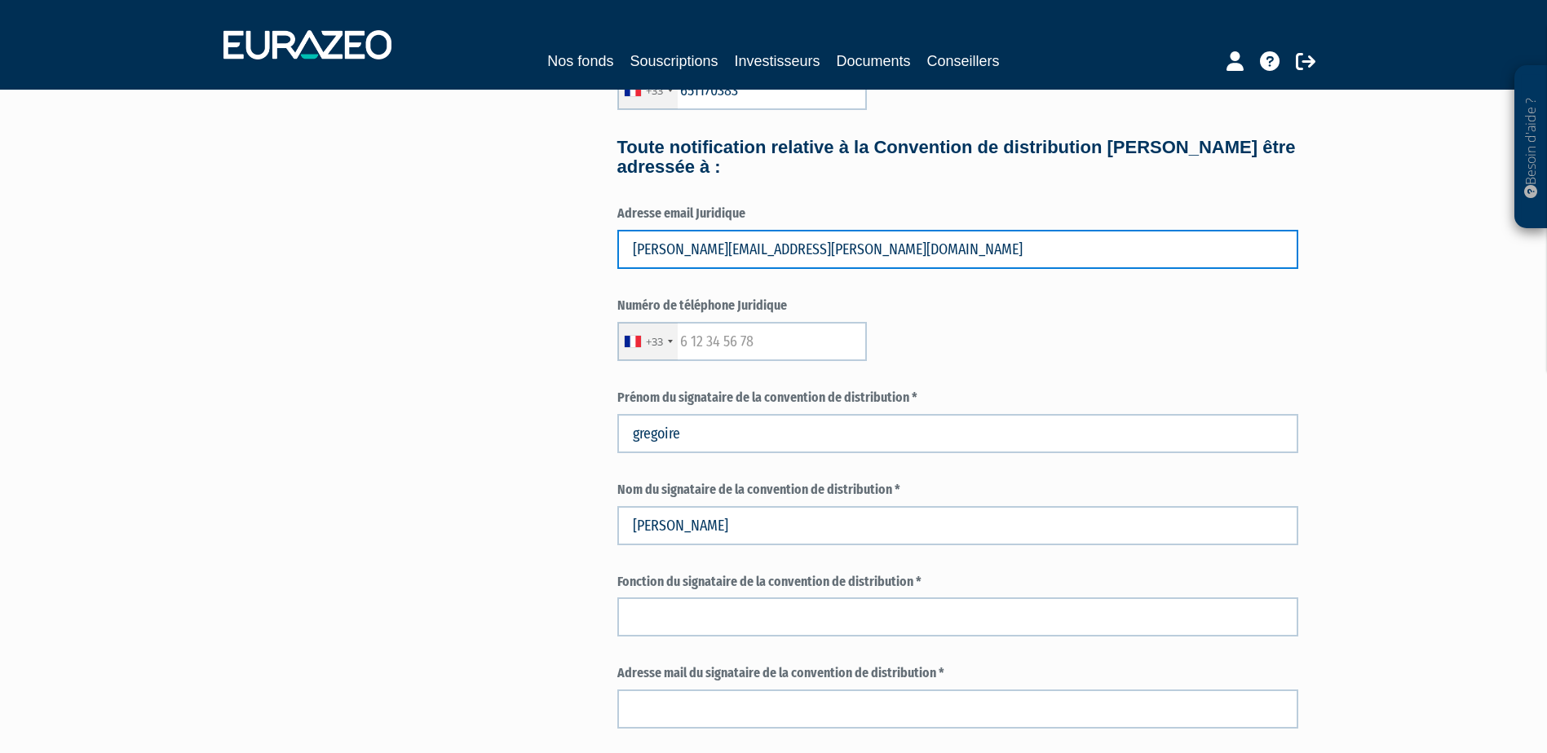
scroll to position [571, 0]
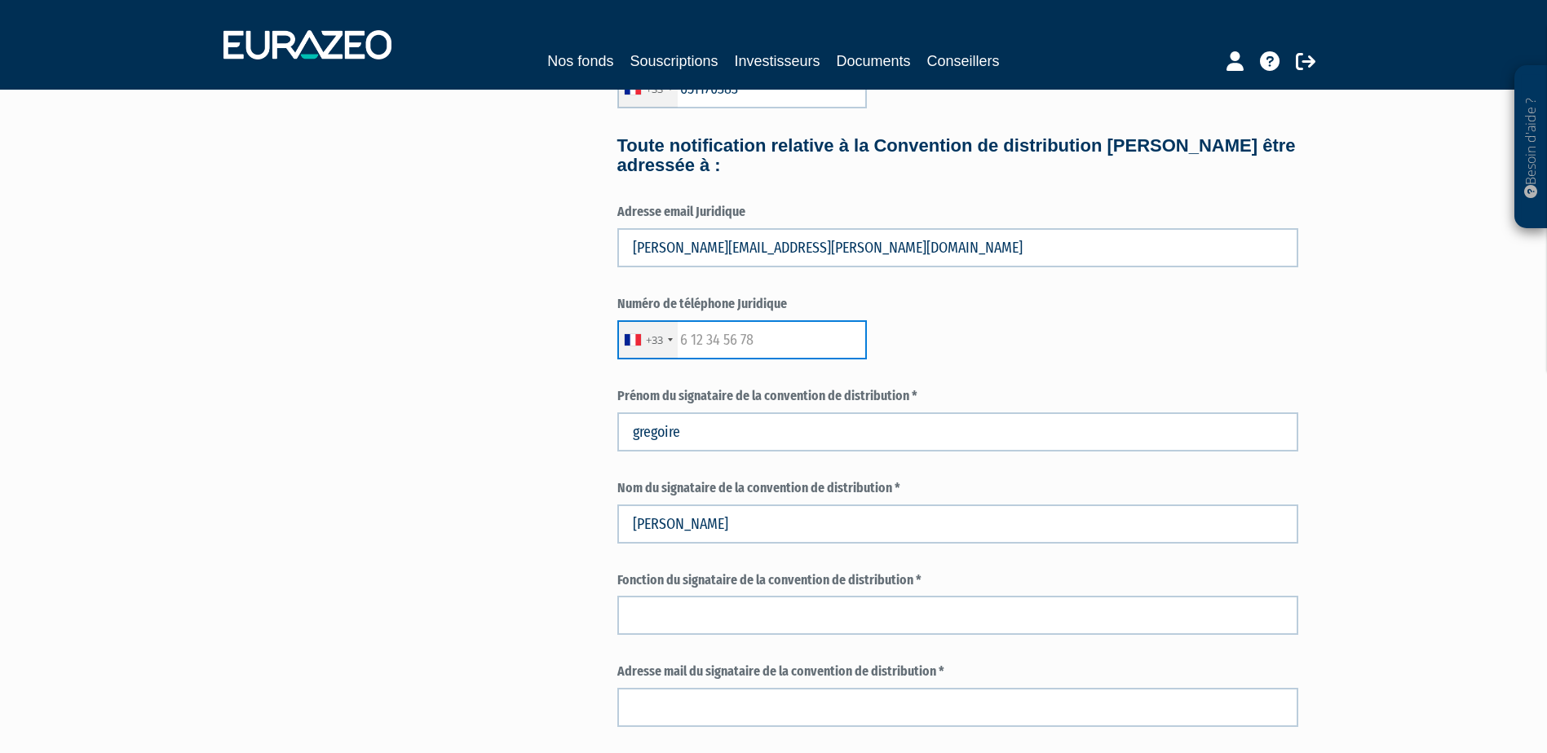
click at [703, 333] on input "text" at bounding box center [741, 339] width 249 height 39
type input "651170383"
click at [523, 489] on div "3 Informations générales 4 Habilitation dans le cadre de votre activité 5 Conta…" at bounding box center [774, 184] width 1024 height 1248
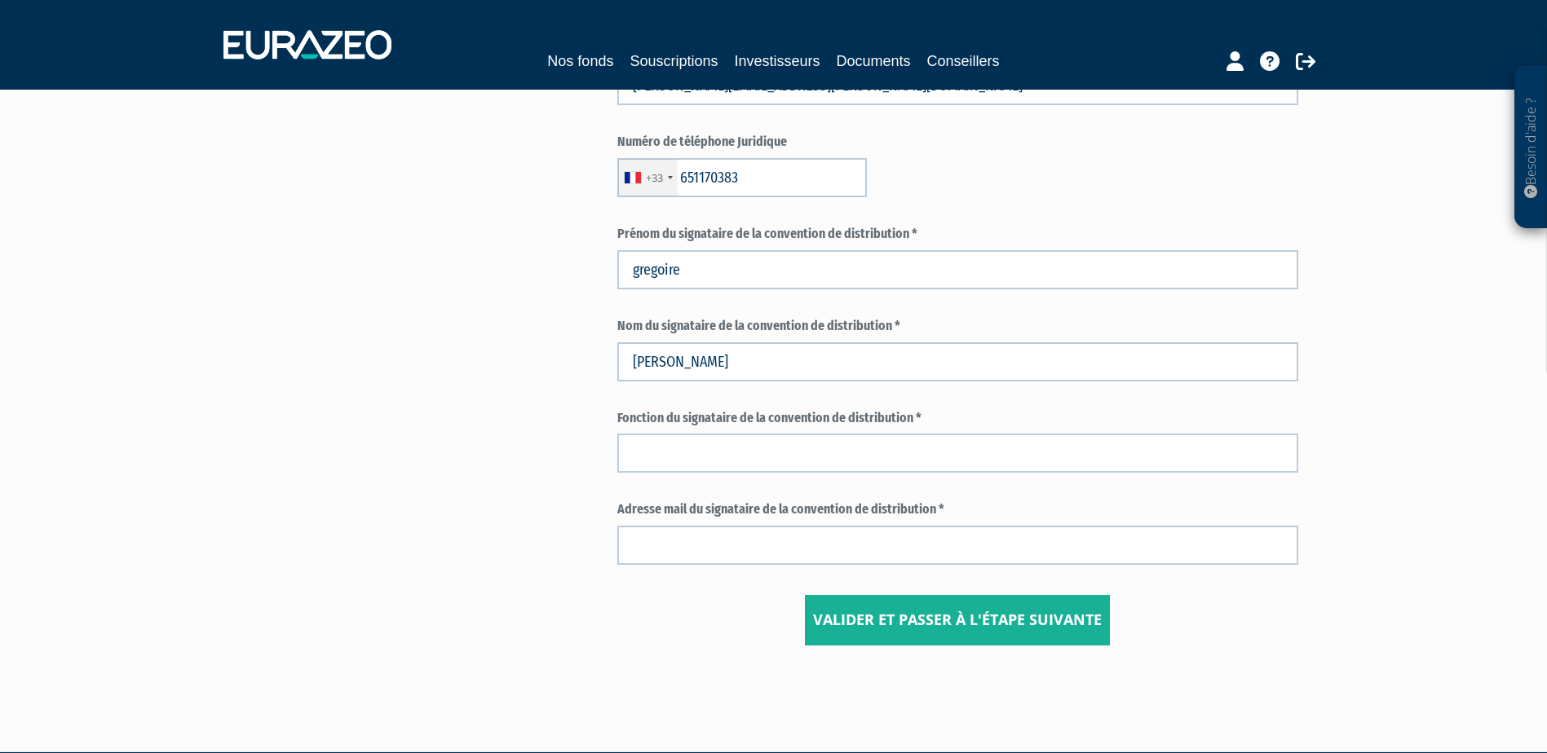
scroll to position [734, 0]
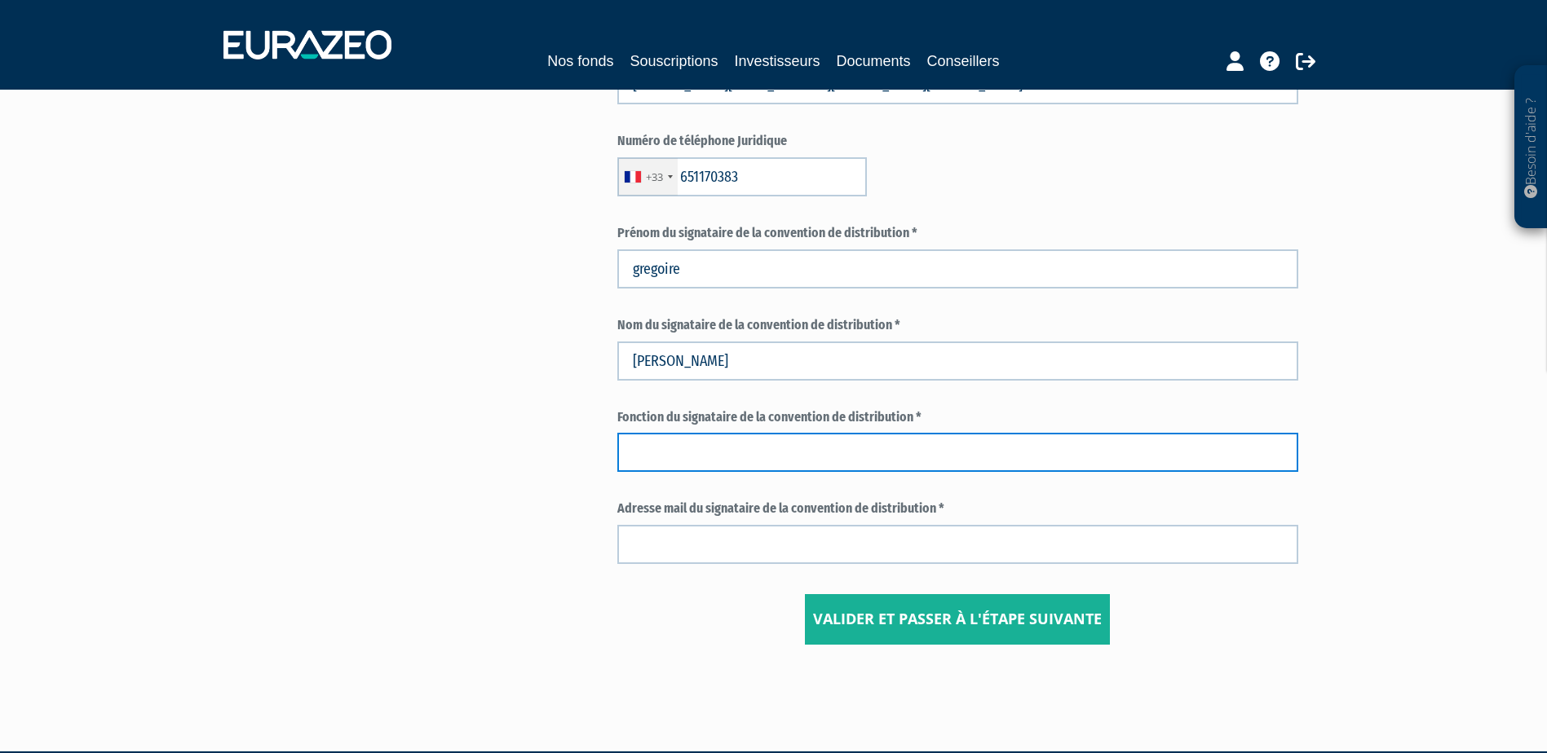
click at [739, 457] on input "text" at bounding box center [957, 452] width 681 height 39
type input "GERANT"
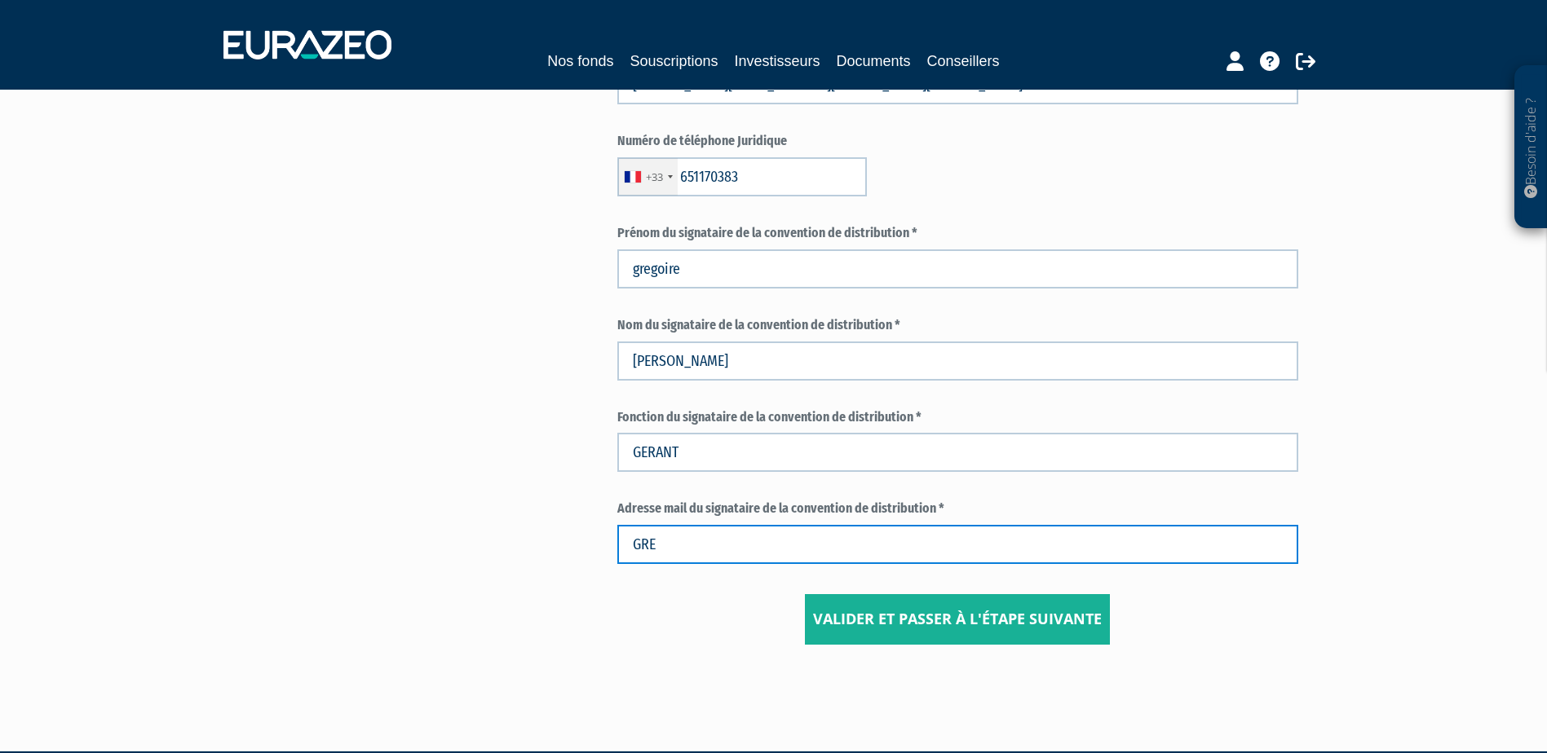
type input "gregoire.souffront@avenir-gestionprivee.com"
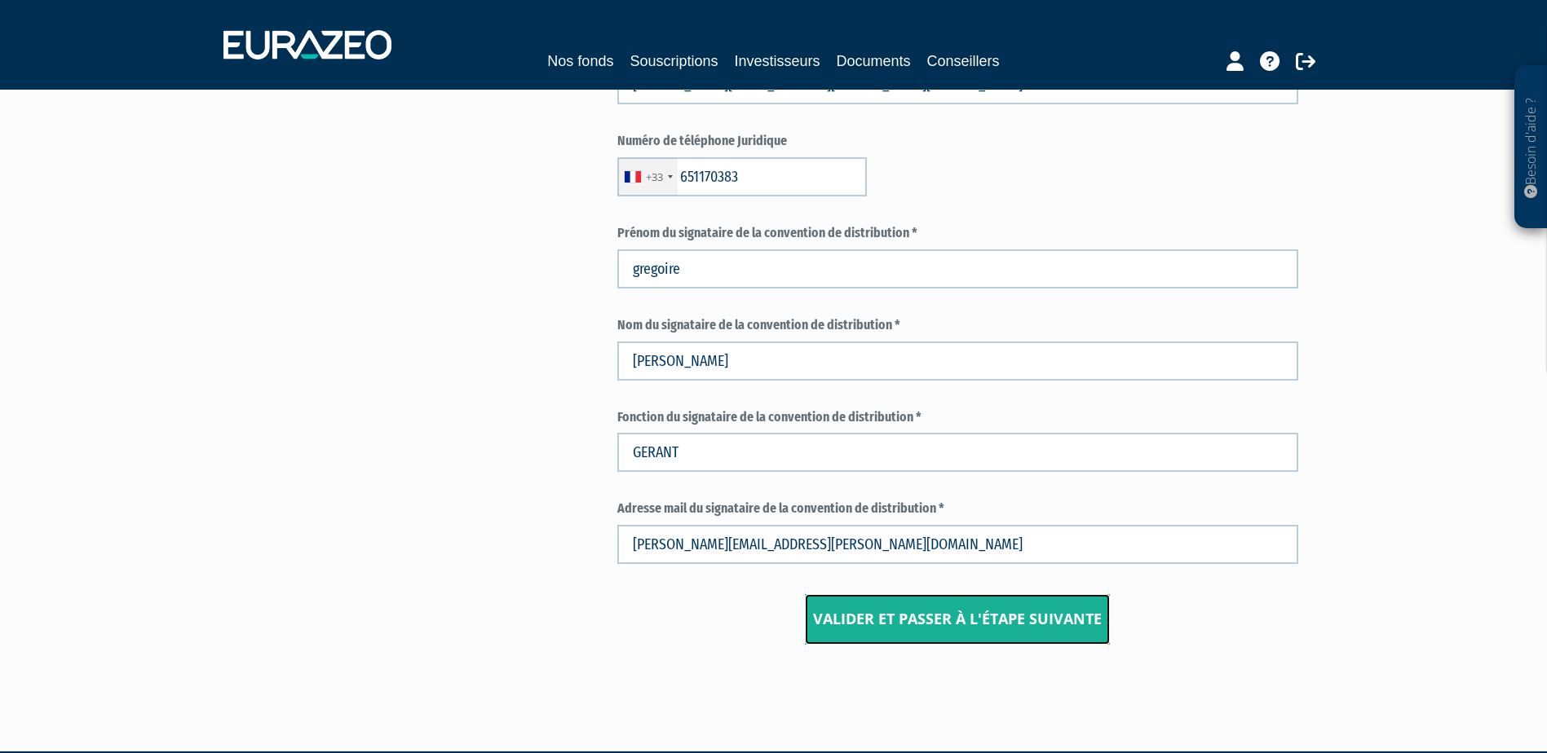
click at [1031, 611] on input "Valider et passer à l'étape suivante" at bounding box center [957, 619] width 305 height 51
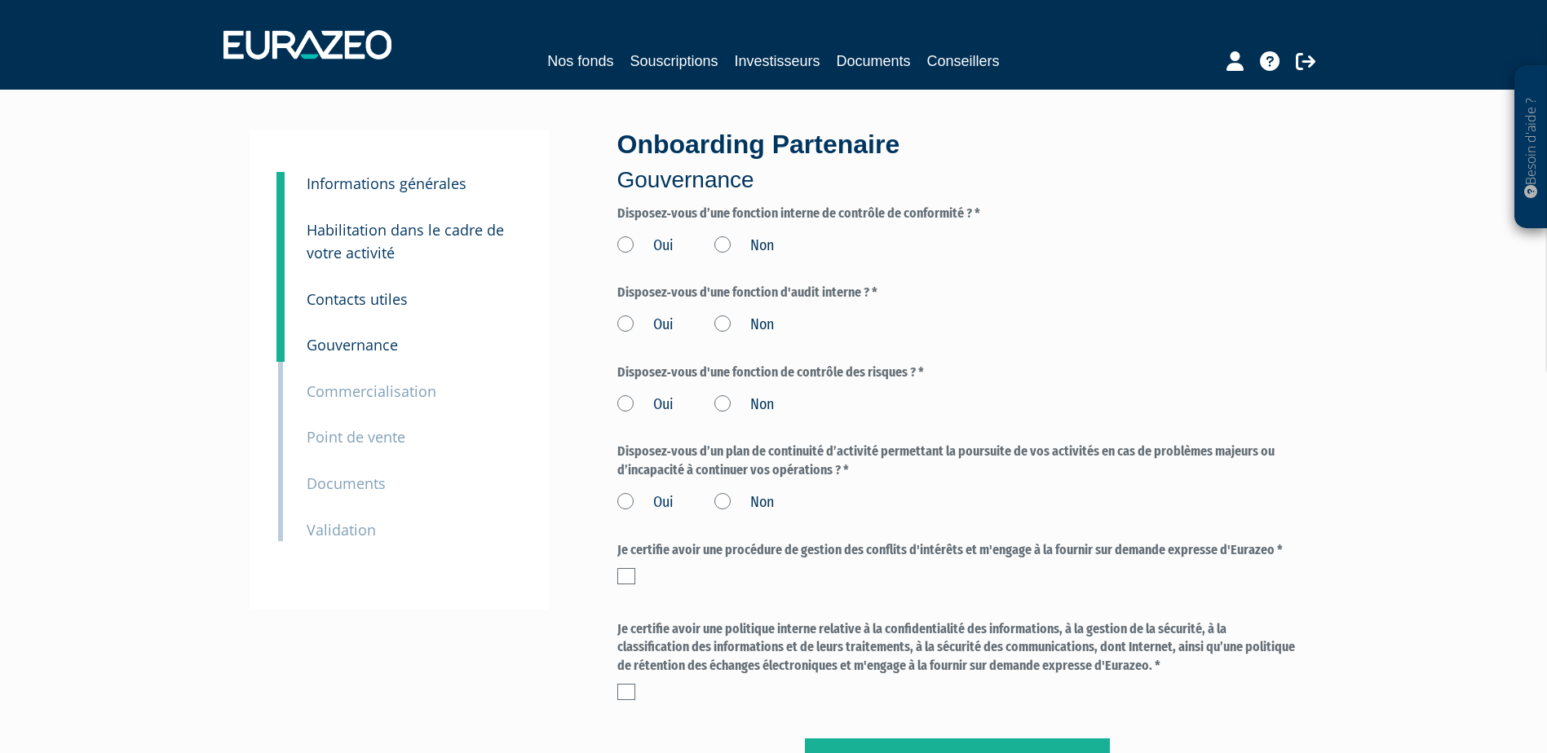
click at [725, 245] on label "Non" at bounding box center [744, 246] width 60 height 21
click at [0, 0] on input "Non" at bounding box center [0, 0] width 0 height 0
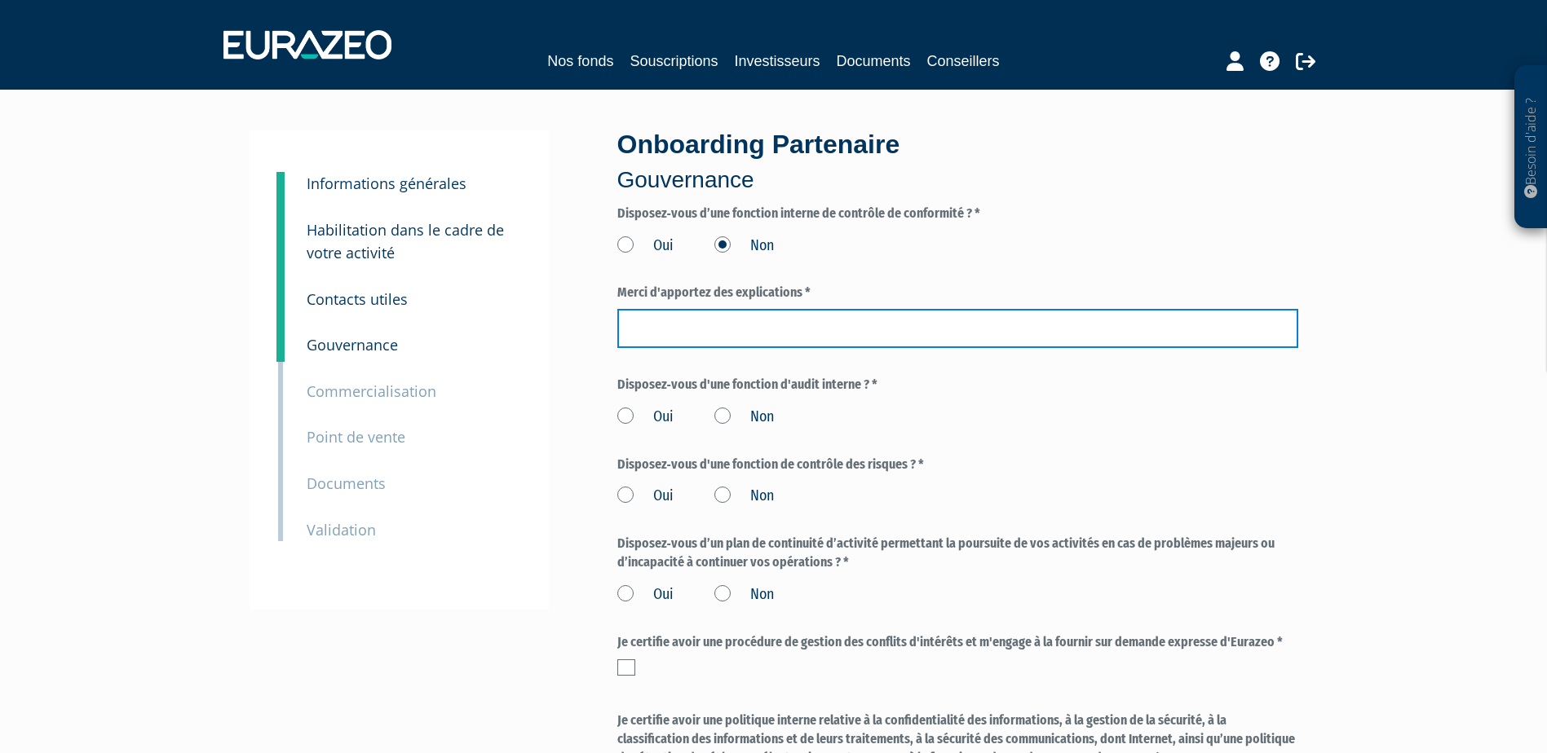
click at [725, 325] on input "text" at bounding box center [957, 328] width 681 height 39
type input "S"
type input "CGP SEUL"
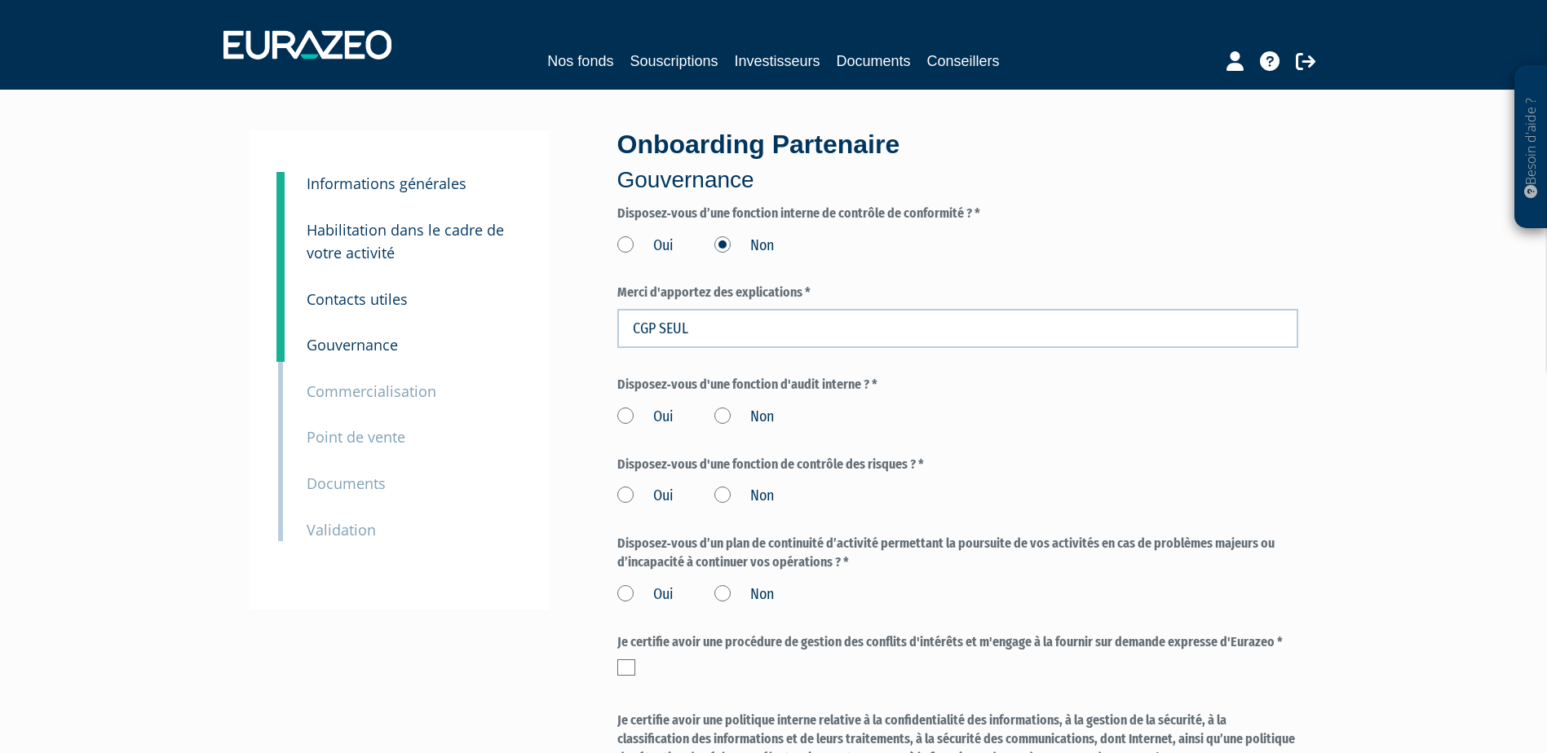
click at [720, 407] on label "Non" at bounding box center [744, 417] width 60 height 21
click at [0, 0] on input "Non" at bounding box center [0, 0] width 0 height 0
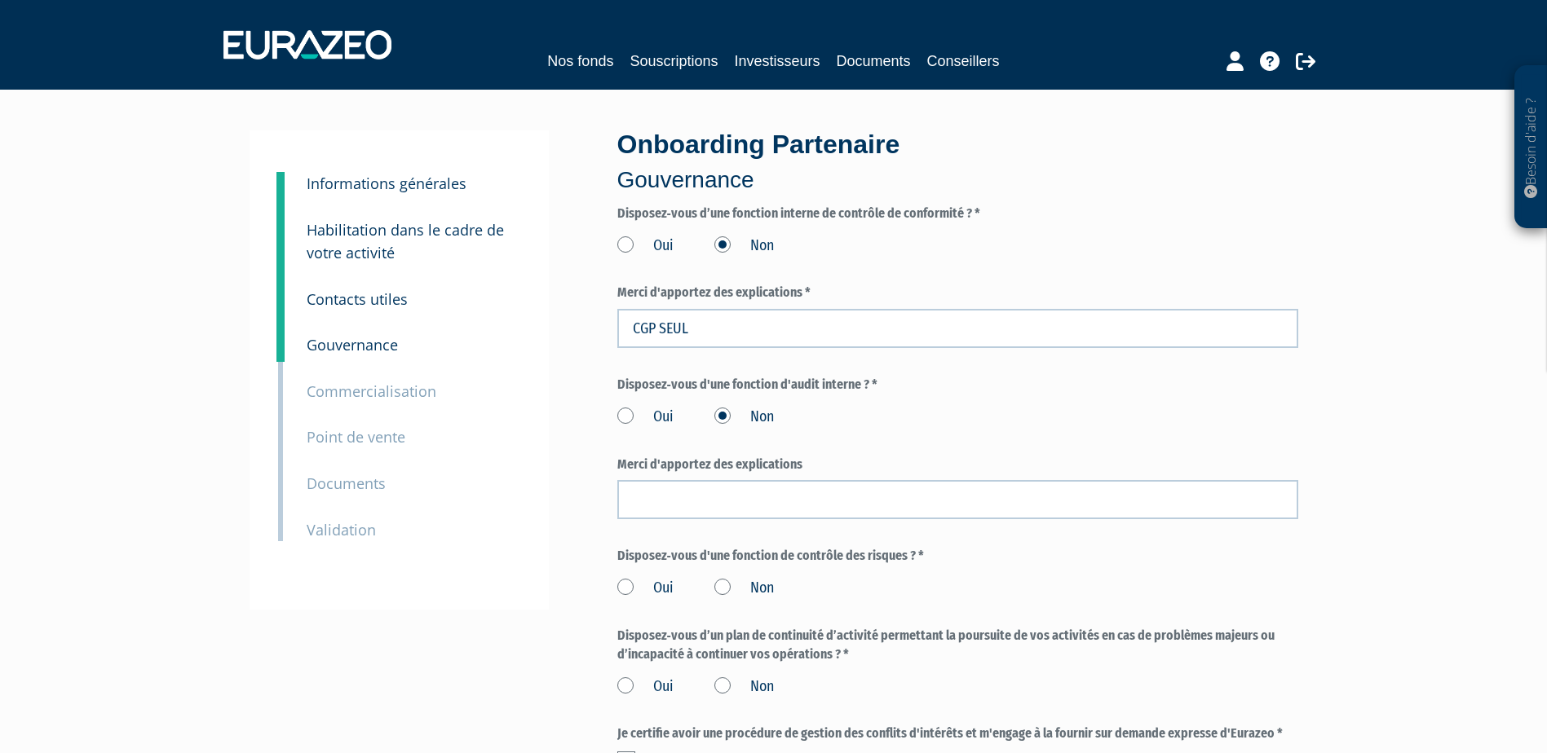
drag, startPoint x: 702, startPoint y: 308, endPoint x: 661, endPoint y: 320, distance: 42.6
click at [611, 311] on div "Onboarding Partenaire Gouvernance Disposez‐vous d’une fonction interne de contr…" at bounding box center [957, 551] width 705 height 843
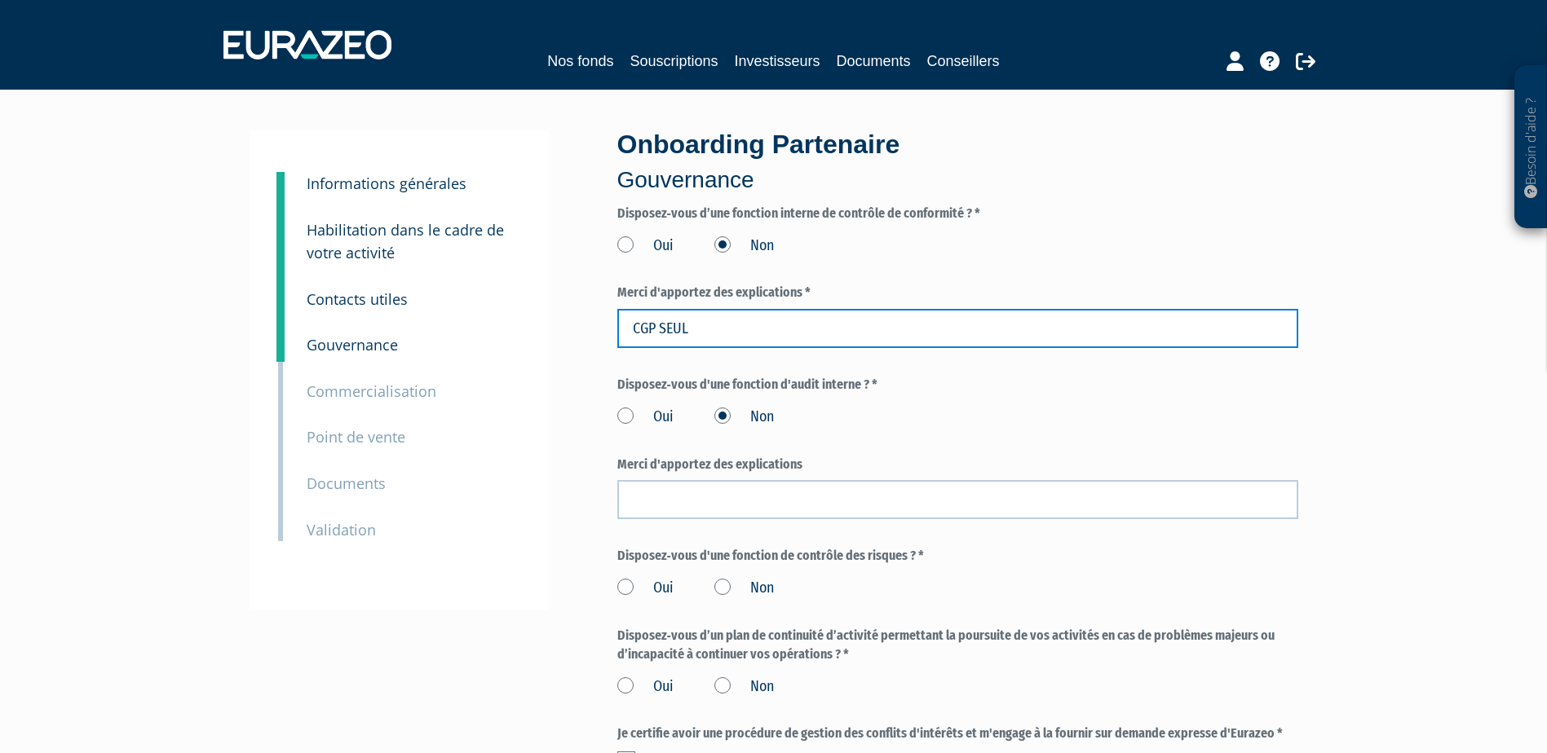
drag, startPoint x: 571, startPoint y: 329, endPoint x: 493, endPoint y: 329, distance: 77.4
click at [496, 329] on div "3 Informations générales 4 Habilitation dans le cadre de votre activité 5 Conta…" at bounding box center [774, 551] width 1024 height 843
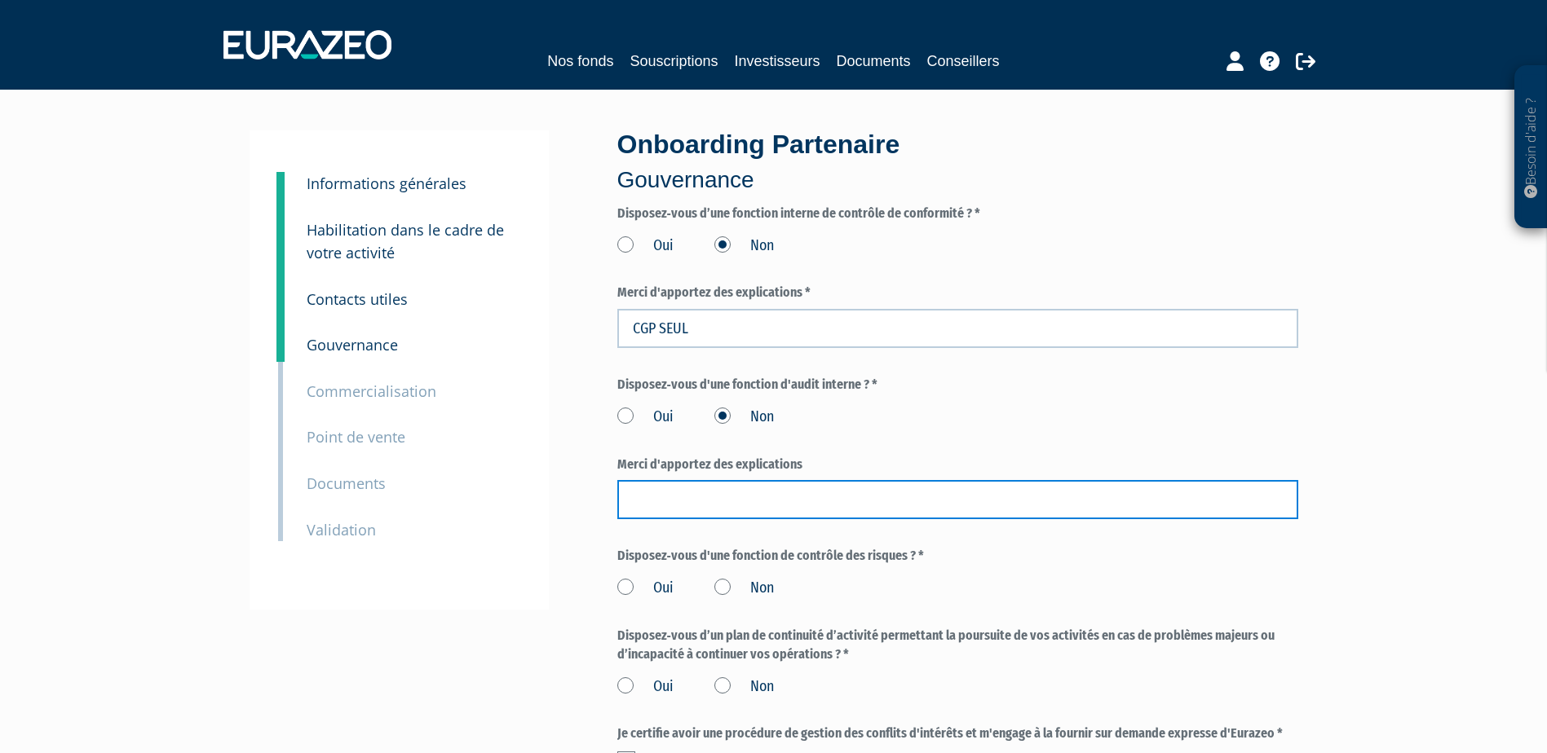
click at [734, 491] on input "text" at bounding box center [957, 499] width 681 height 39
paste input "CGP SEUL"
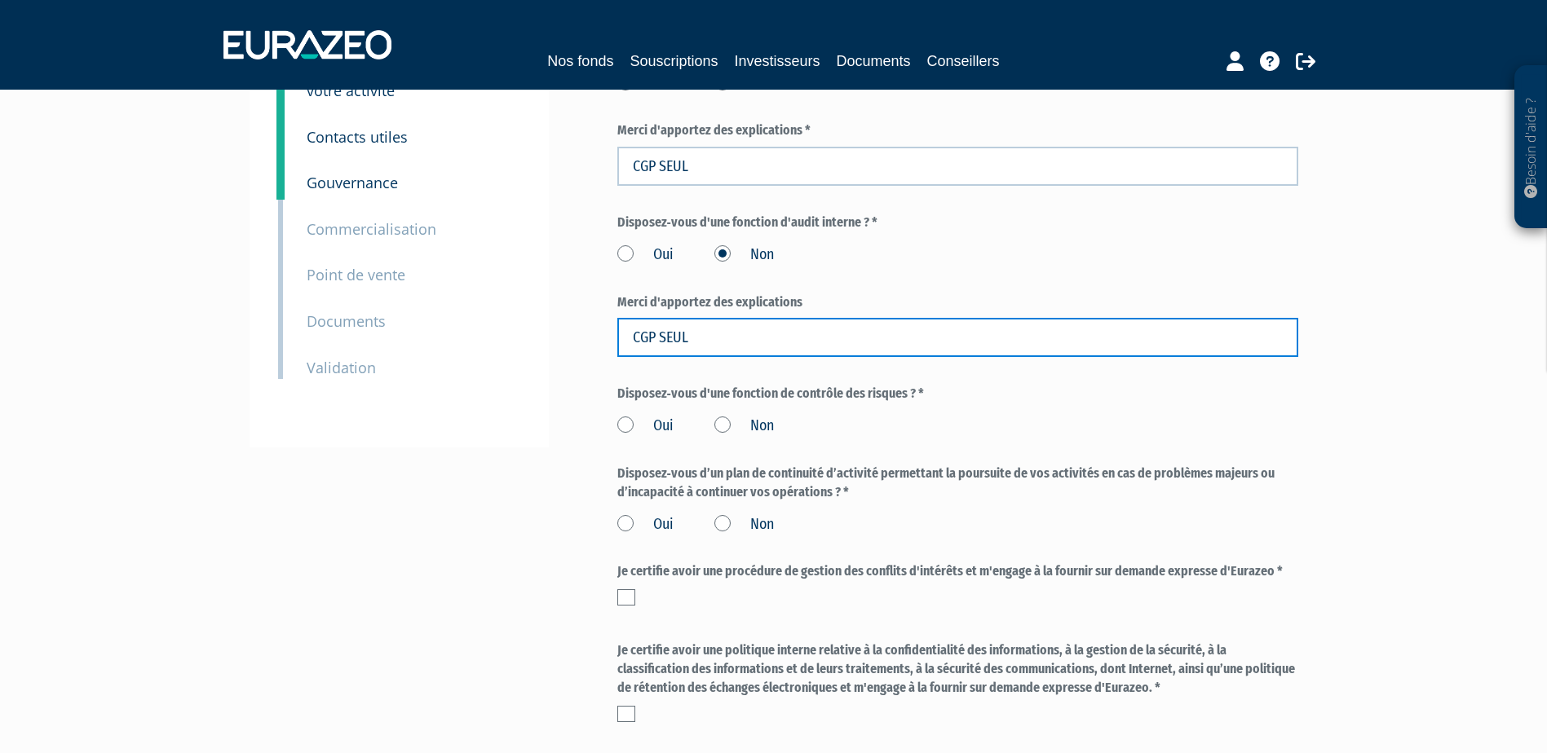
scroll to position [163, 0]
type input "CGP SEUL"
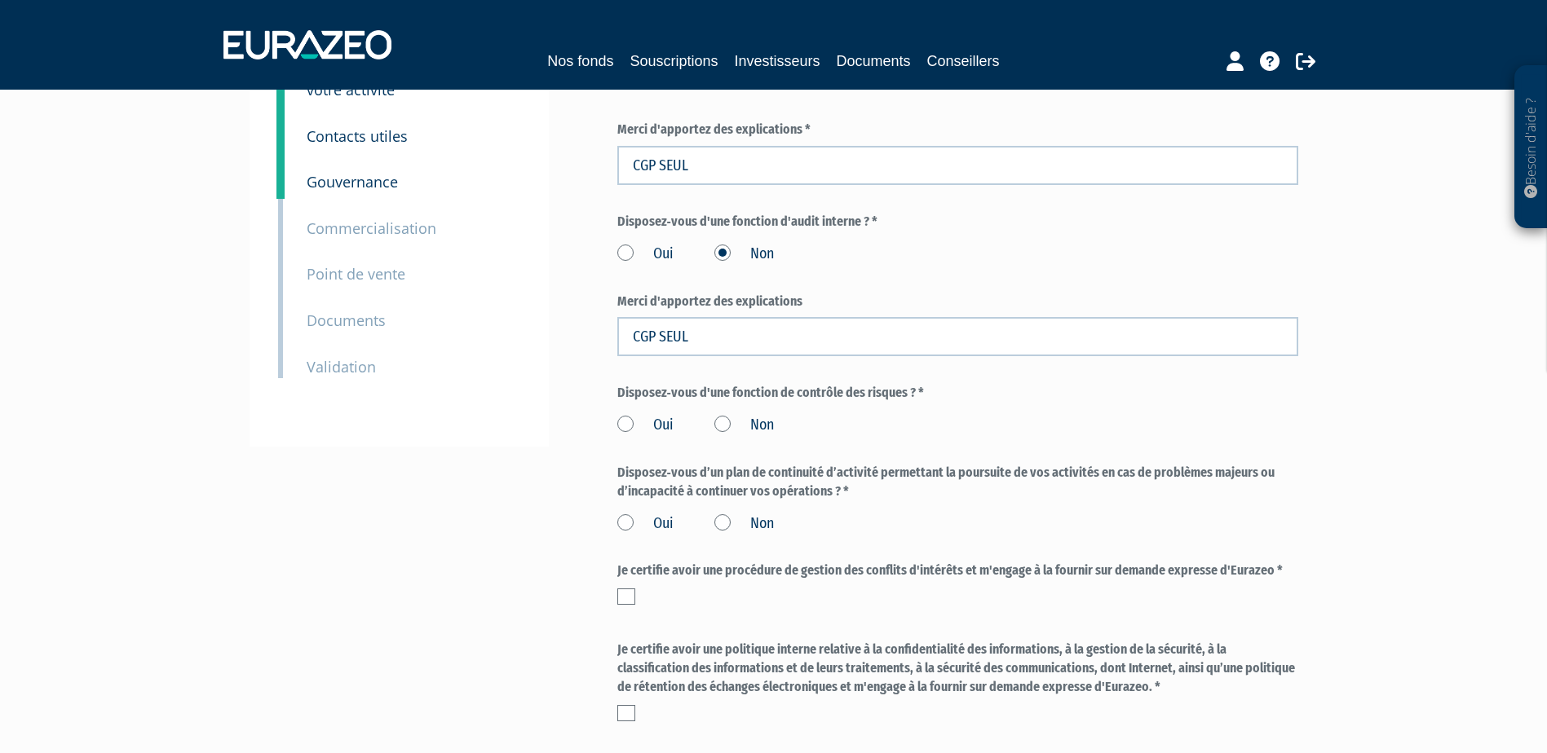
click at [633, 422] on label "Oui" at bounding box center [645, 425] width 56 height 21
click at [0, 0] on input "Oui" at bounding box center [0, 0] width 0 height 0
click at [629, 257] on label "Oui" at bounding box center [645, 254] width 56 height 21
click at [0, 0] on input "Oui" at bounding box center [0, 0] width 0 height 0
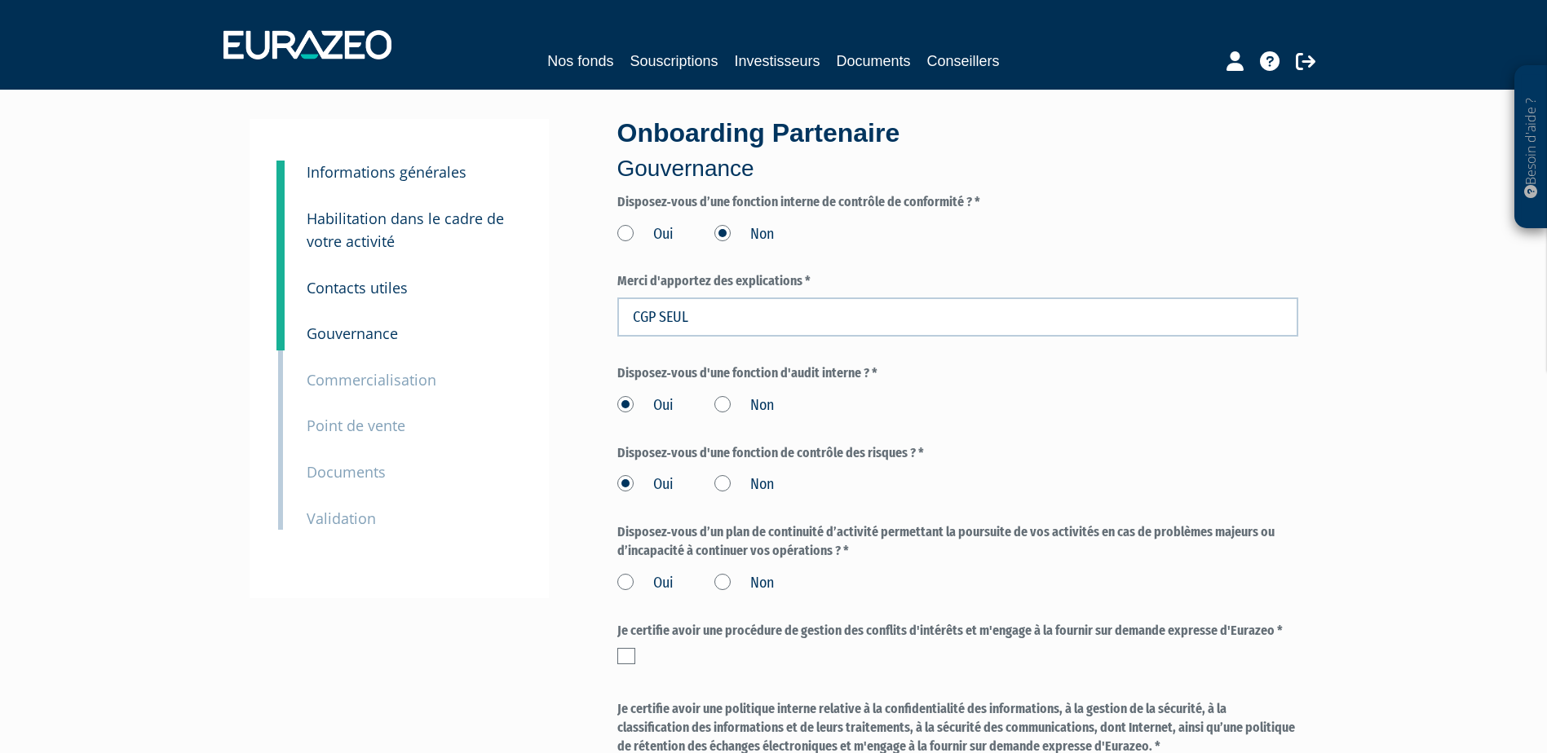
scroll to position [0, 0]
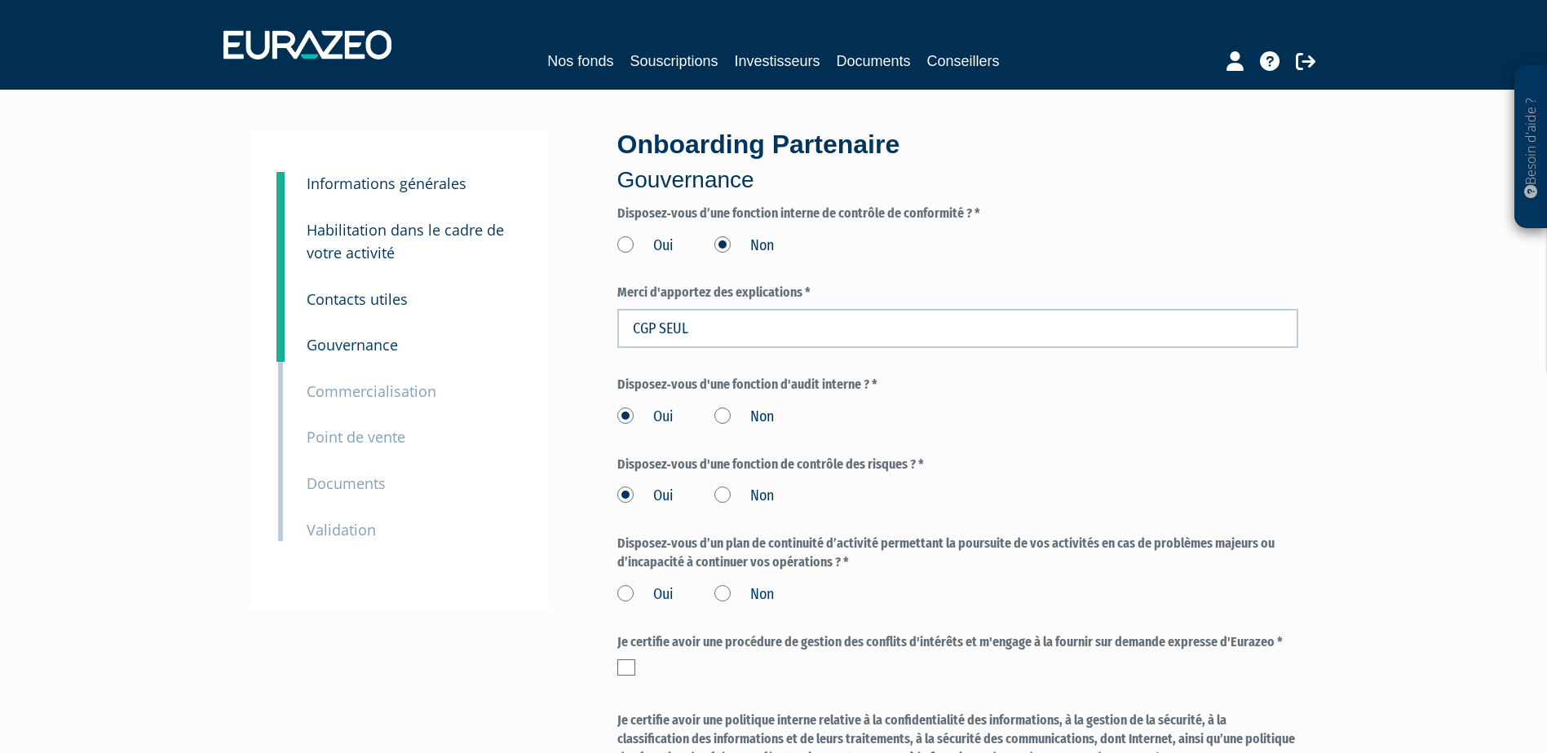
click at [626, 250] on label "Oui" at bounding box center [645, 246] width 56 height 21
click at [0, 0] on input "Oui" at bounding box center [0, 0] width 0 height 0
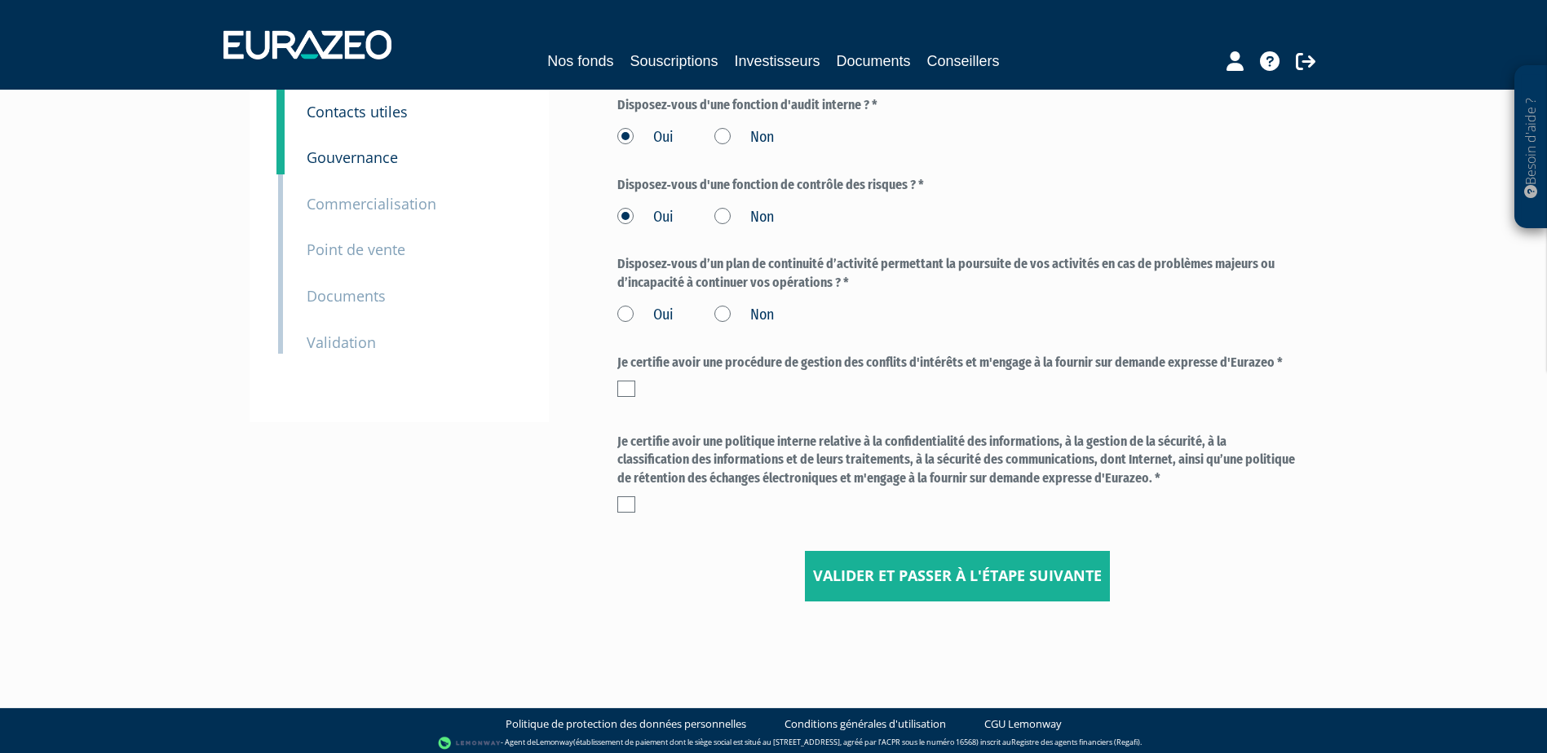
scroll to position [194, 0]
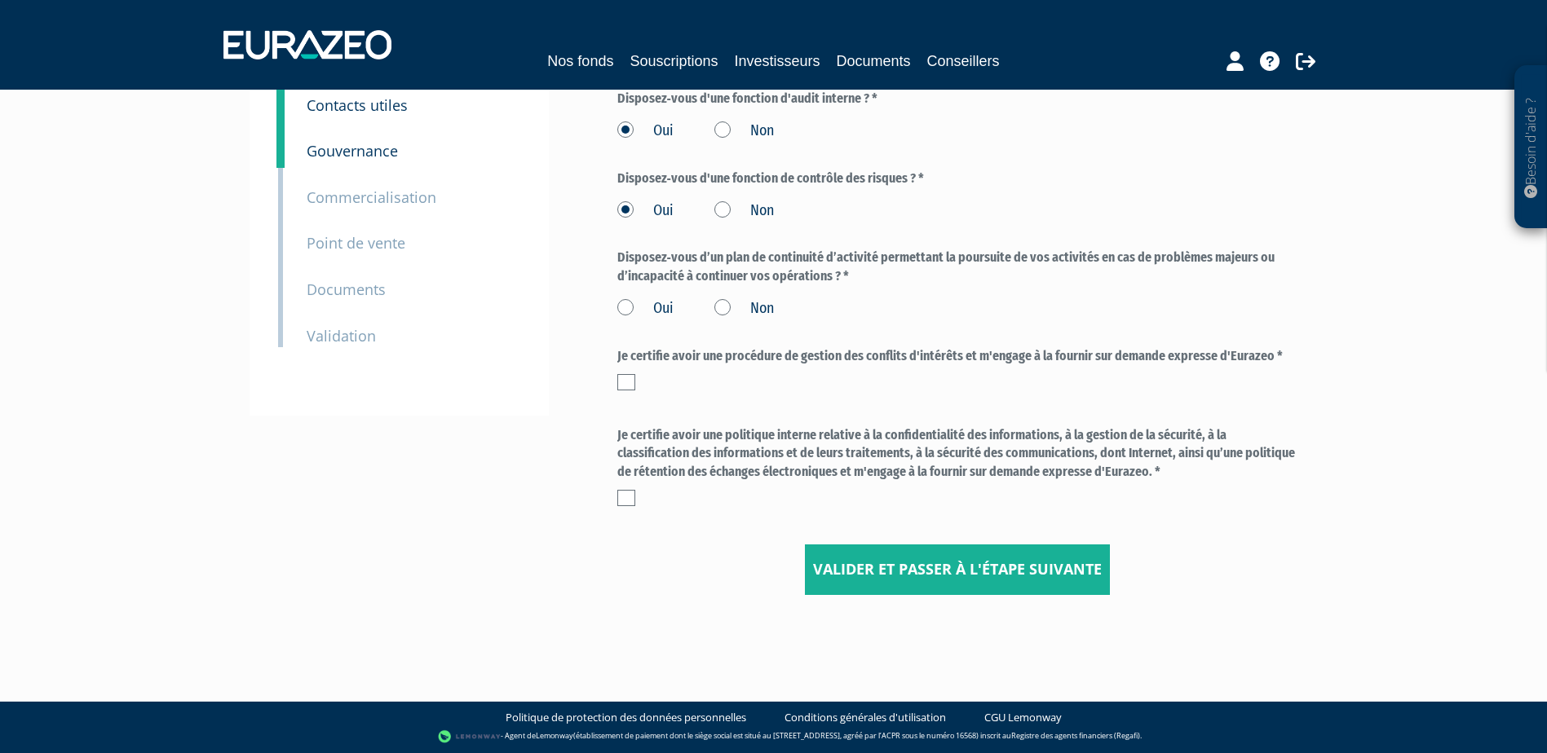
click at [630, 307] on label "Oui" at bounding box center [645, 308] width 56 height 21
click at [0, 0] on input "Oui" at bounding box center [0, 0] width 0 height 0
click at [624, 384] on label at bounding box center [626, 382] width 18 height 16
click at [0, 0] on input "checkbox" at bounding box center [0, 0] width 0 height 0
click at [627, 498] on label at bounding box center [626, 498] width 18 height 16
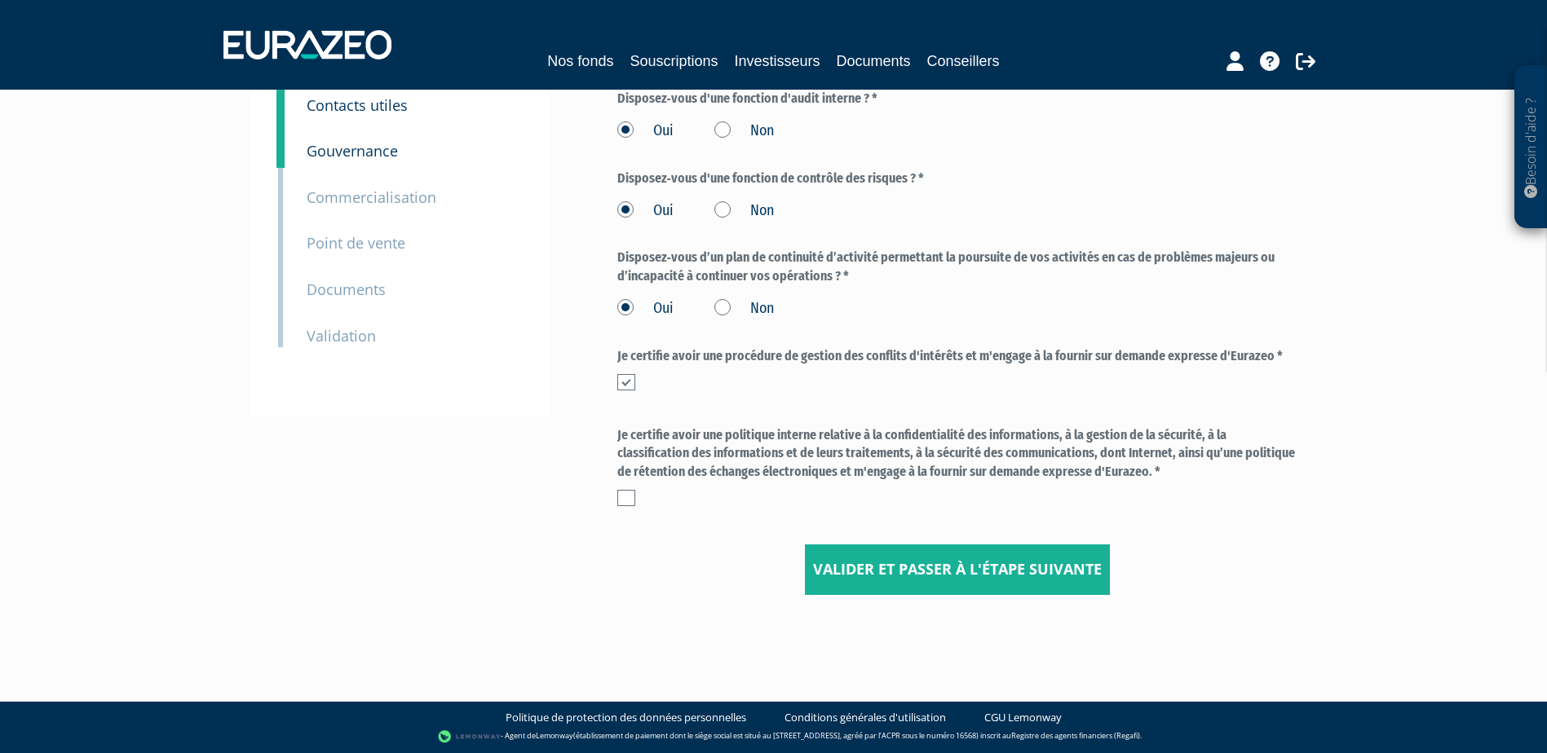
click at [0, 0] on input "checkbox" at bounding box center [0, 0] width 0 height 0
click at [926, 571] on input "Valider et passer à l'étape suivante" at bounding box center [957, 570] width 305 height 51
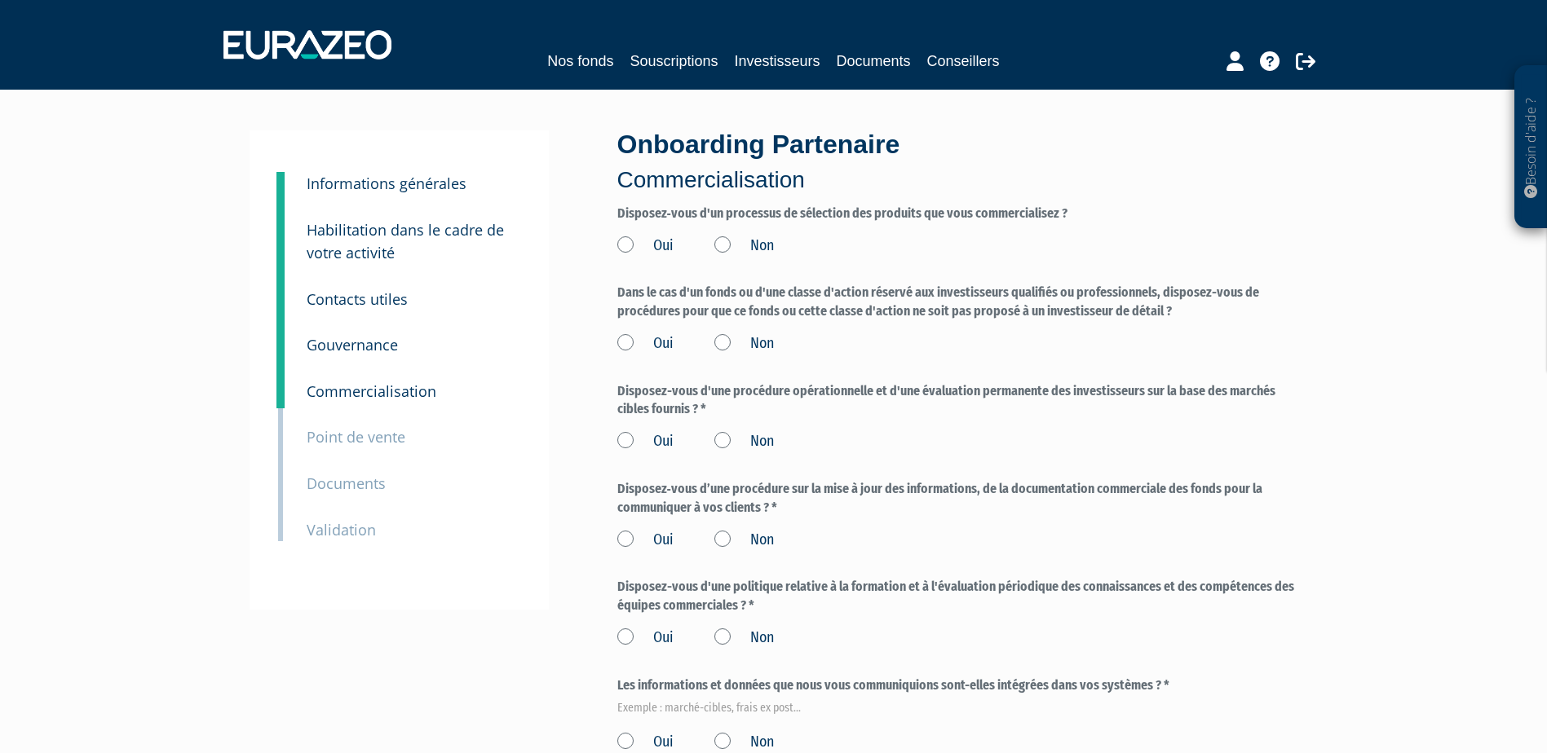
click at [630, 243] on label "Oui" at bounding box center [645, 246] width 56 height 21
click at [0, 0] on input "Oui" at bounding box center [0, 0] width 0 height 0
click at [625, 346] on label "Oui" at bounding box center [645, 343] width 56 height 21
click at [0, 0] on input "Oui" at bounding box center [0, 0] width 0 height 0
click at [624, 443] on label "Oui" at bounding box center [645, 441] width 56 height 21
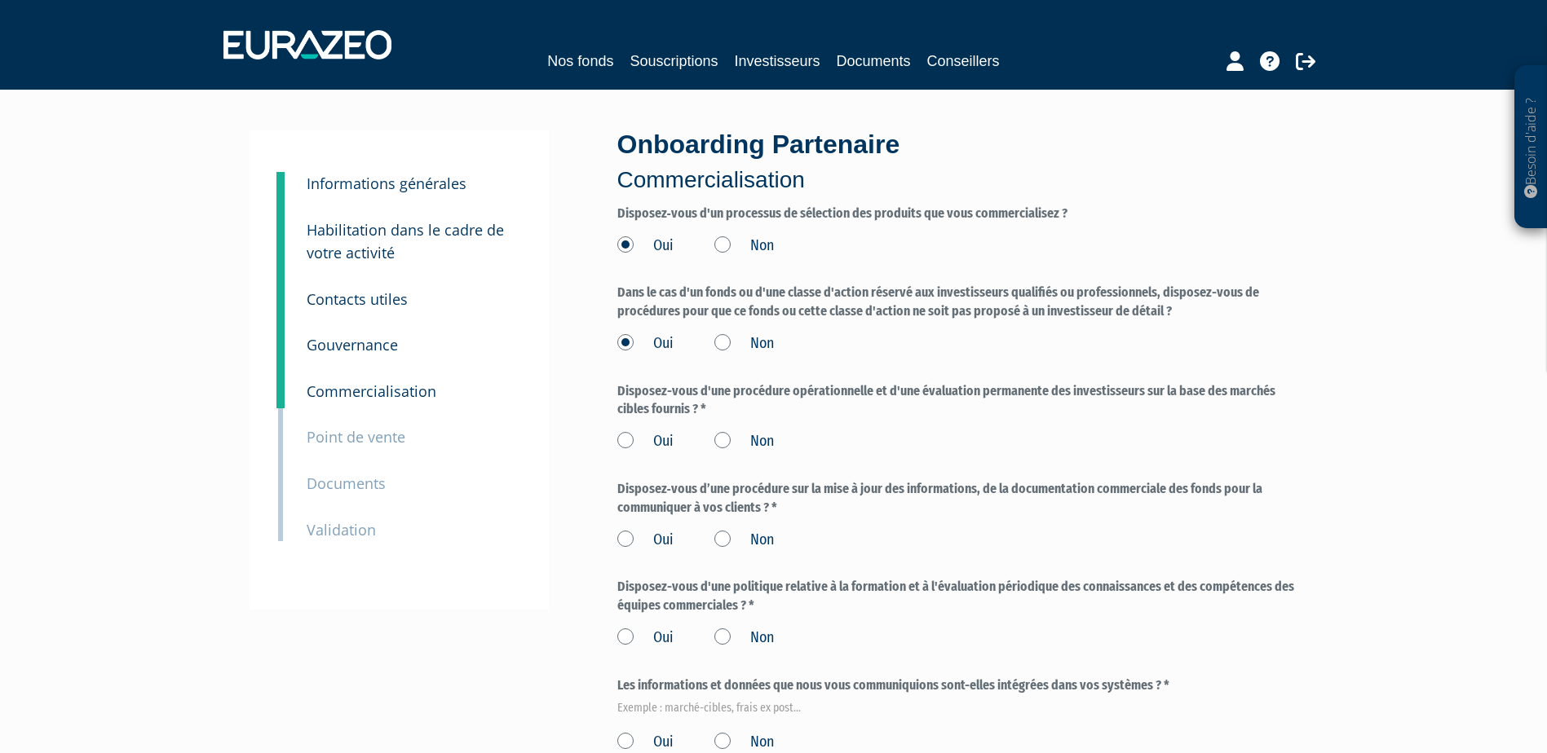
click at [0, 0] on input "Oui" at bounding box center [0, 0] width 0 height 0
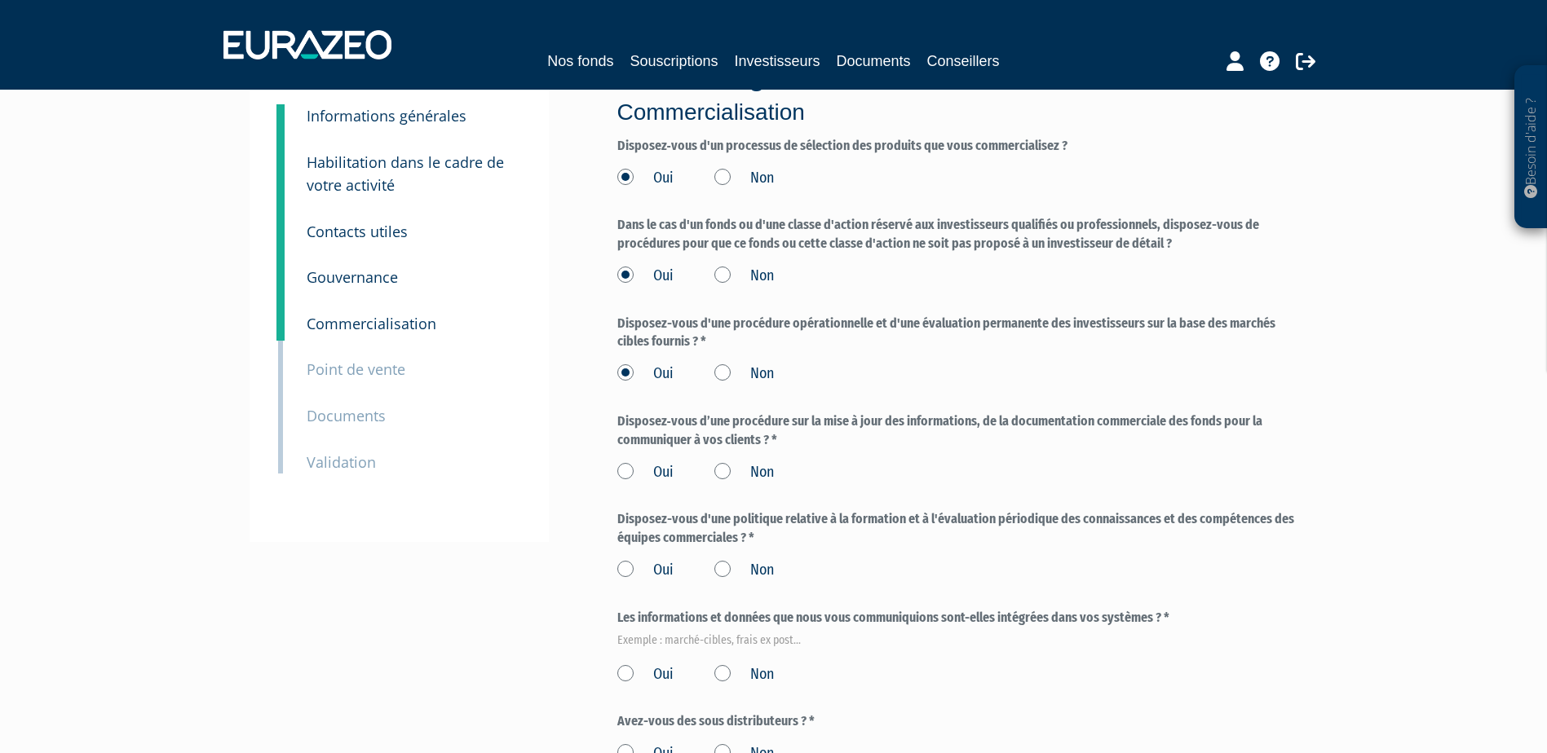
scroll to position [163, 0]
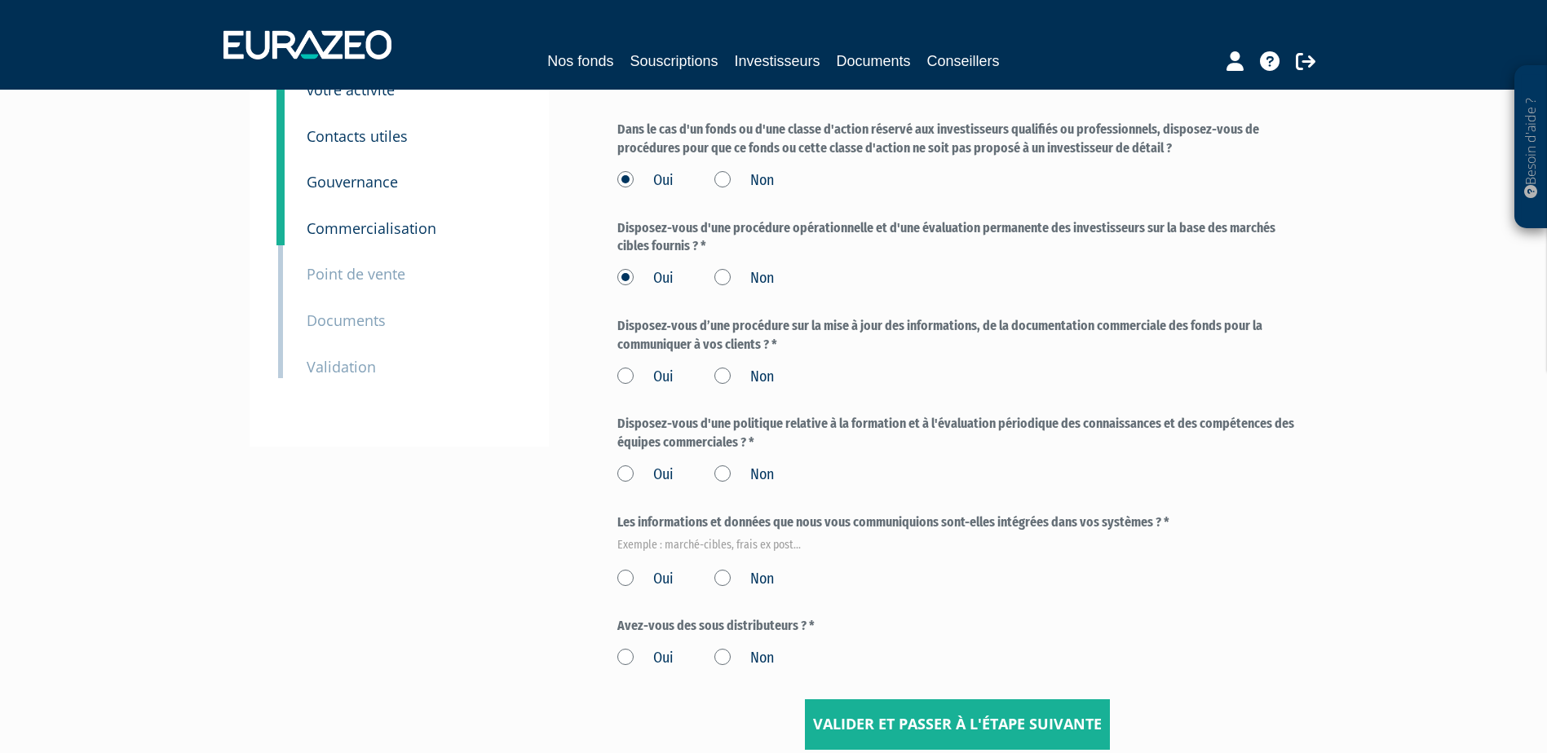
click at [718, 377] on label "Non" at bounding box center [744, 377] width 60 height 21
click at [0, 0] on input "Non" at bounding box center [0, 0] width 0 height 0
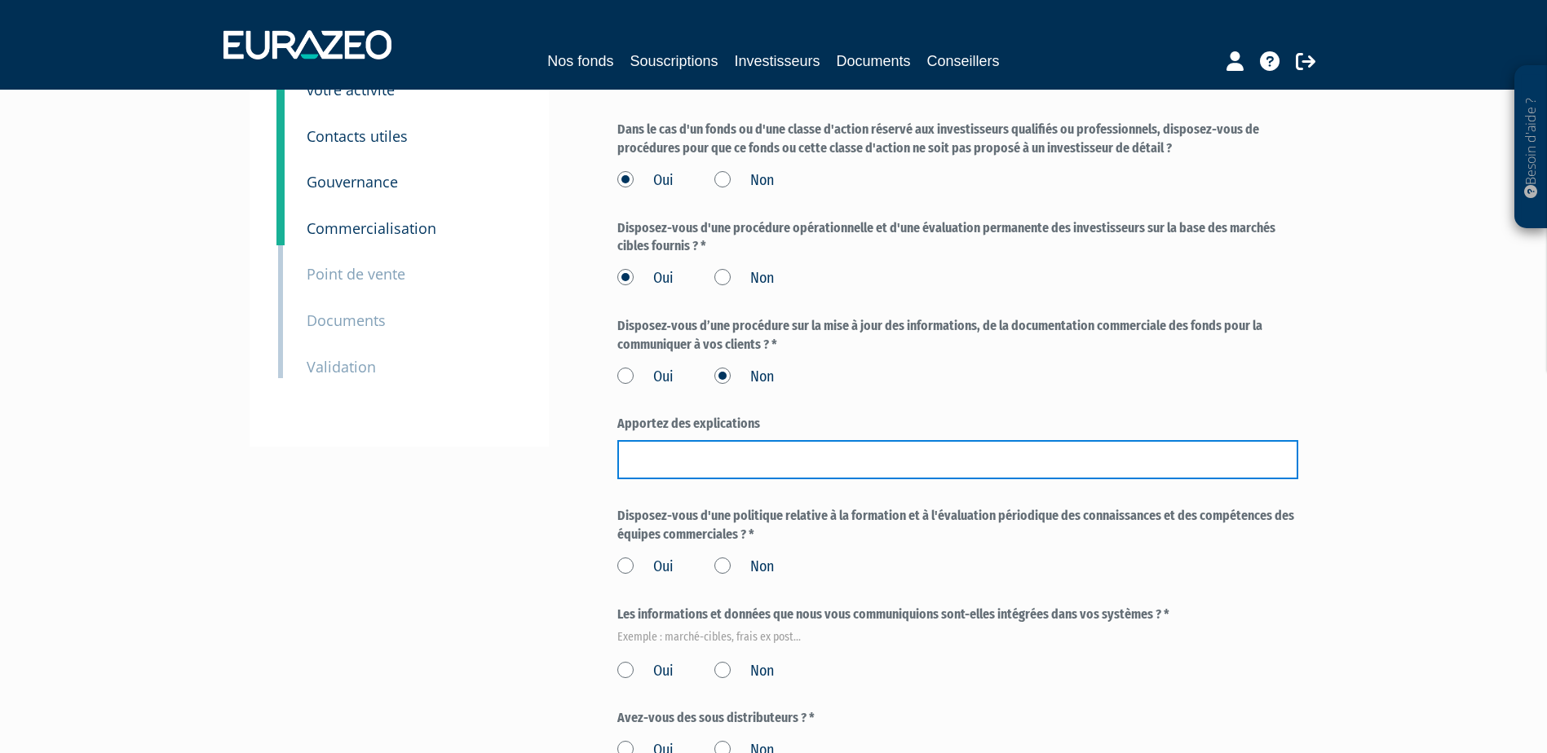
click at [718, 458] on input "text" at bounding box center [957, 459] width 681 height 39
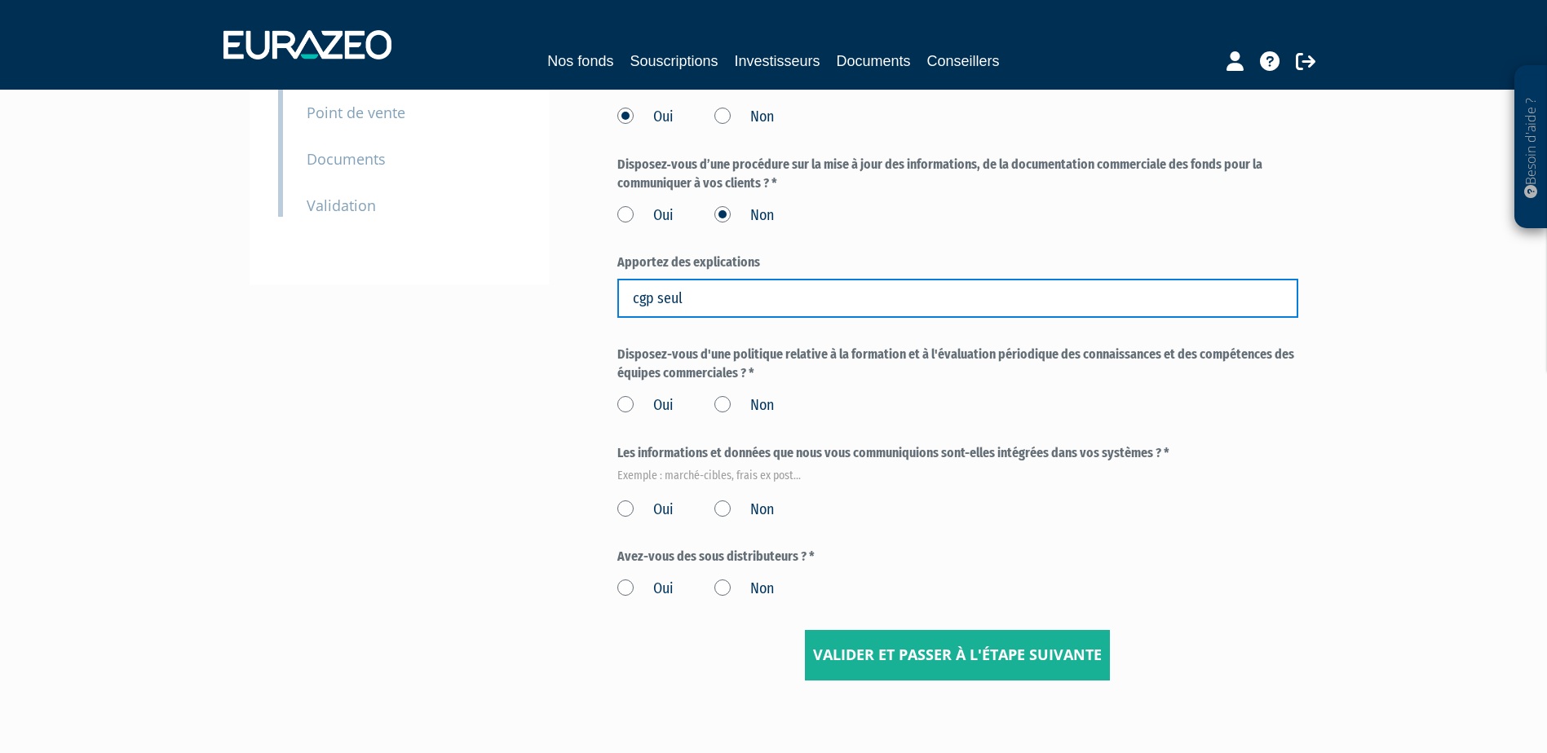
scroll to position [326, 0]
type input "cgp seul"
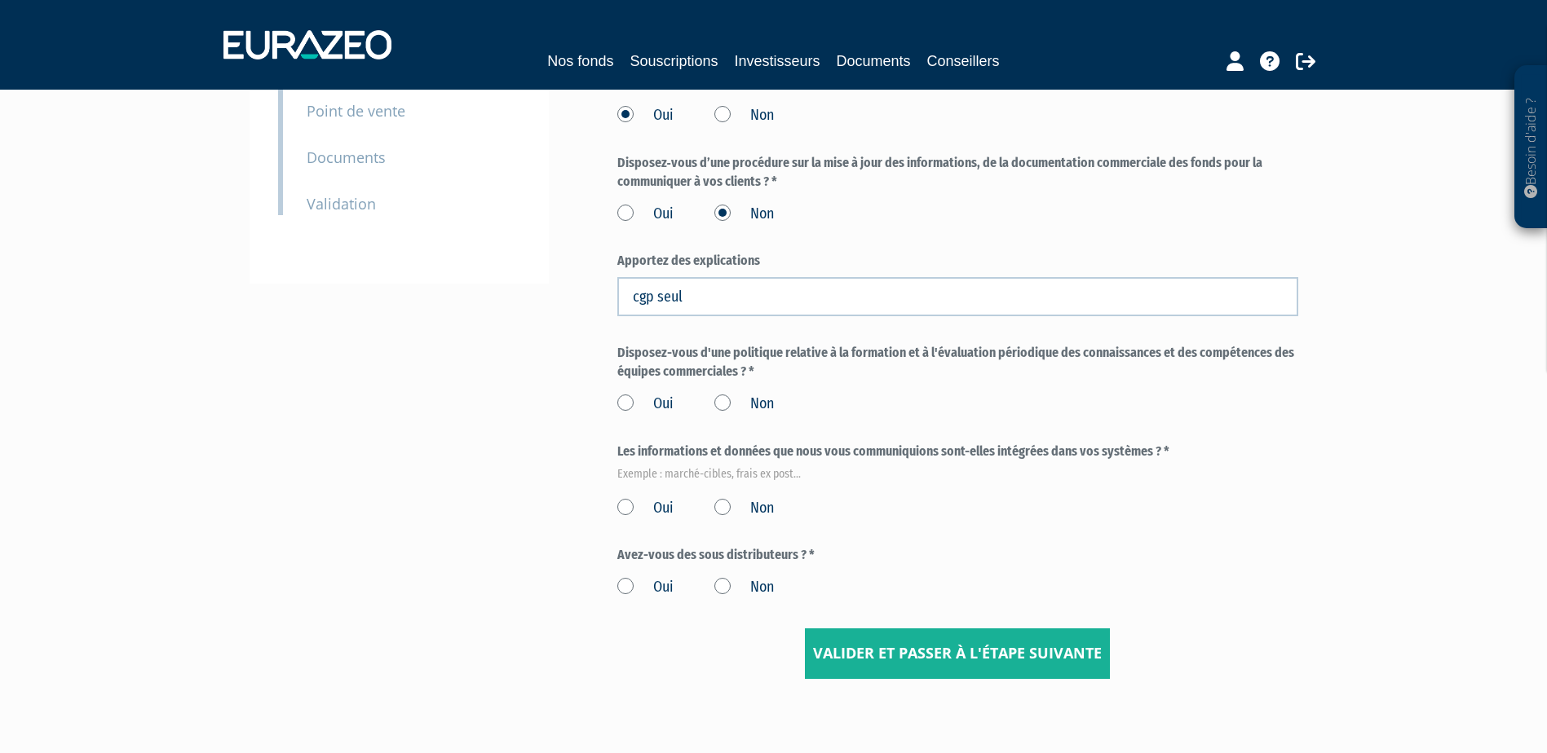
click at [626, 404] on label "Oui" at bounding box center [645, 404] width 56 height 21
click at [0, 0] on input "Oui" at bounding box center [0, 0] width 0 height 0
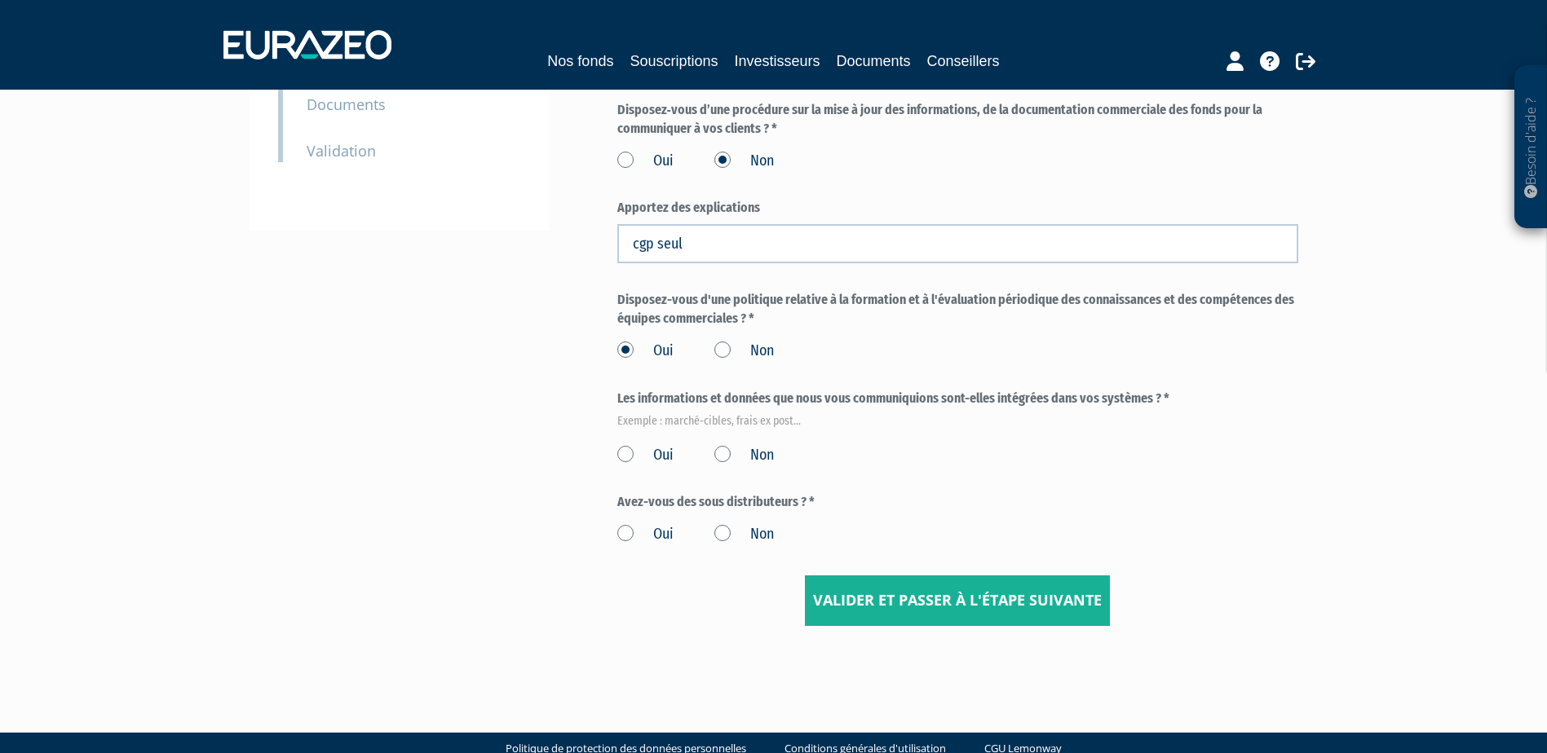
scroll to position [408, 0]
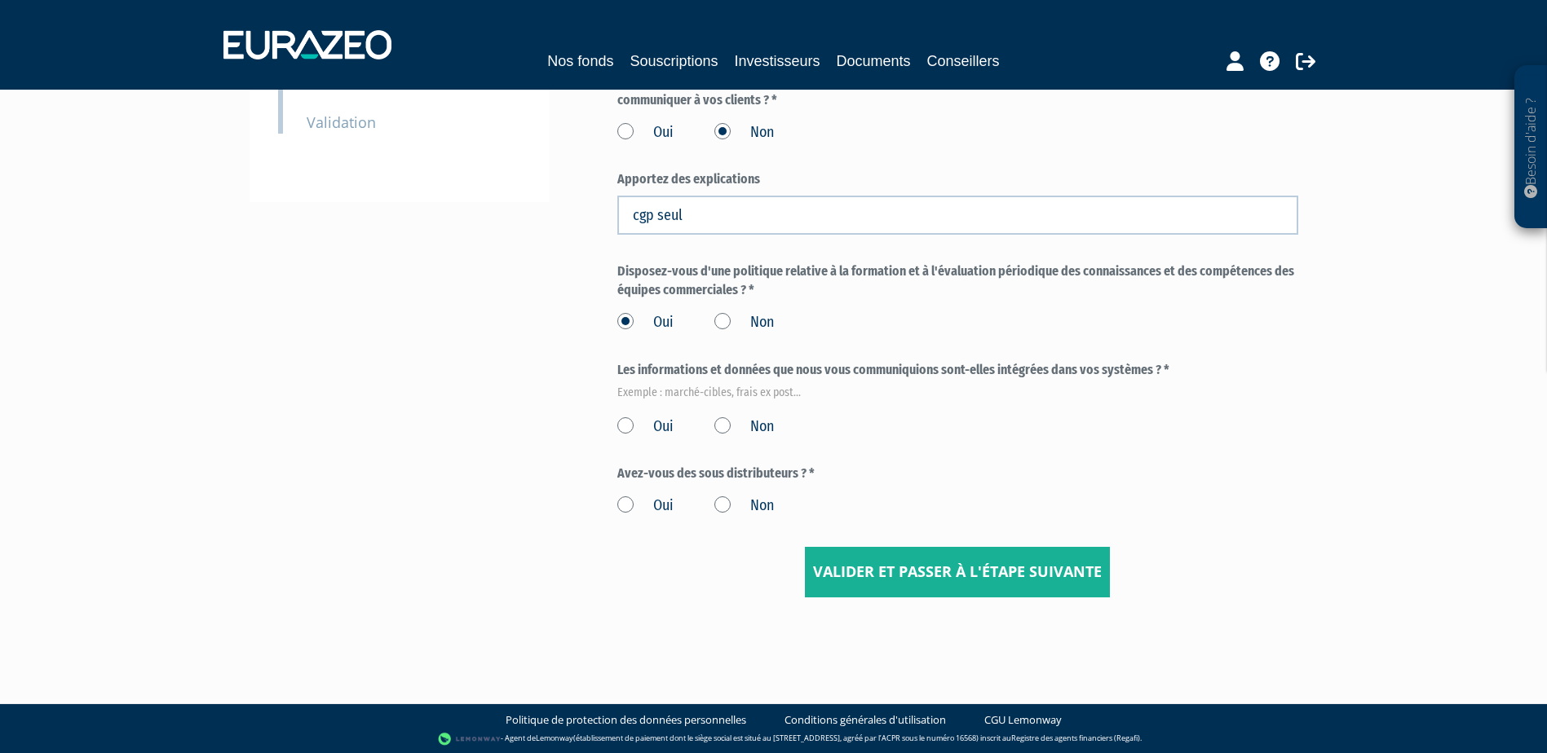
click at [624, 426] on label "Oui" at bounding box center [645, 427] width 56 height 21
click at [0, 0] on input "Oui" at bounding box center [0, 0] width 0 height 0
click at [720, 506] on label "Non" at bounding box center [744, 506] width 60 height 21
click at [0, 0] on input "Non" at bounding box center [0, 0] width 0 height 0
click at [910, 584] on input "Valider et passer à l'étape suivante" at bounding box center [957, 572] width 305 height 51
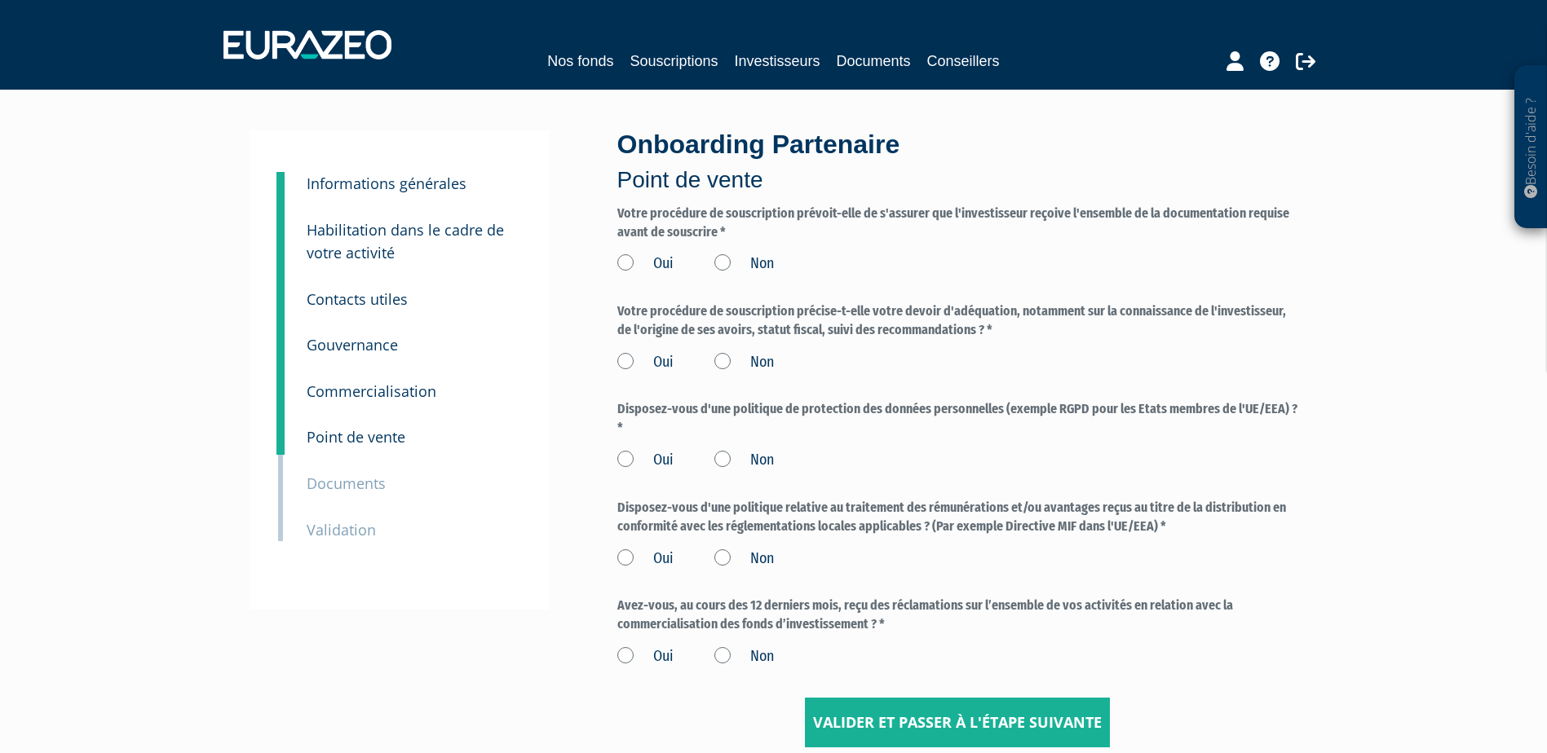
click at [620, 262] on label "Oui" at bounding box center [645, 264] width 56 height 21
click at [0, 0] on input "Oui" at bounding box center [0, 0] width 0 height 0
click at [628, 366] on label "Oui" at bounding box center [645, 362] width 56 height 21
click at [0, 0] on input "Oui" at bounding box center [0, 0] width 0 height 0
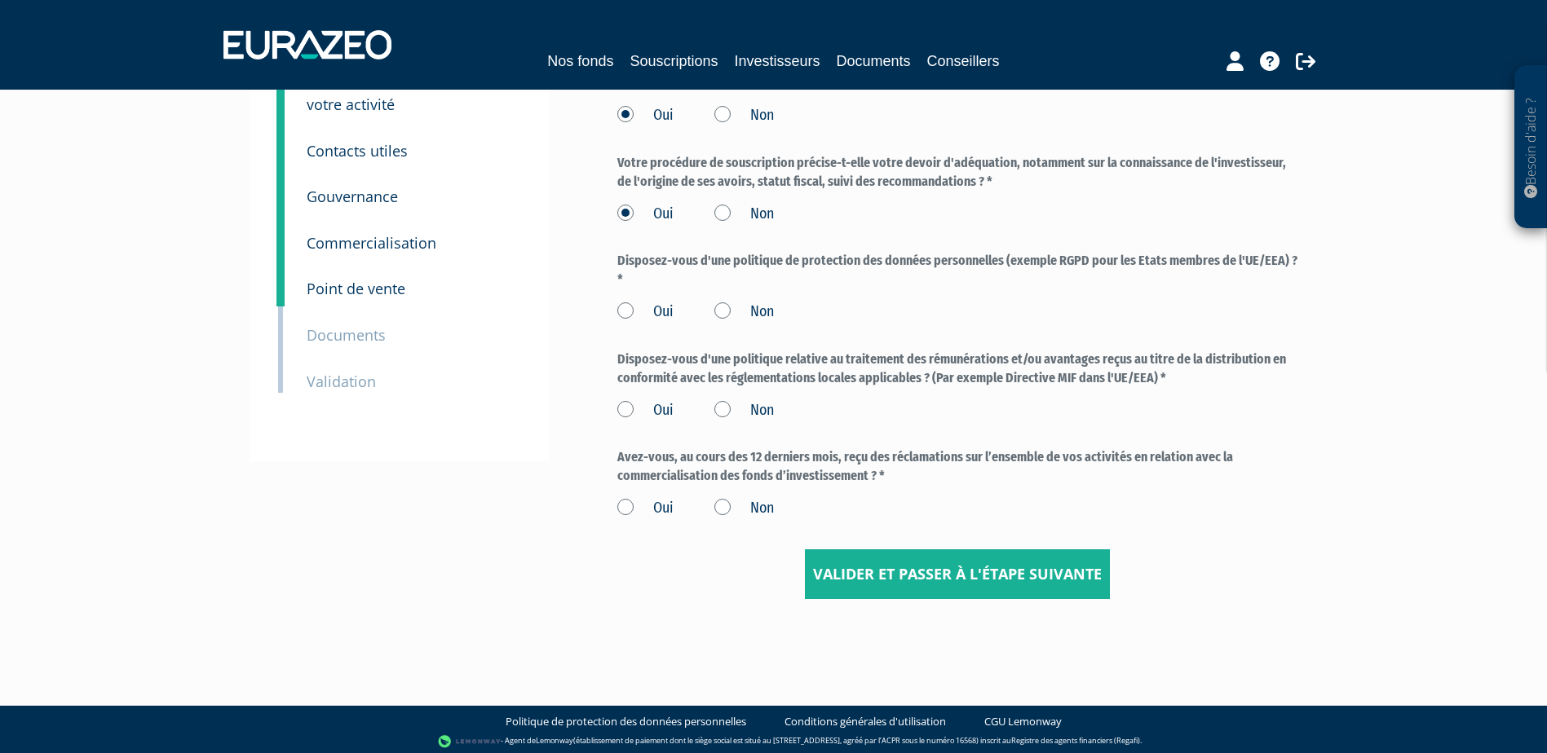
scroll to position [153, 0]
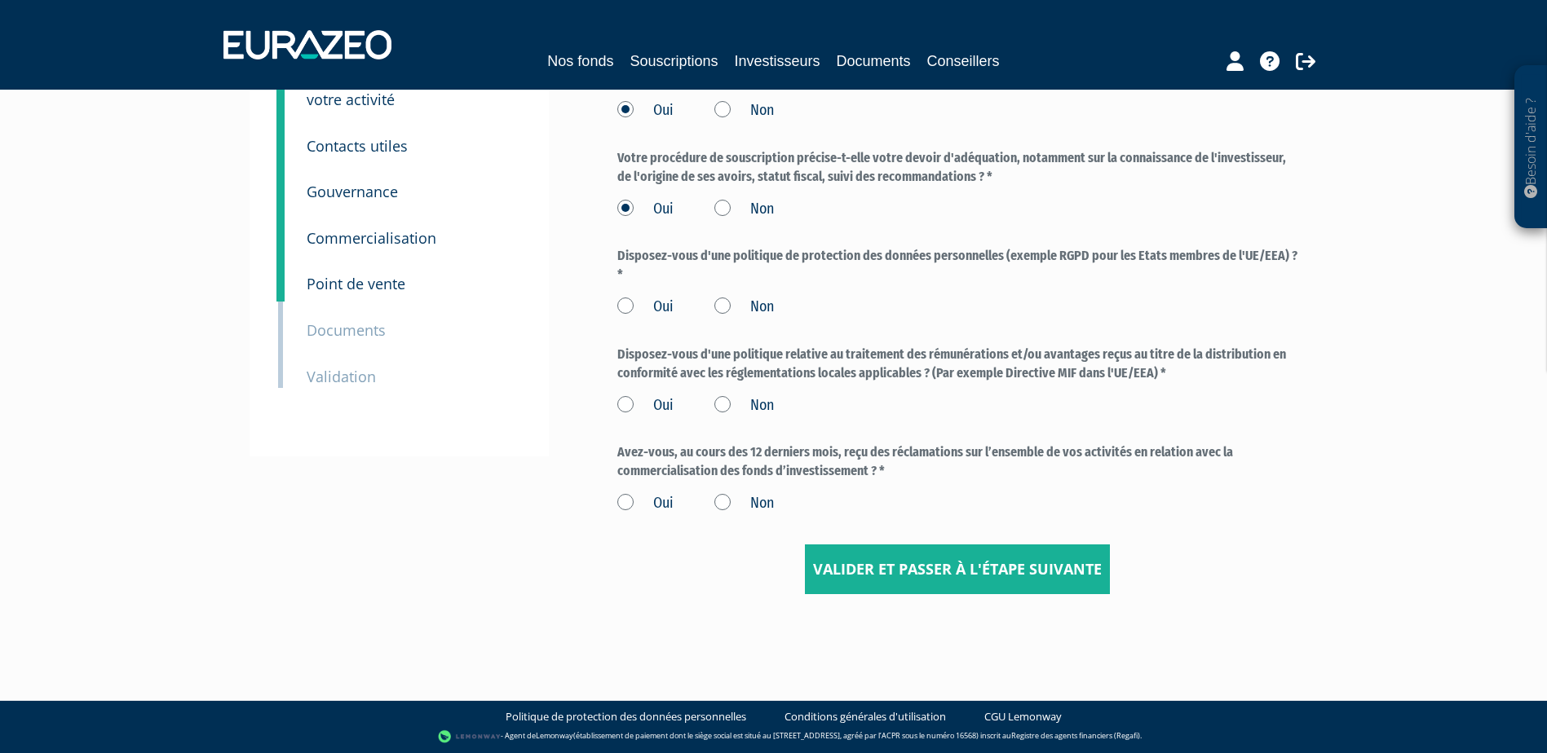
click at [629, 307] on label "Oui" at bounding box center [645, 307] width 56 height 21
click at [0, 0] on input "Oui" at bounding box center [0, 0] width 0 height 0
click at [624, 405] on label "Oui" at bounding box center [645, 405] width 56 height 21
click at [0, 0] on input "Oui" at bounding box center [0, 0] width 0 height 0
click at [627, 501] on label "Oui" at bounding box center [645, 503] width 56 height 21
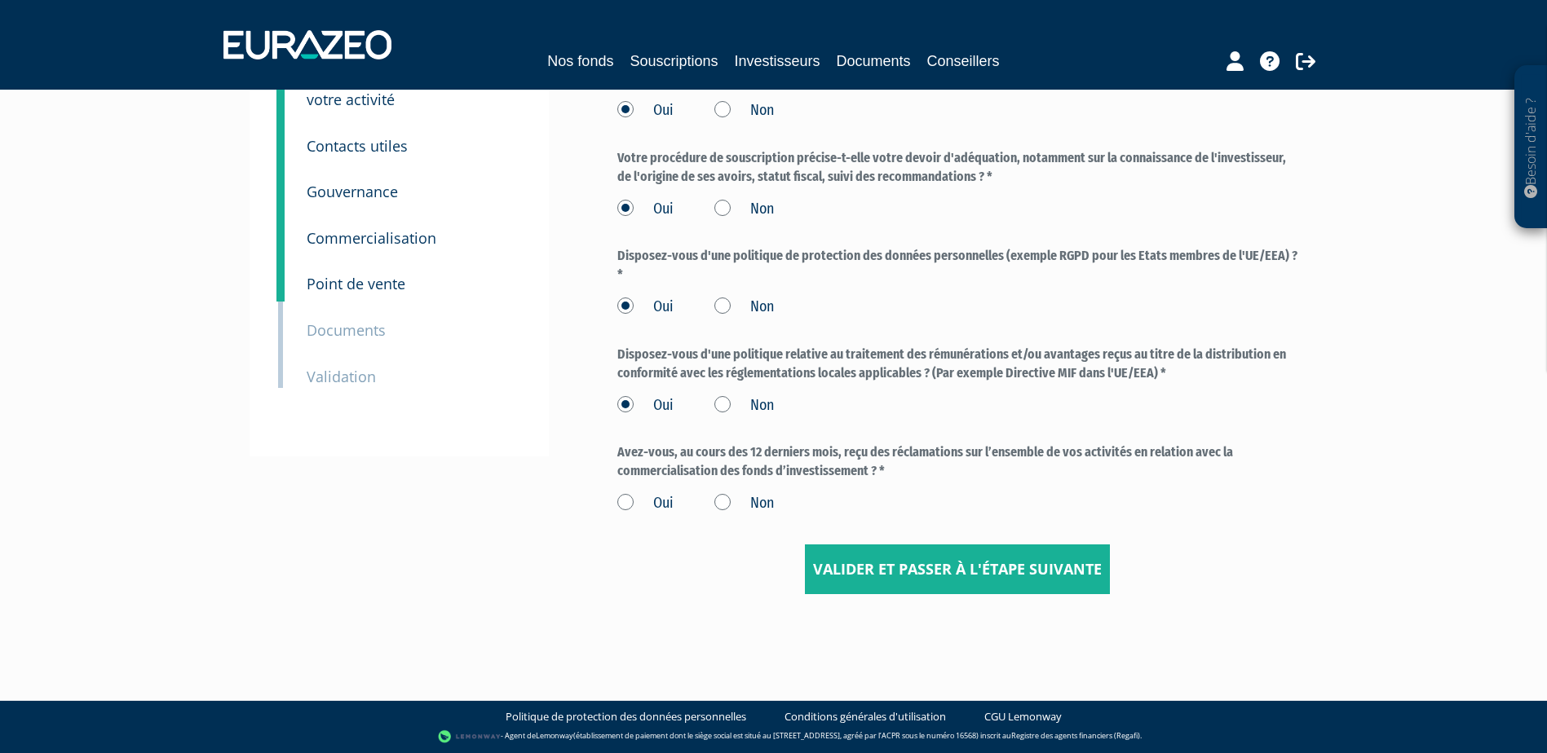
click at [0, 0] on input "Oui" at bounding box center [0, 0] width 0 height 0
click at [721, 501] on label "Non" at bounding box center [744, 503] width 60 height 21
click at [0, 0] on input "Non" at bounding box center [0, 0] width 0 height 0
click at [924, 573] on input "Valider et passer à l'étape suivante" at bounding box center [957, 570] width 305 height 51
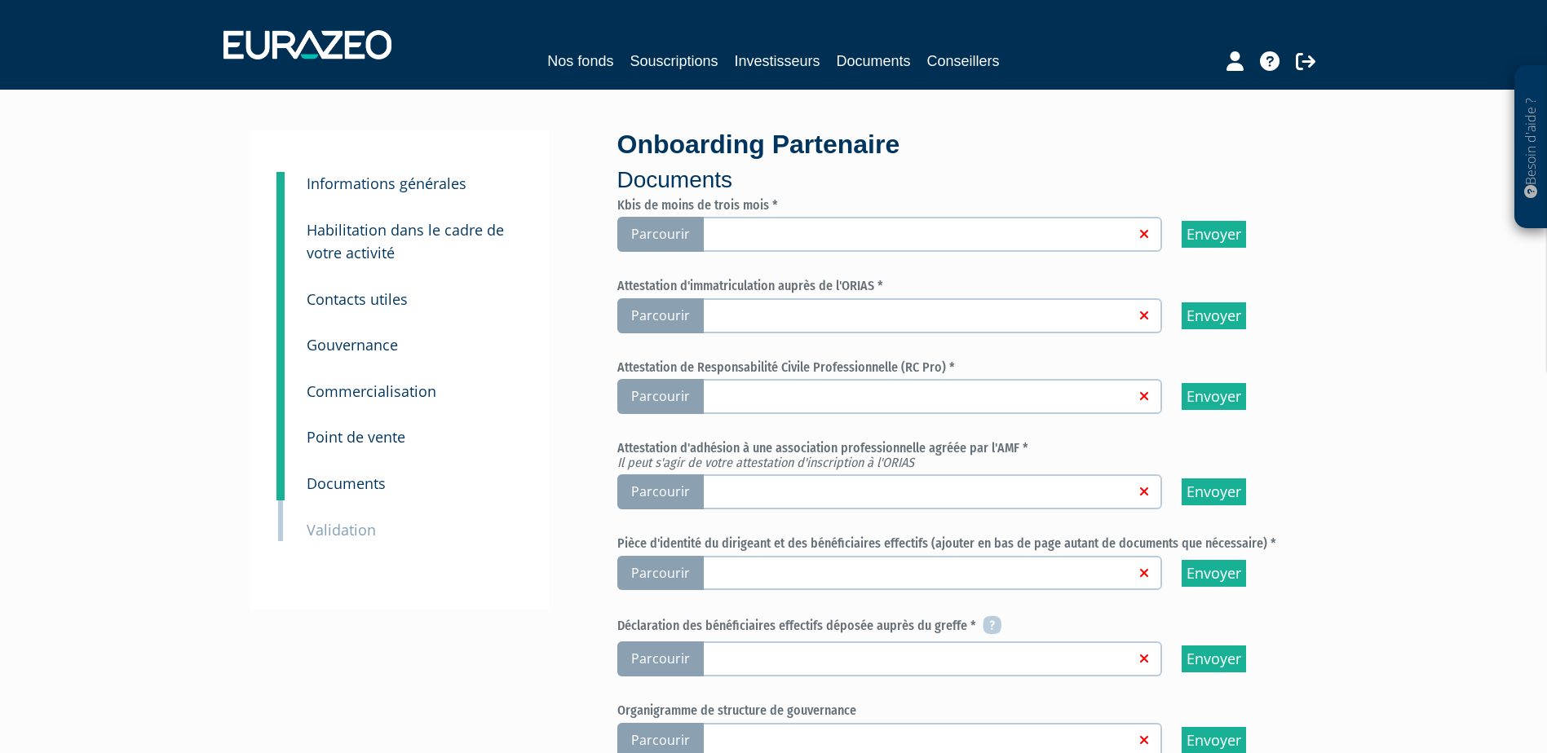
click at [671, 243] on span "Parcourir" at bounding box center [660, 234] width 86 height 35
click at [0, 0] on input "Parcourir" at bounding box center [0, 0] width 0 height 0
click at [662, 319] on span "Parcourir" at bounding box center [660, 315] width 86 height 35
click at [0, 0] on input "Parcourir" at bounding box center [0, 0] width 0 height 0
click at [677, 316] on span "Parcourir" at bounding box center [660, 315] width 86 height 35
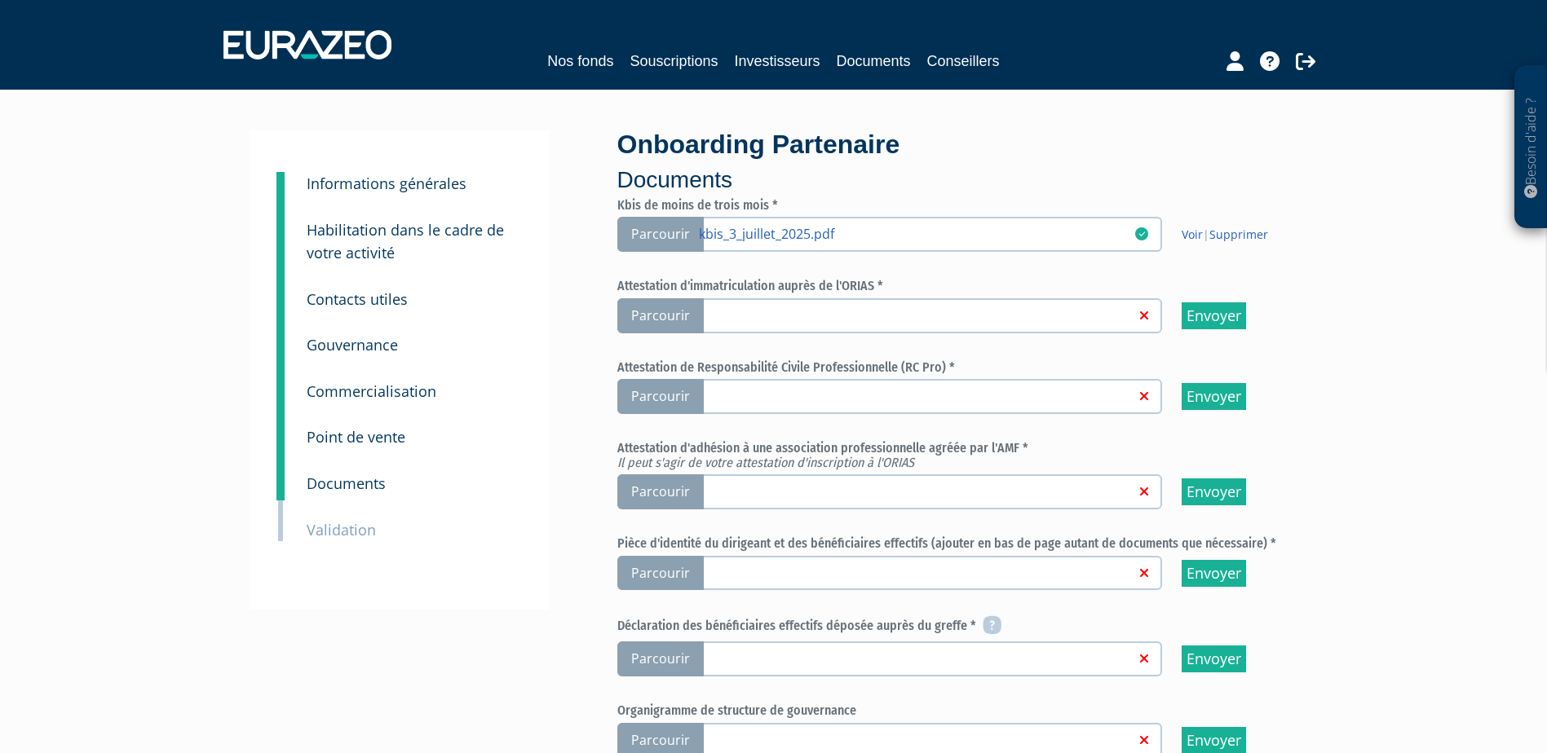
click at [0, 0] on input "Parcourir" at bounding box center [0, 0] width 0 height 0
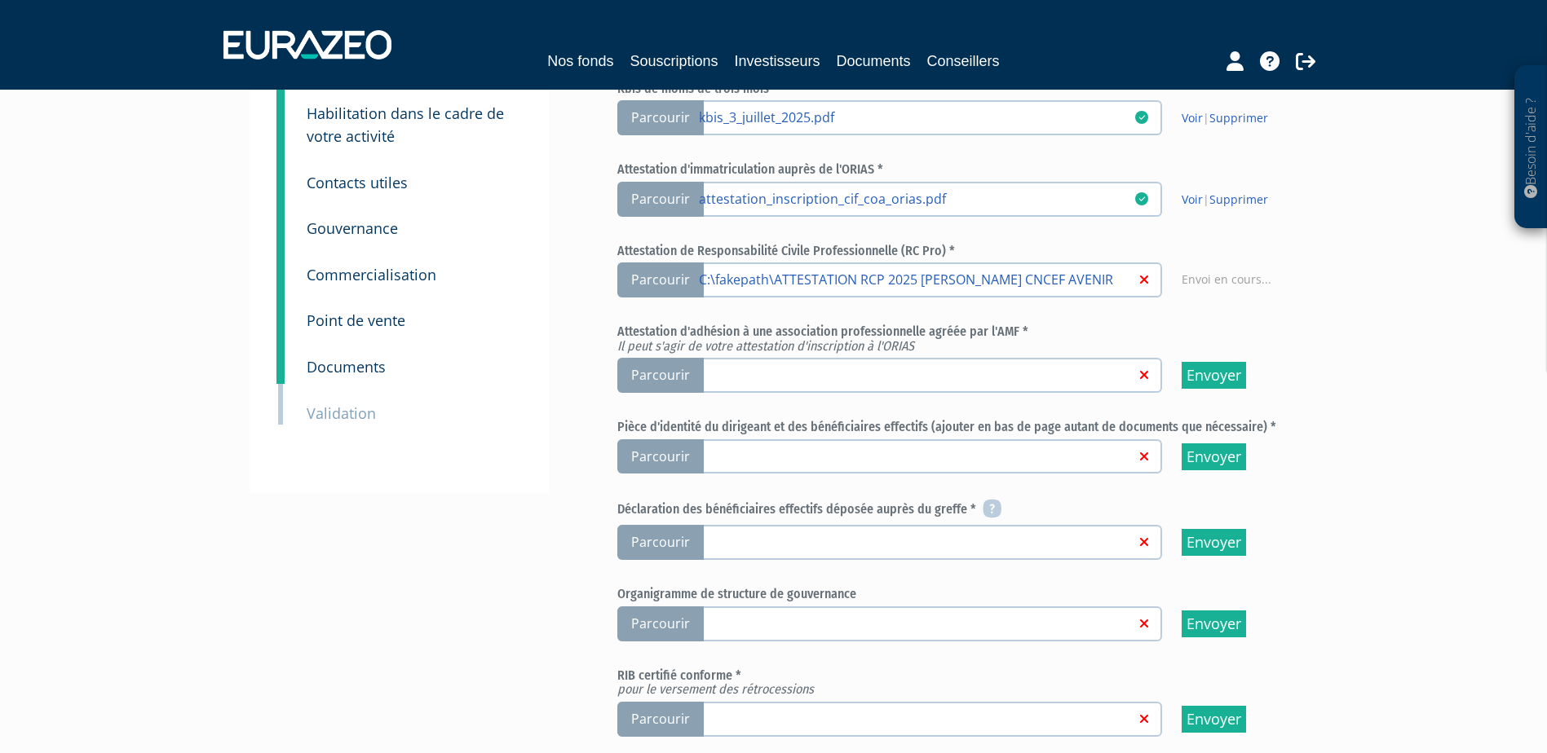
scroll to position [163, 0]
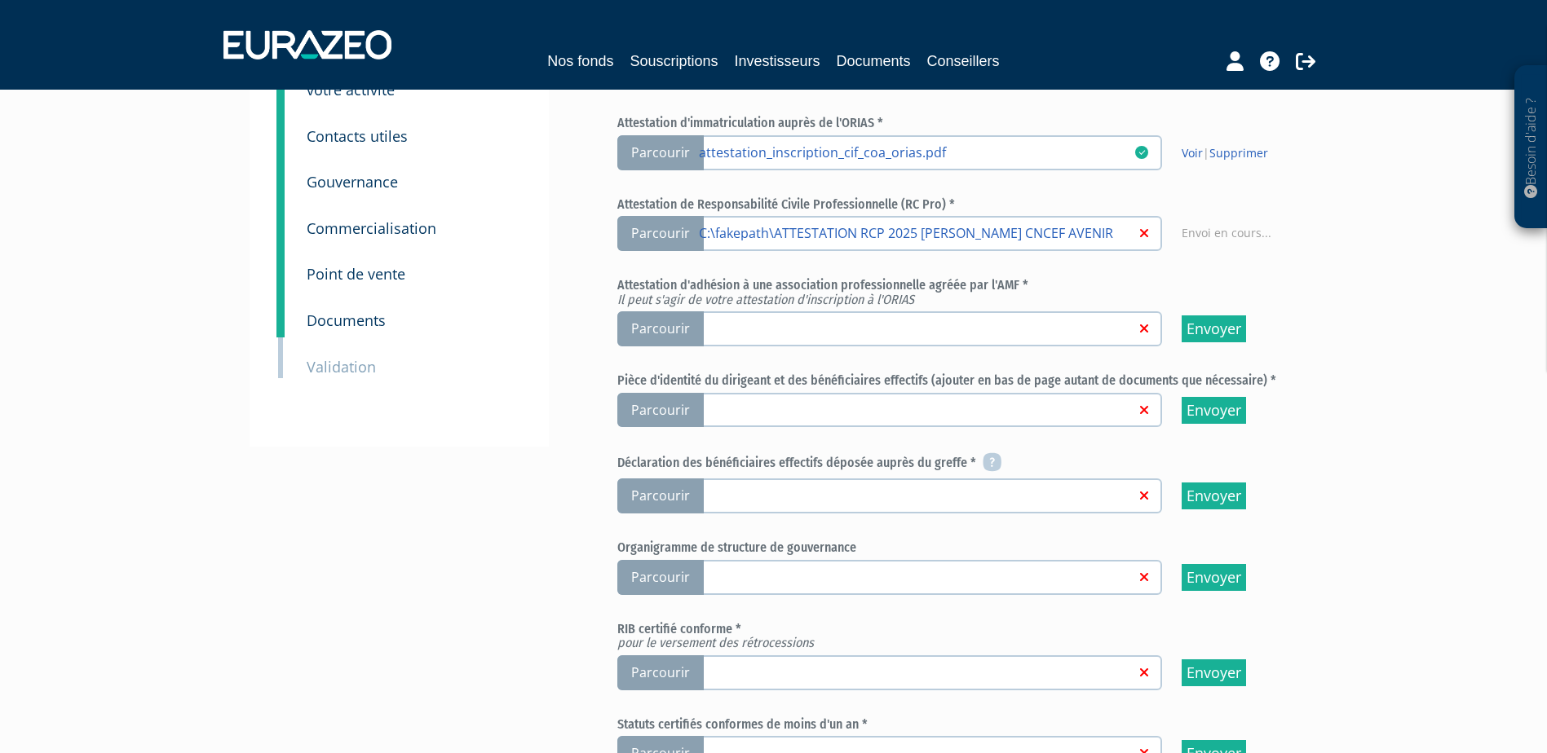
click at [657, 323] on span "Parcourir" at bounding box center [660, 328] width 86 height 35
click at [0, 0] on input "Parcourir" at bounding box center [0, 0] width 0 height 0
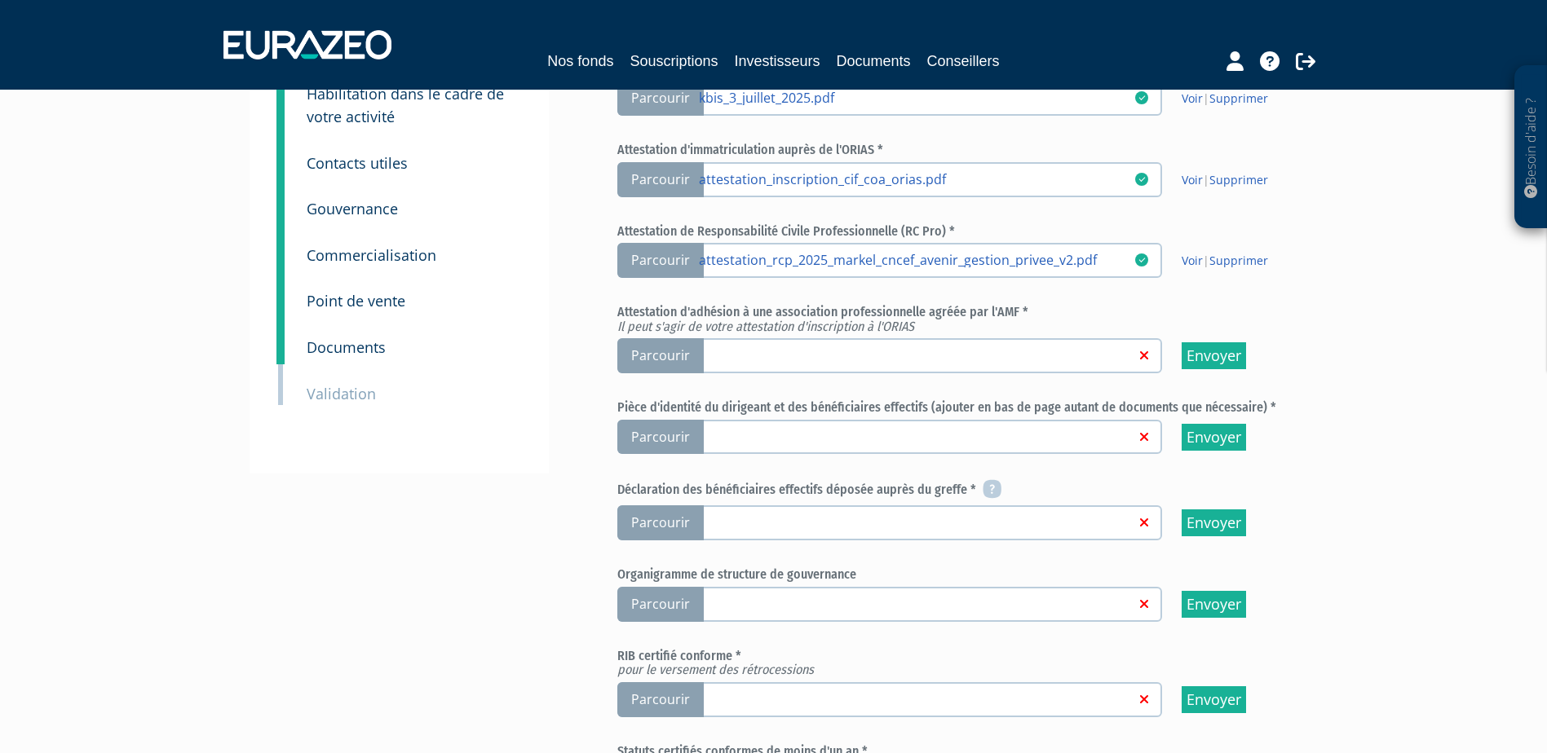
scroll to position [163, 0]
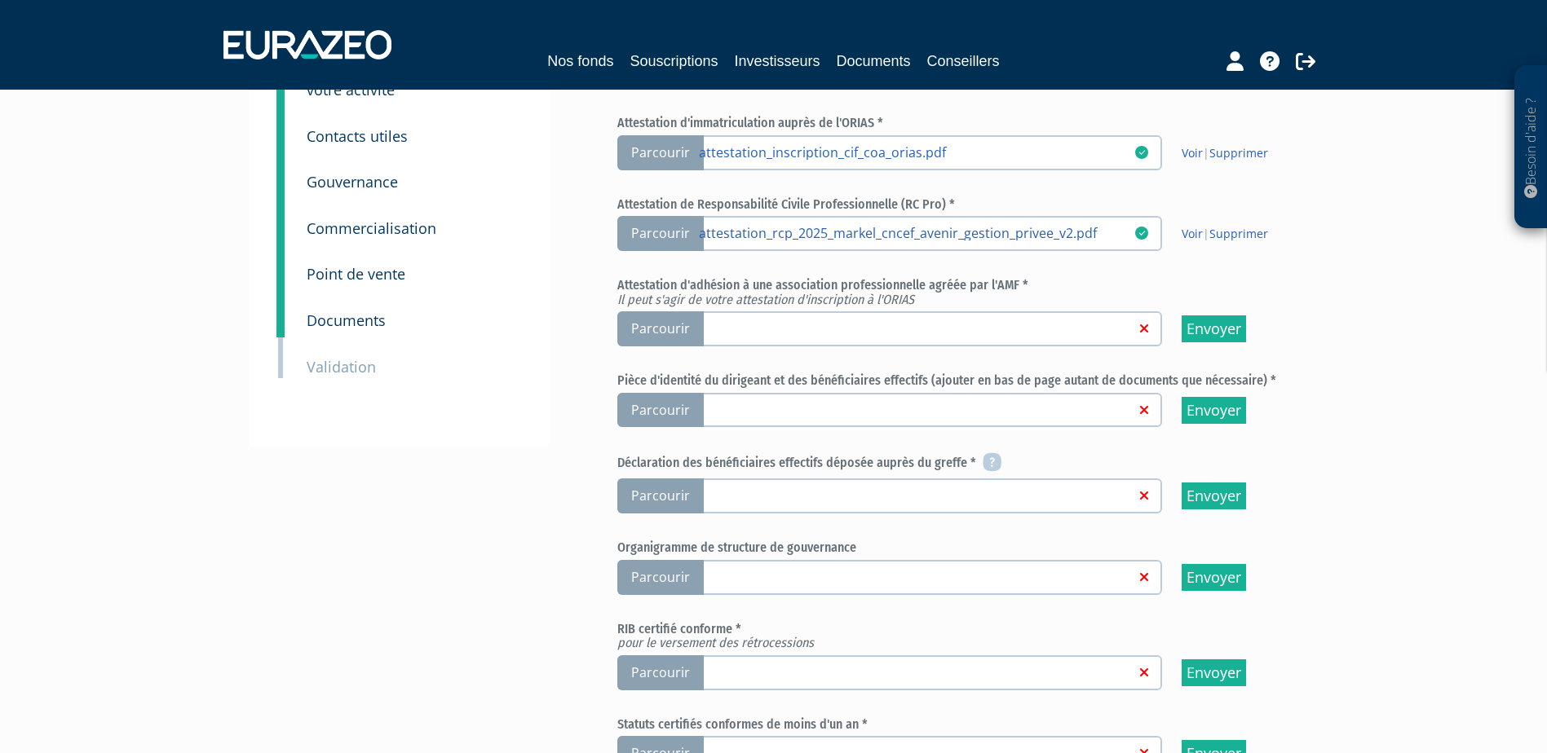
click at [647, 326] on span "Parcourir" at bounding box center [660, 328] width 86 height 35
click at [0, 0] on input "Parcourir" at bounding box center [0, 0] width 0 height 0
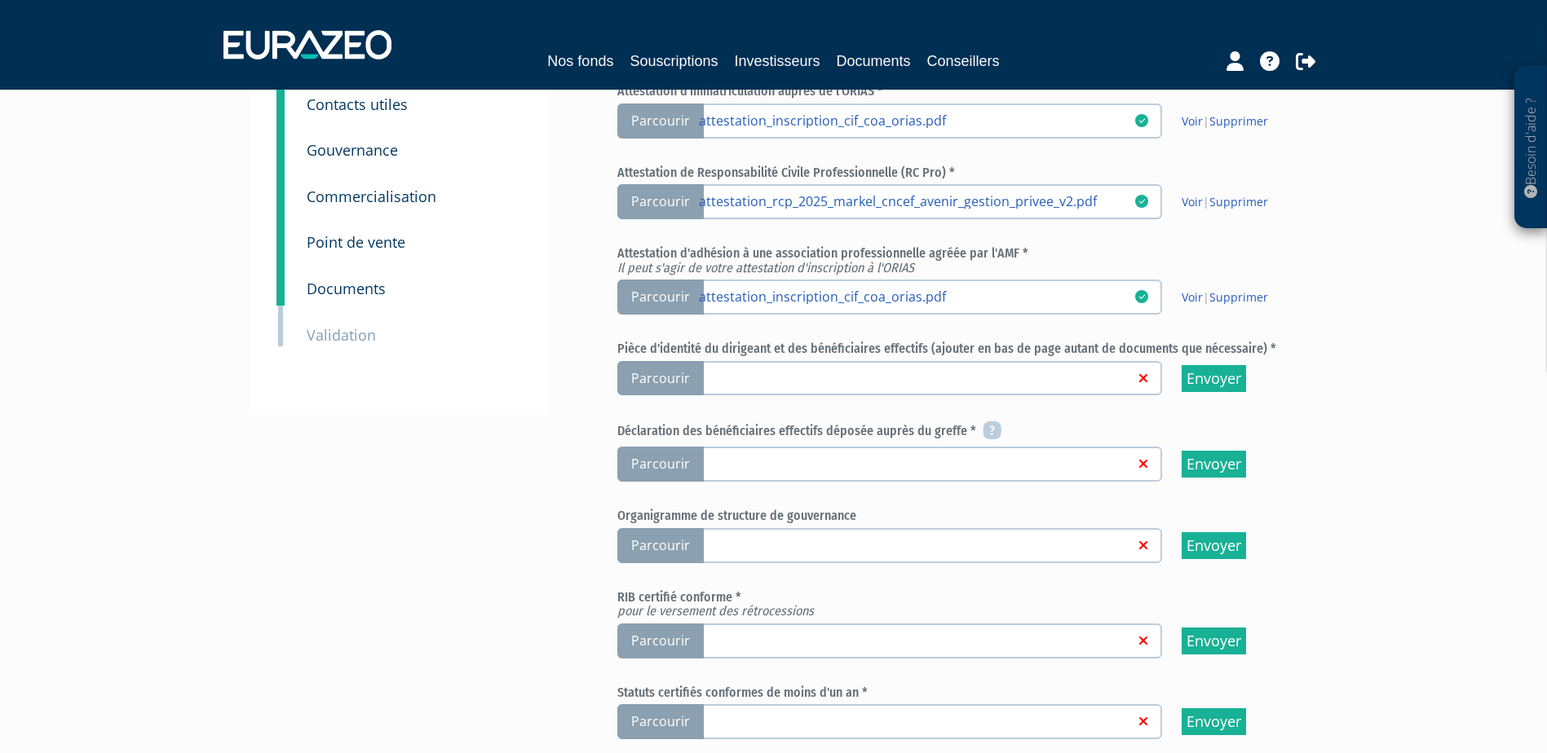
scroll to position [245, 0]
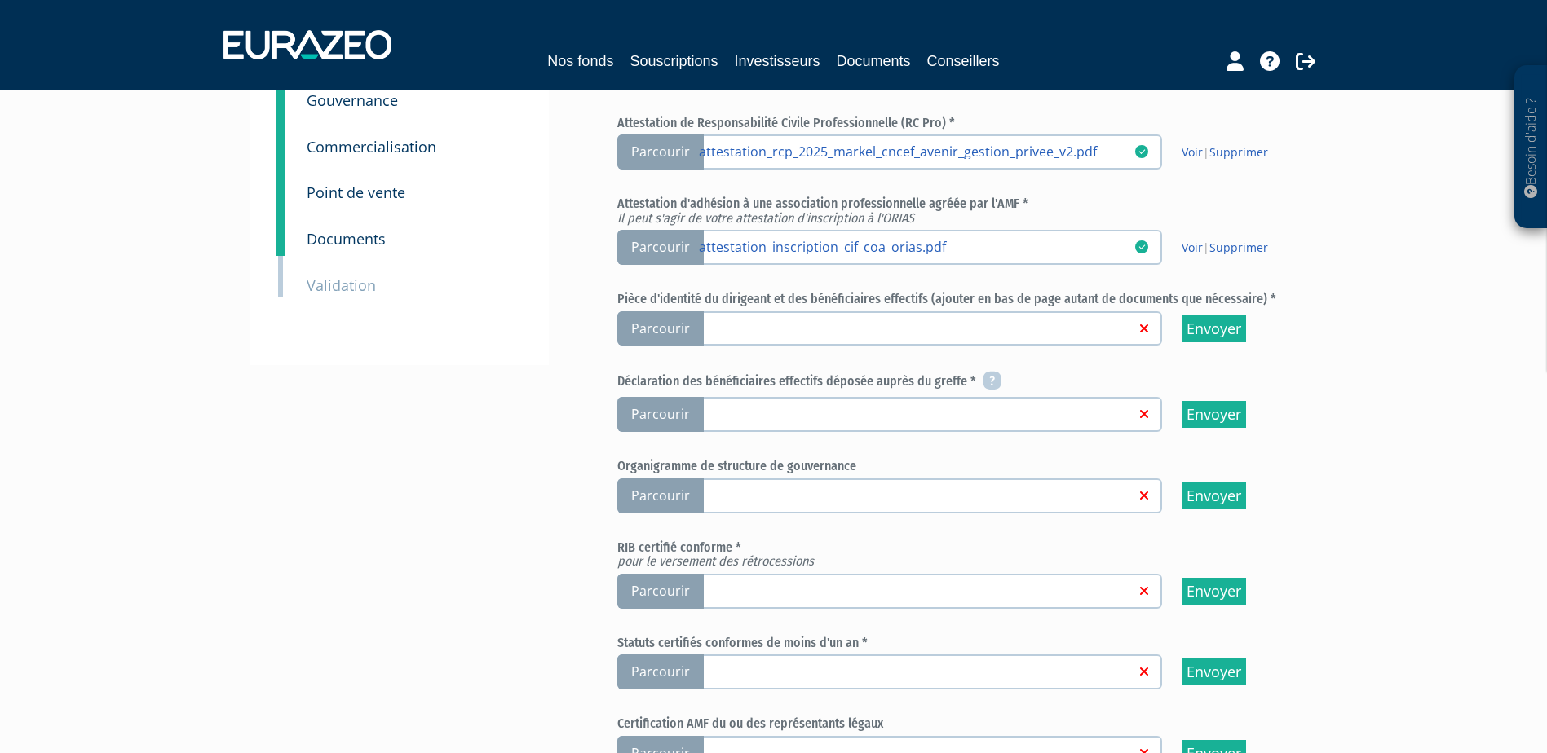
click at [674, 326] on span "Parcourir" at bounding box center [660, 328] width 86 height 35
click at [0, 0] on input "Parcourir" at bounding box center [0, 0] width 0 height 0
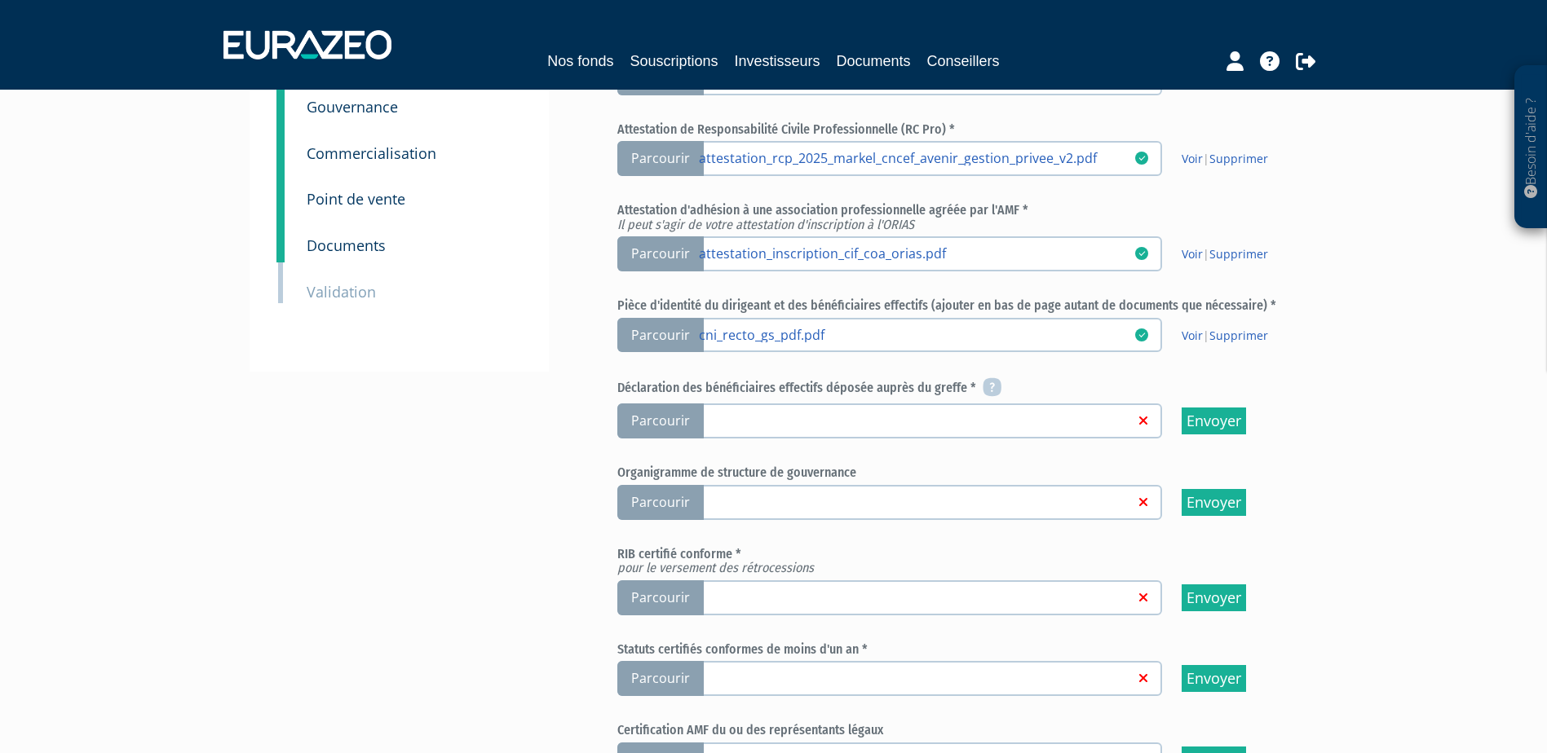
scroll to position [326, 0]
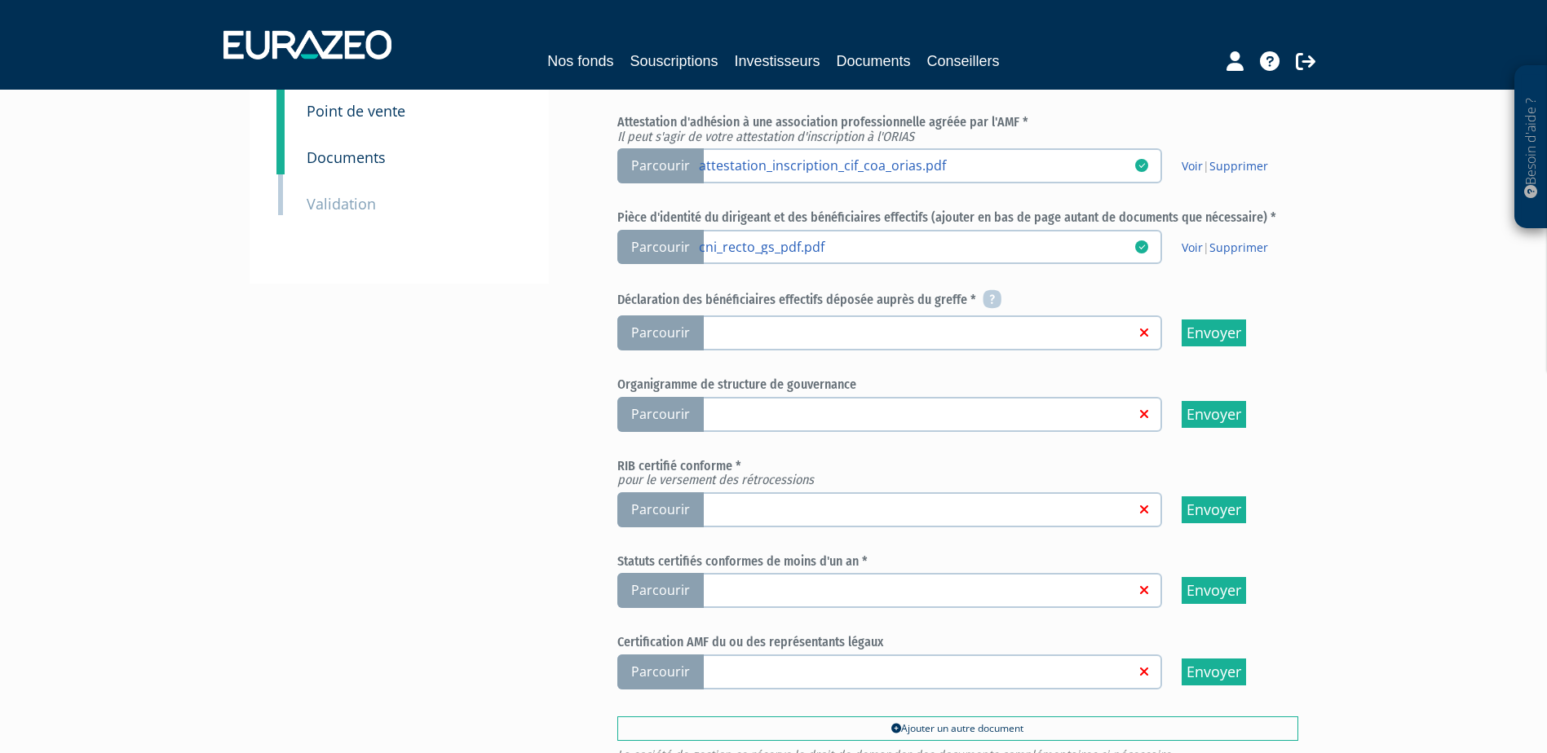
click at [684, 332] on span "Parcourir" at bounding box center [660, 333] width 86 height 35
drag, startPoint x: 684, startPoint y: 332, endPoint x: 652, endPoint y: 332, distance: 31.8
click at [652, 332] on span "Parcourir" at bounding box center [660, 333] width 86 height 35
click at [0, 0] on input "Parcourir" at bounding box center [0, 0] width 0 height 0
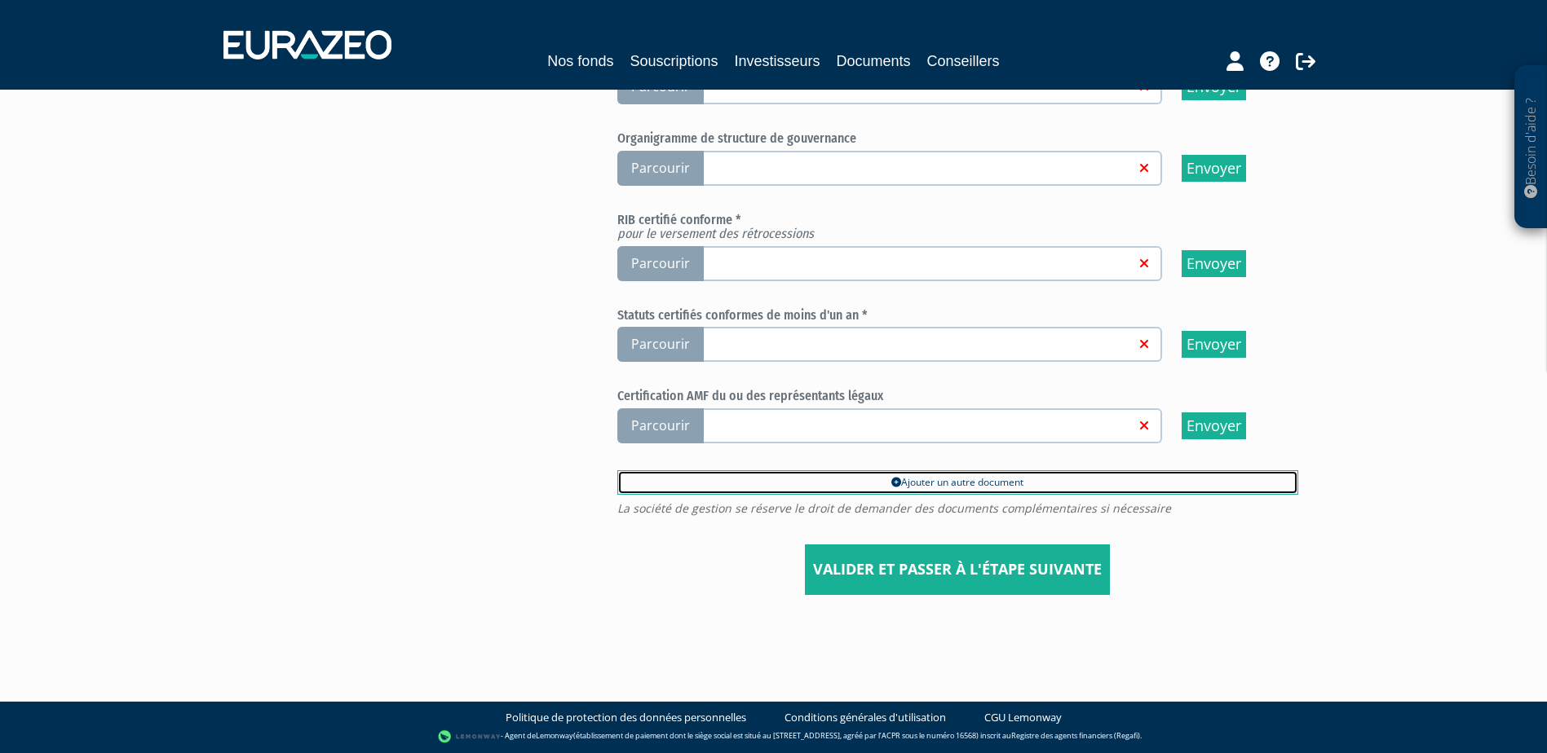
click at [888, 483] on link "Ajouter un autre document" at bounding box center [957, 482] width 681 height 24
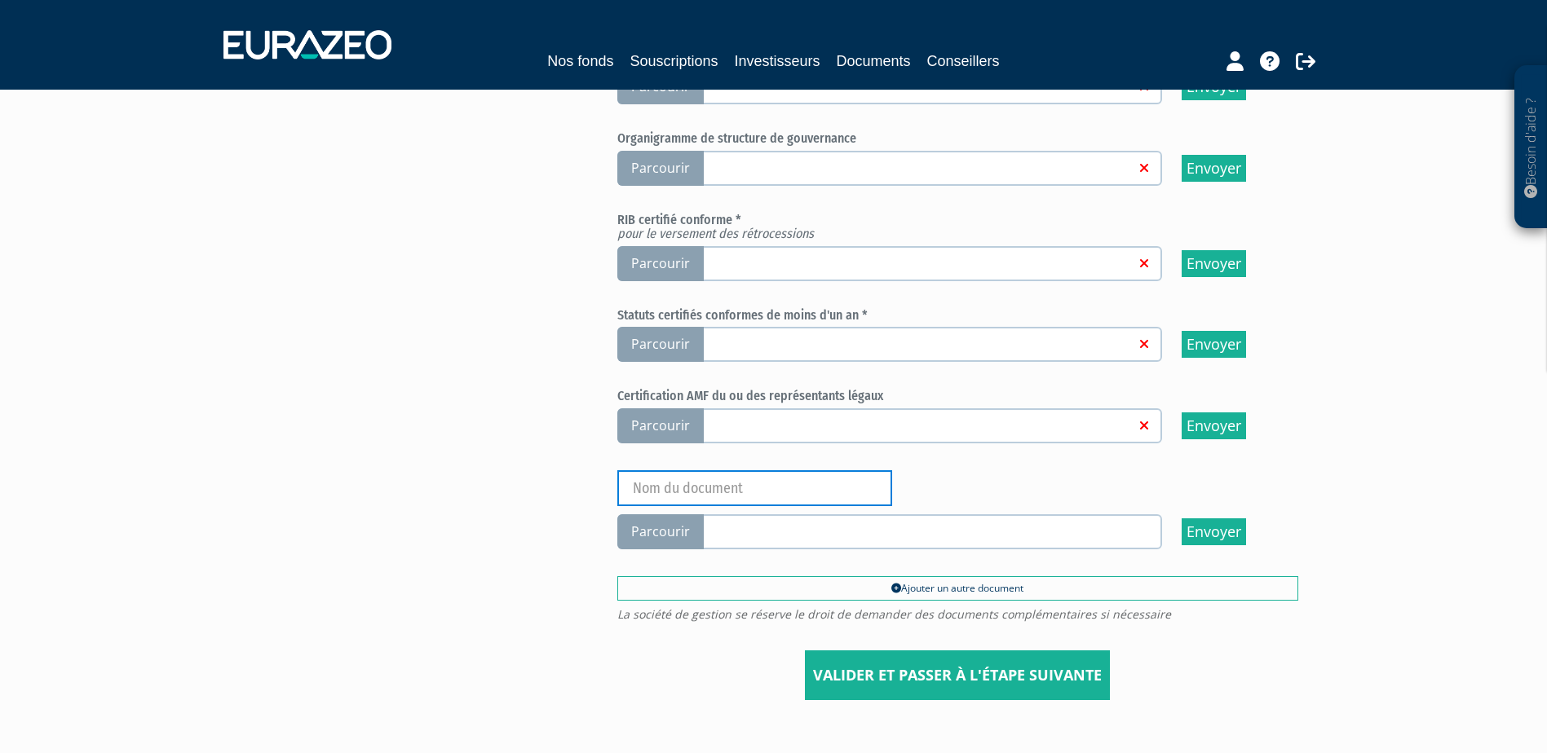
click at [724, 481] on input "text" at bounding box center [754, 488] width 275 height 36
type input "cni verso"
click at [686, 544] on span "Parcourir" at bounding box center [660, 531] width 86 height 35
click at [0, 0] on input "Parcourir" at bounding box center [0, 0] width 0 height 0
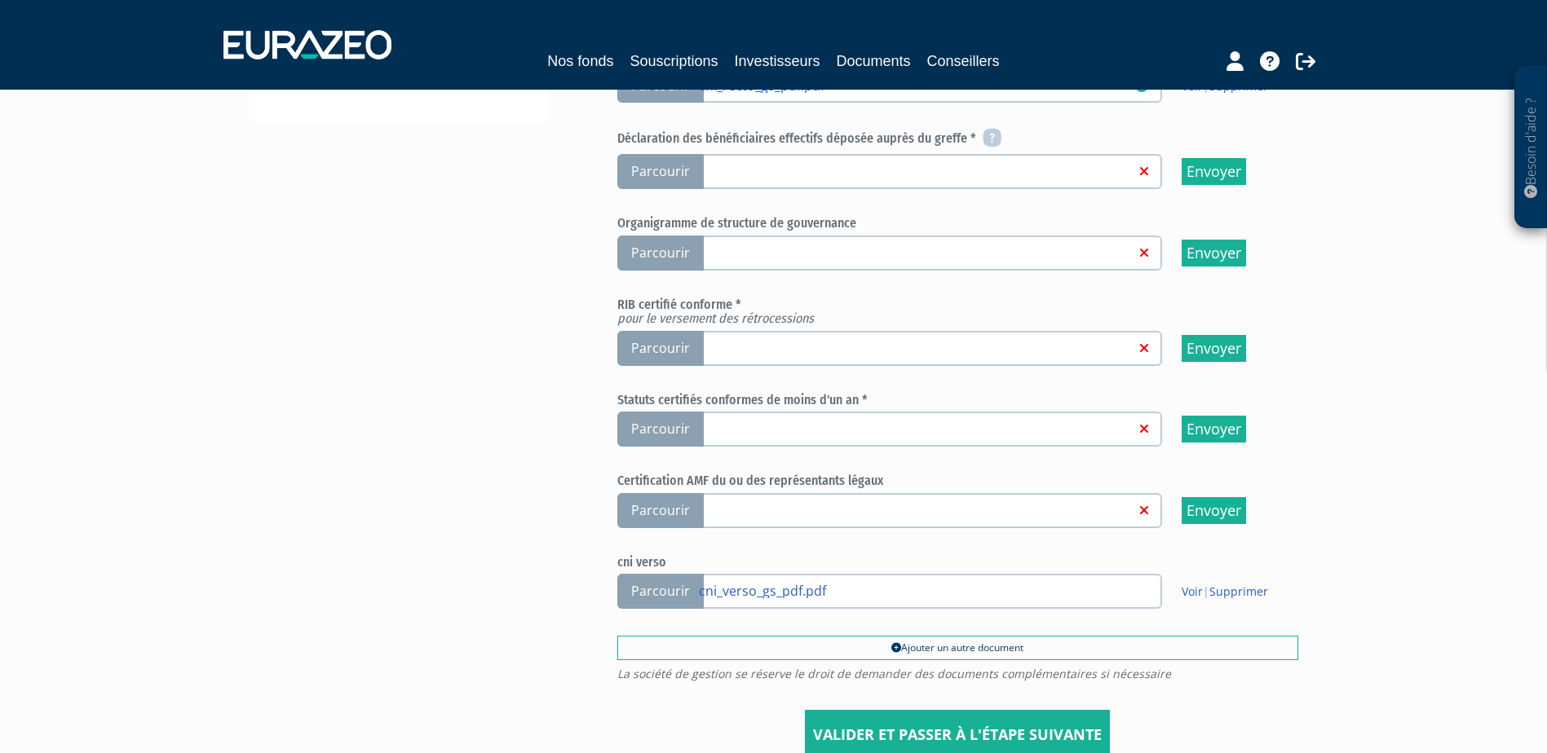
scroll to position [489, 0]
click at [730, 427] on link at bounding box center [916, 426] width 435 height 16
click at [0, 0] on input "Parcourir" at bounding box center [0, 0] width 0 height 0
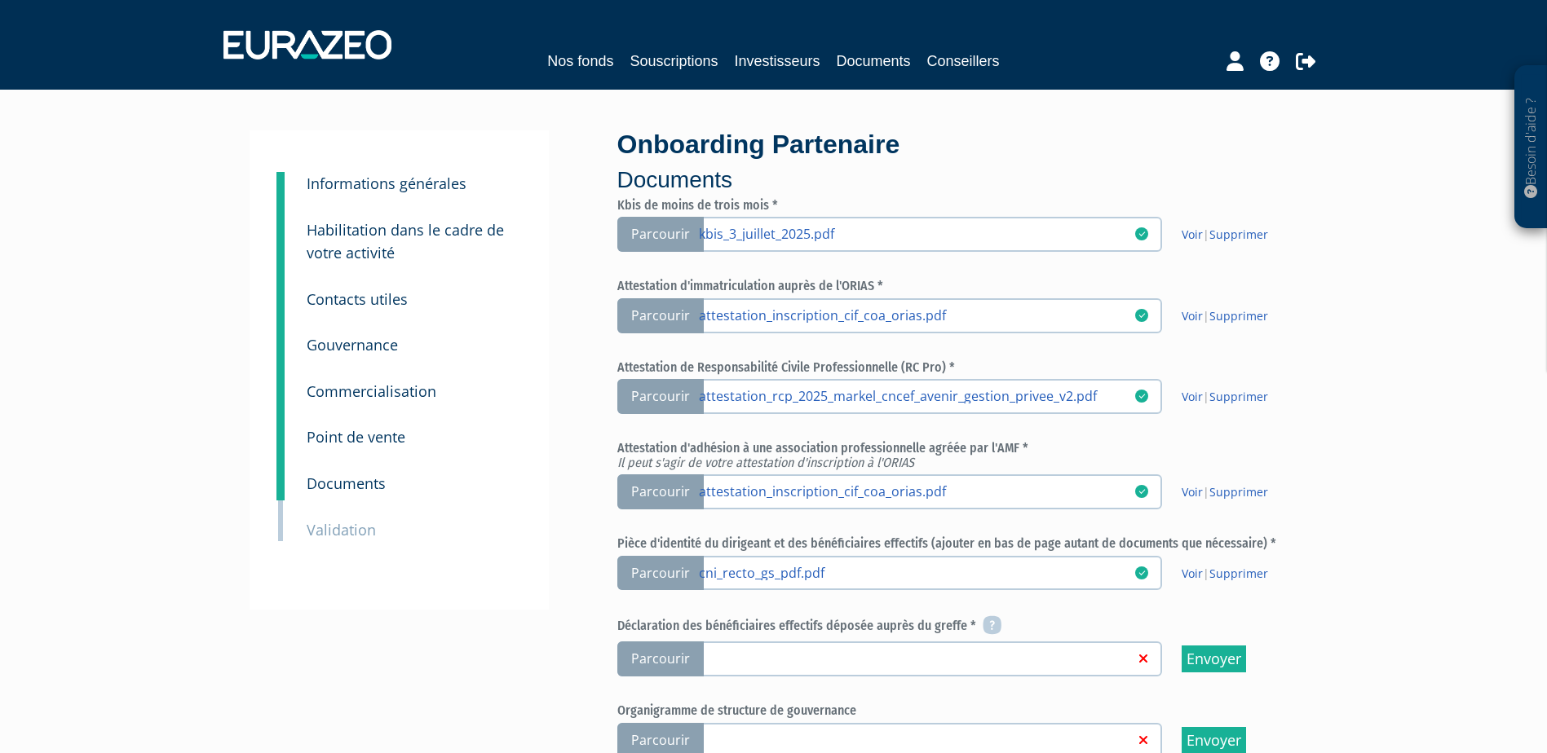
scroll to position [245, 0]
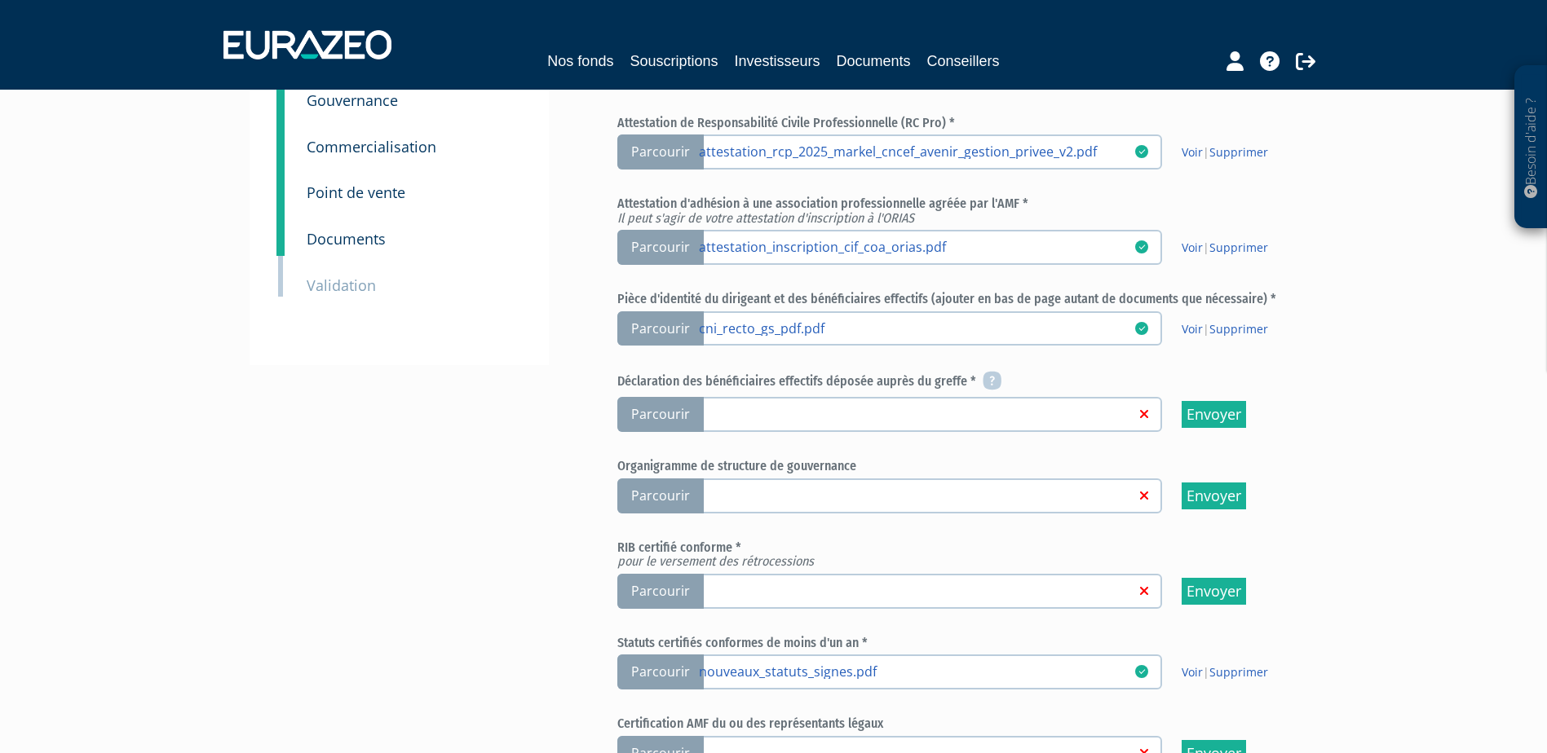
click at [662, 413] on span "Parcourir" at bounding box center [660, 414] width 86 height 35
click at [0, 0] on input "Parcourir" at bounding box center [0, 0] width 0 height 0
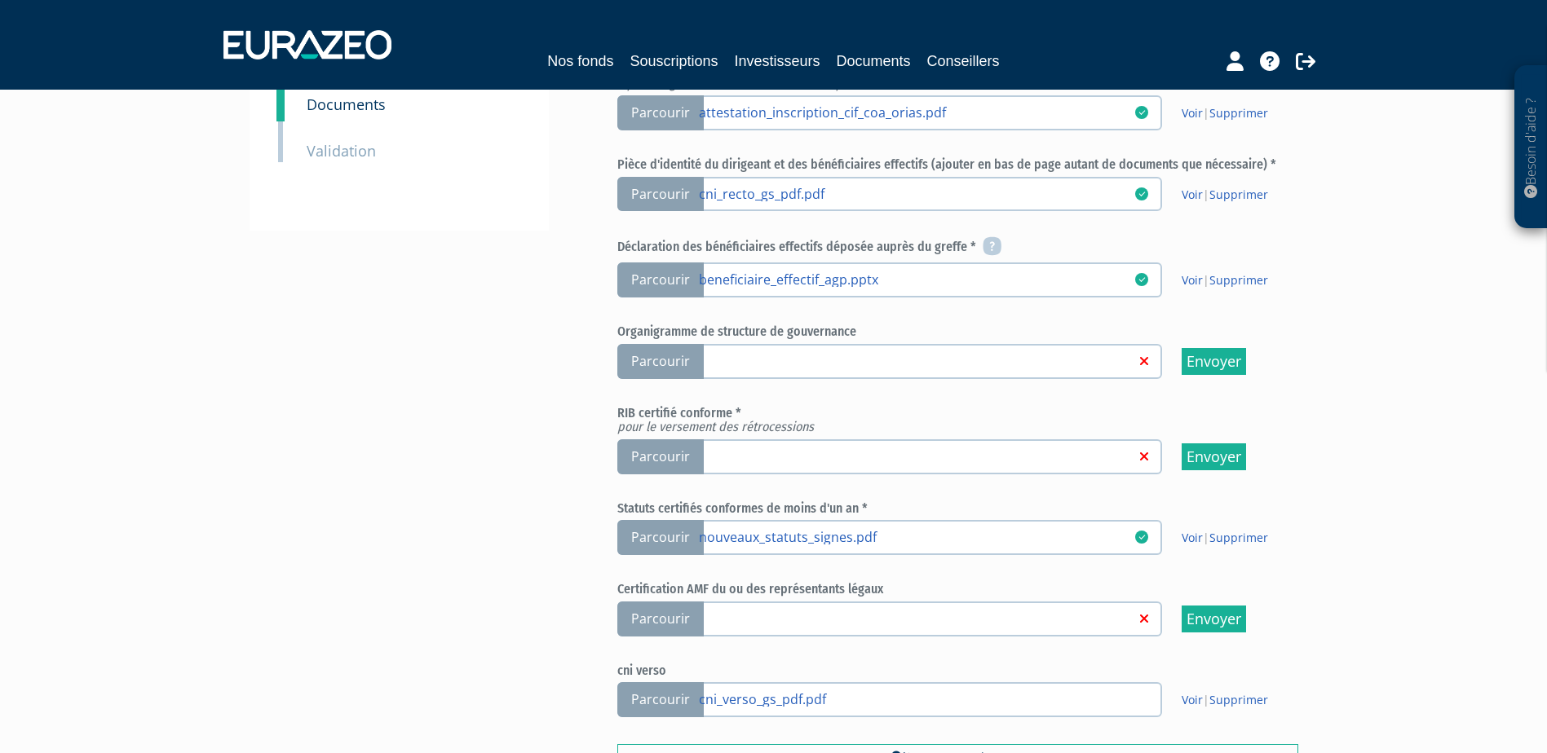
scroll to position [408, 0]
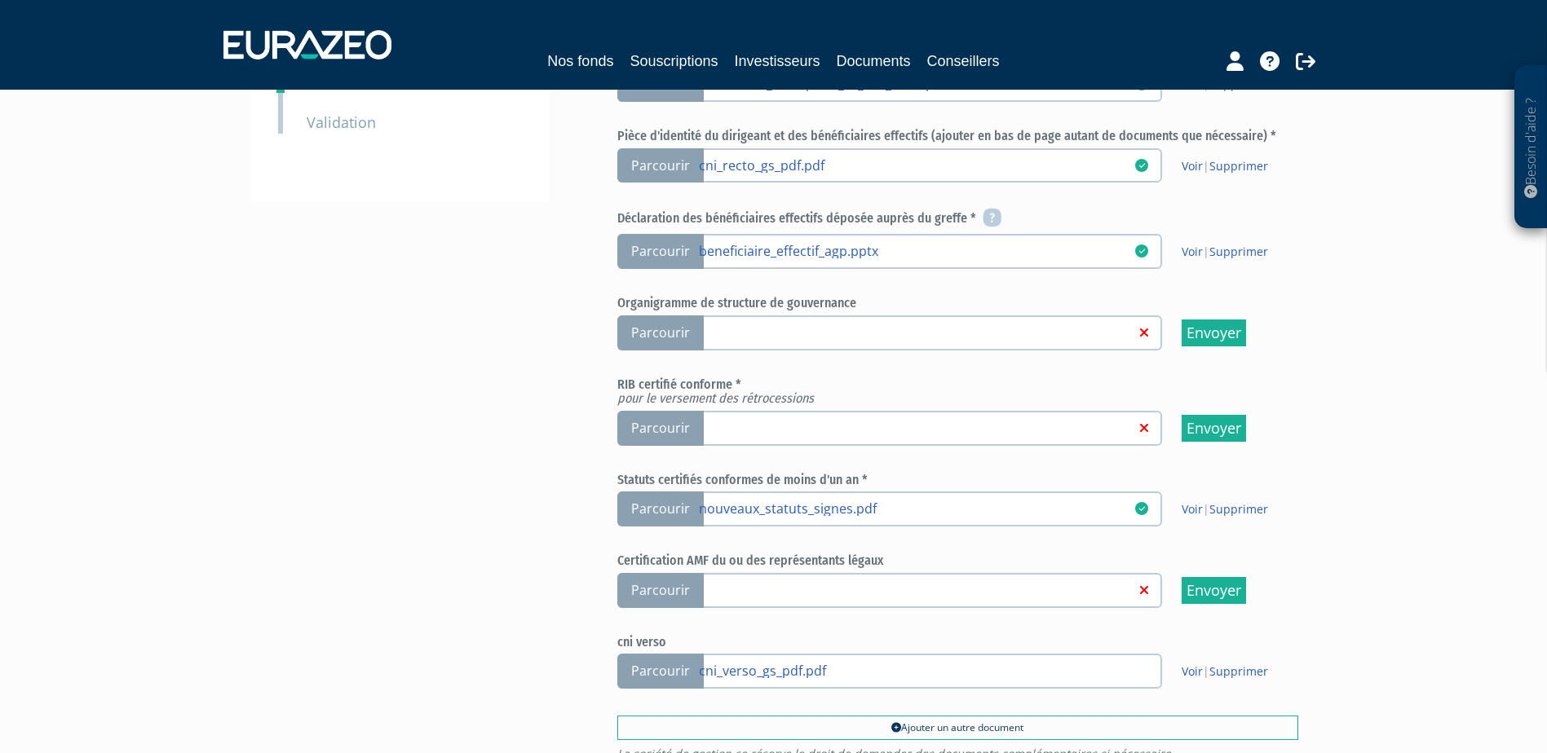
click at [669, 424] on span "Parcourir" at bounding box center [660, 428] width 86 height 35
click at [0, 0] on input "Parcourir" at bounding box center [0, 0] width 0 height 0
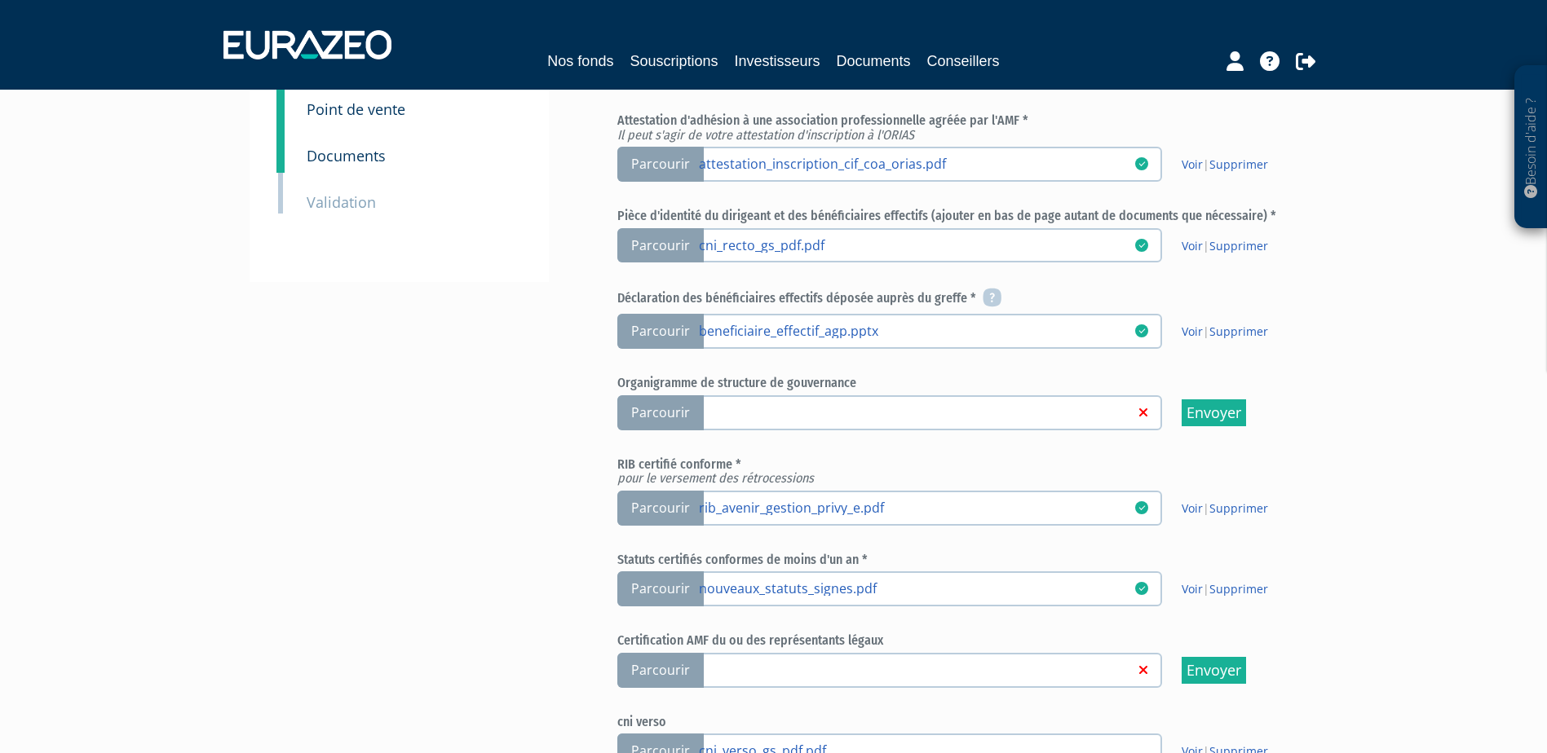
scroll to position [489, 0]
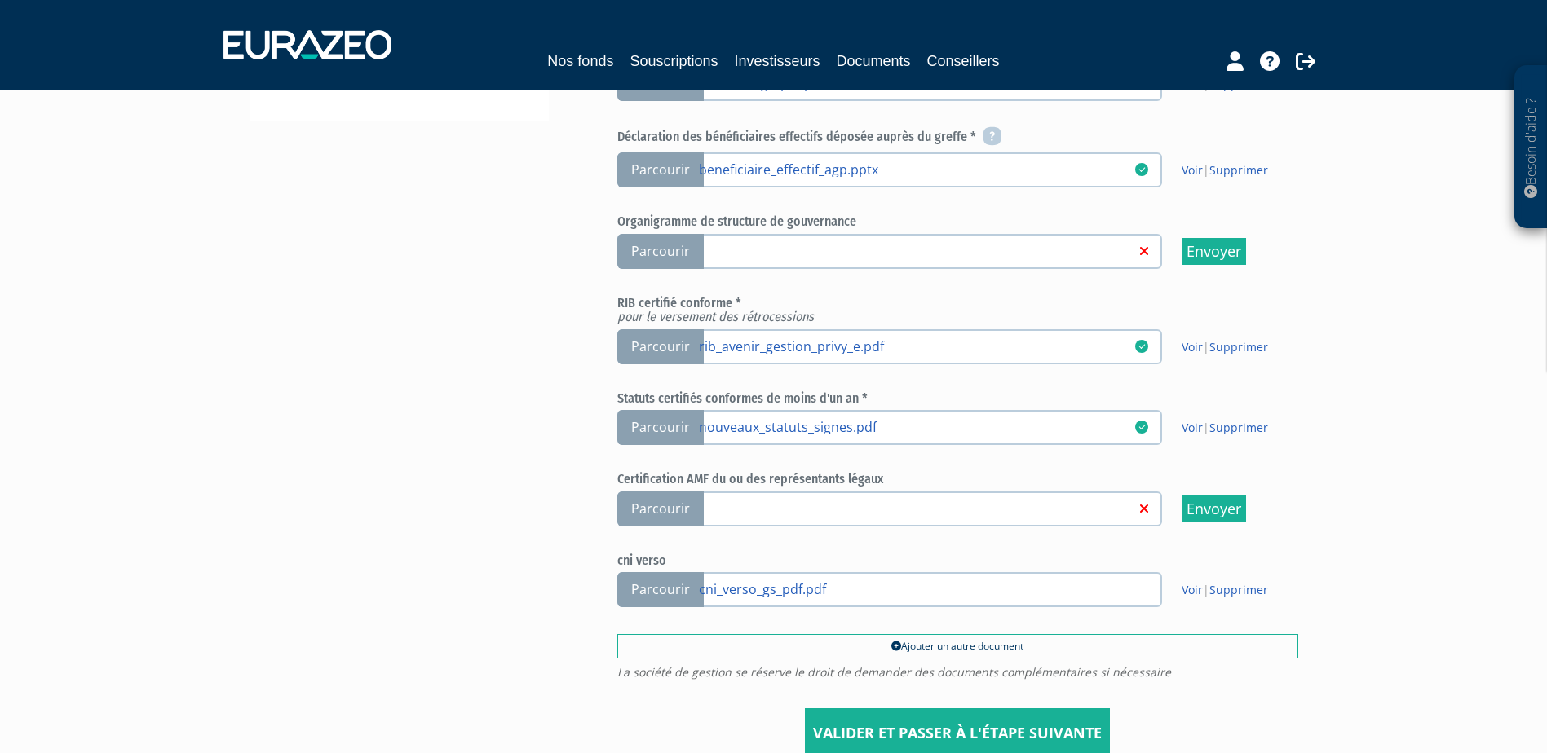
click at [660, 508] on span "Parcourir" at bounding box center [660, 509] width 86 height 35
click at [0, 0] on input "Parcourir" at bounding box center [0, 0] width 0 height 0
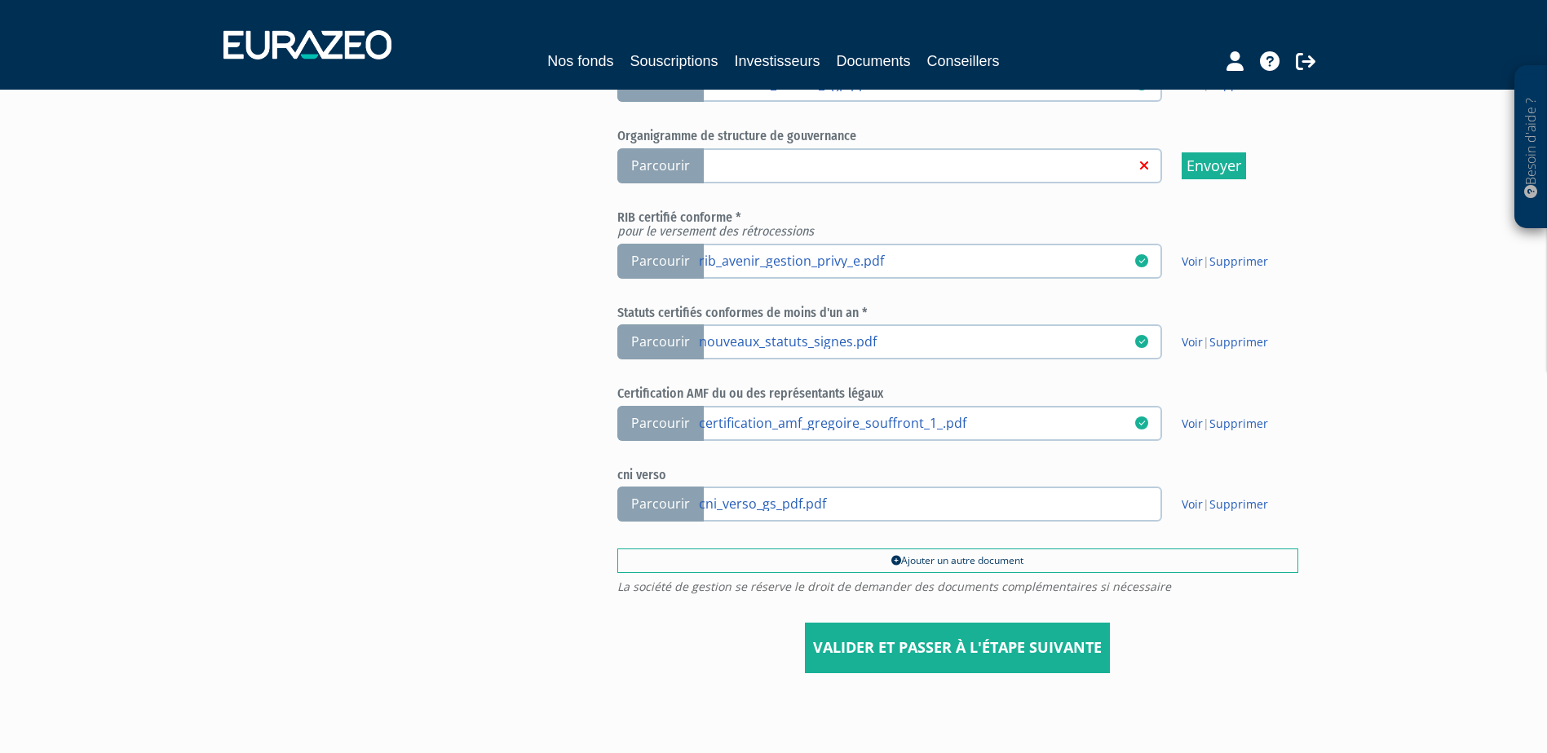
scroll to position [653, 0]
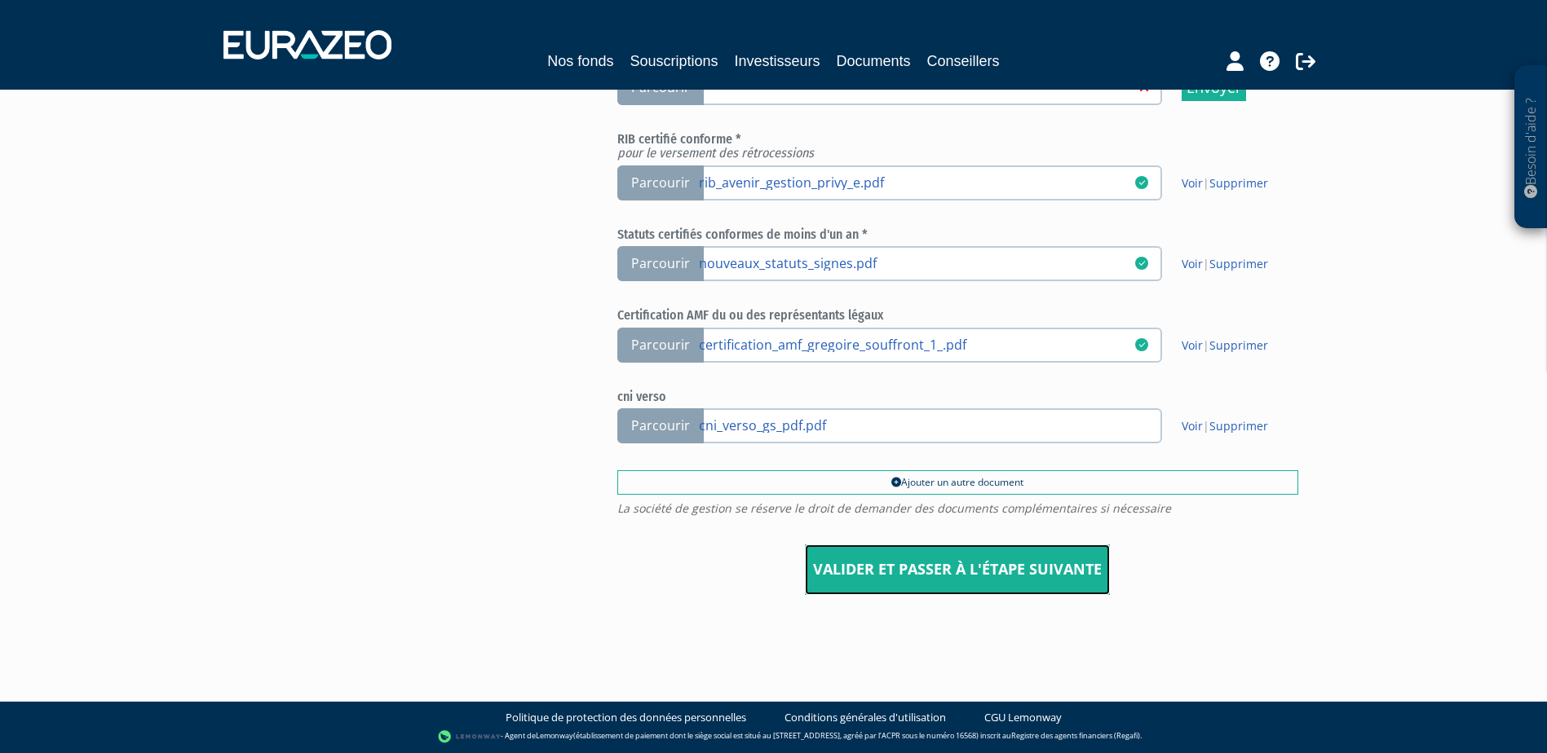
click at [936, 569] on input "Valider et passer à l'étape suivante" at bounding box center [957, 570] width 305 height 51
